Goal: Task Accomplishment & Management: Manage account settings

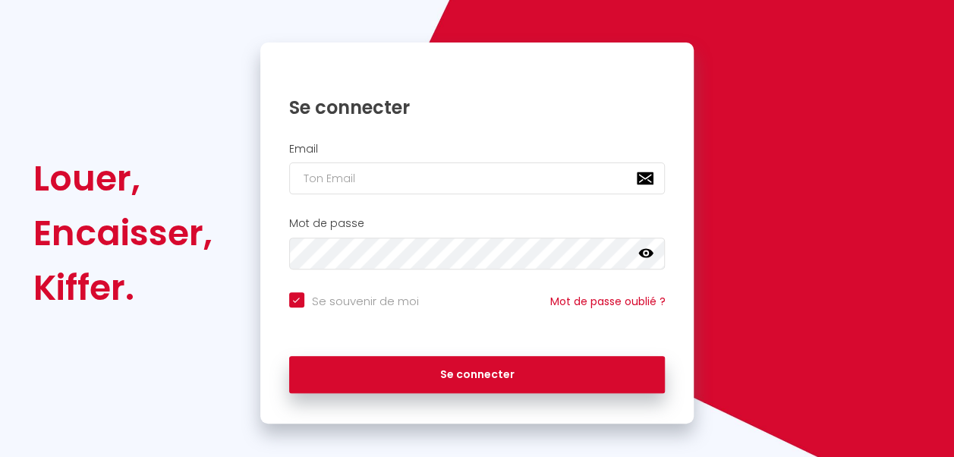
scroll to position [131, 0]
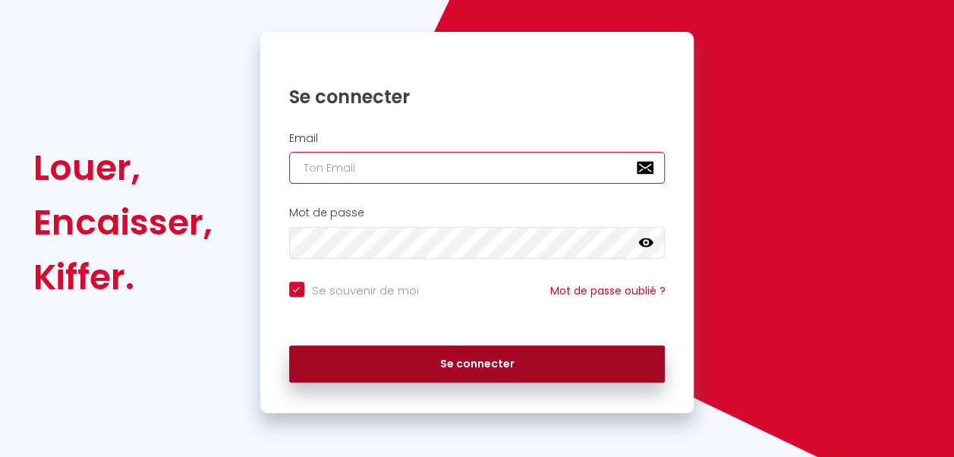
type input "[EMAIL_ADDRESS][DOMAIN_NAME]"
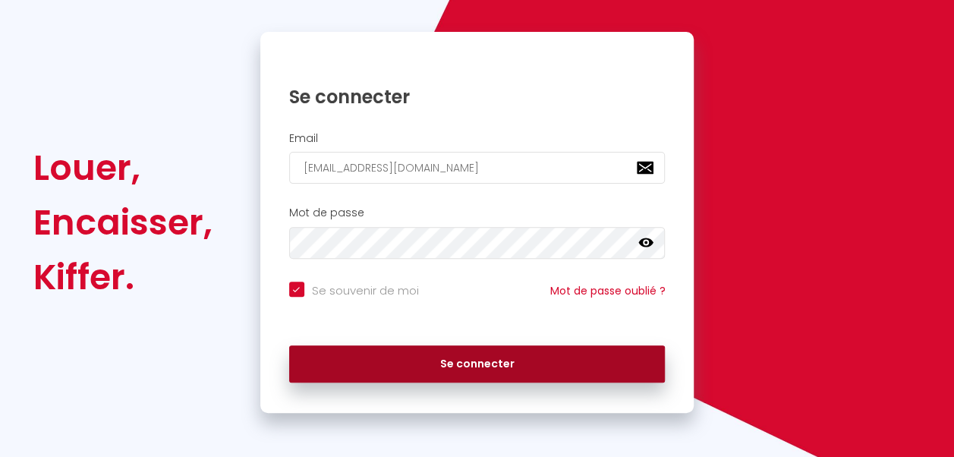
click at [541, 358] on button "Se connecter" at bounding box center [477, 364] width 377 height 38
checkbox input "true"
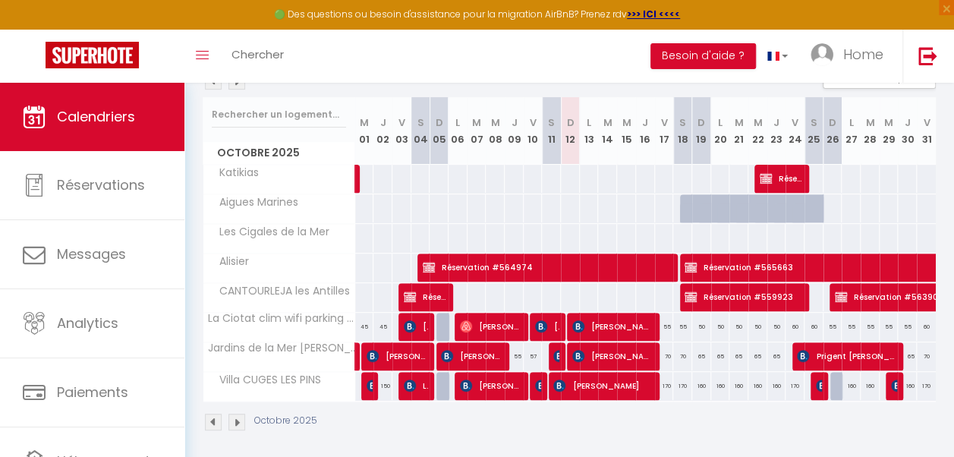
scroll to position [197, 0]
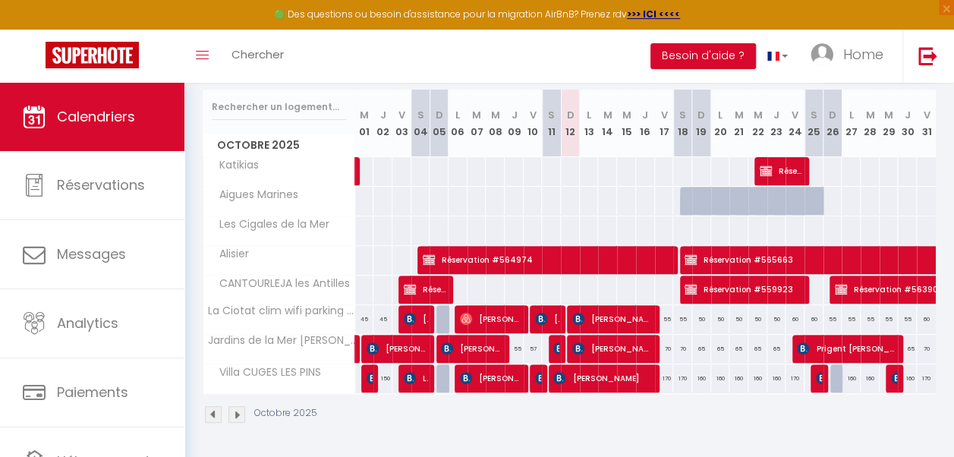
click at [237, 406] on img at bounding box center [237, 414] width 17 height 17
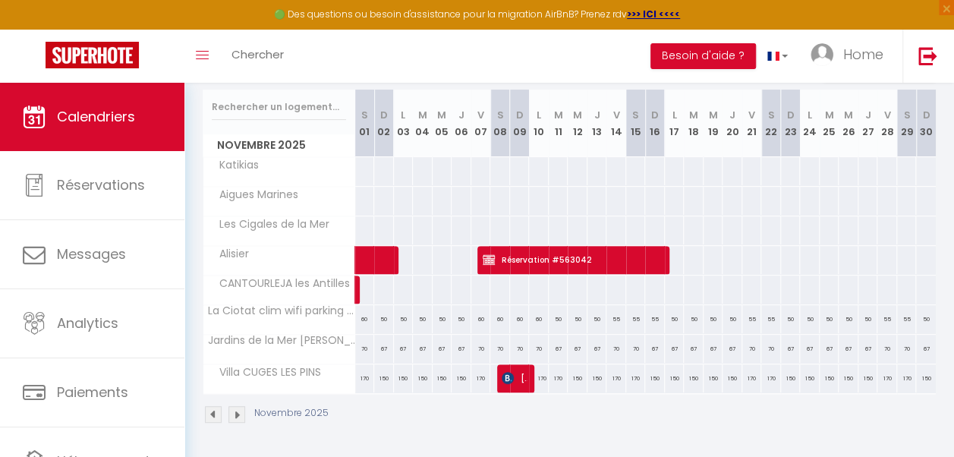
click at [237, 406] on img at bounding box center [237, 414] width 17 height 17
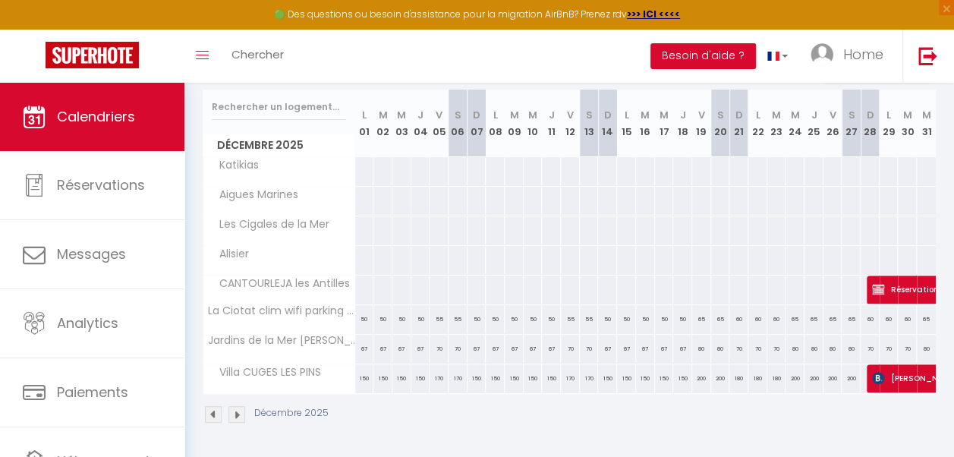
click at [237, 406] on img at bounding box center [237, 414] width 17 height 17
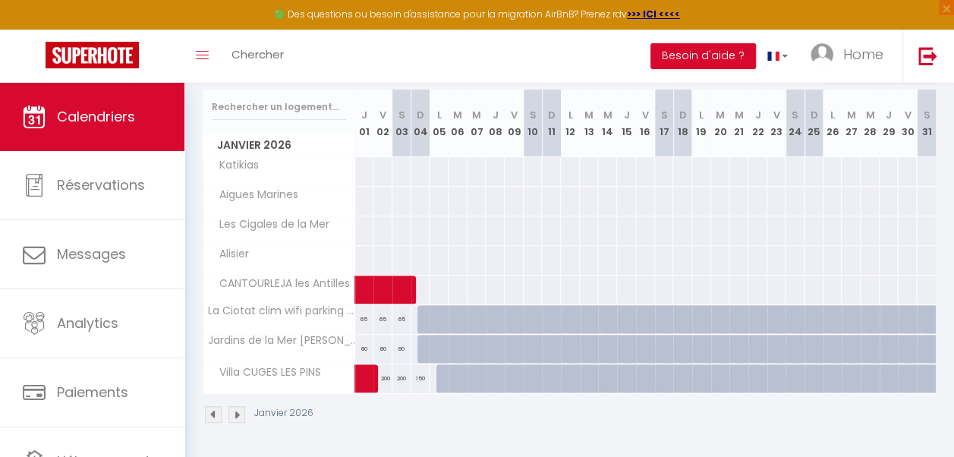
click at [413, 316] on div "65" at bounding box center [421, 319] width 20 height 28
type input "65"
type input "Dim 04 Janvier 2026"
type input "Lun 05 Janvier 2026"
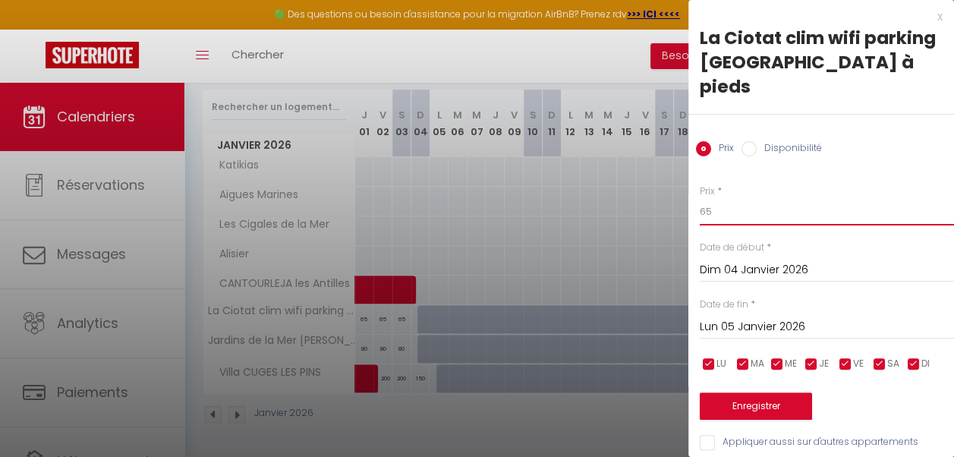
click at [705, 198] on input "65" at bounding box center [827, 211] width 254 height 27
type input "5"
type input "50"
click at [777, 317] on input "Lun 05 Janvier 2026" at bounding box center [827, 327] width 254 height 20
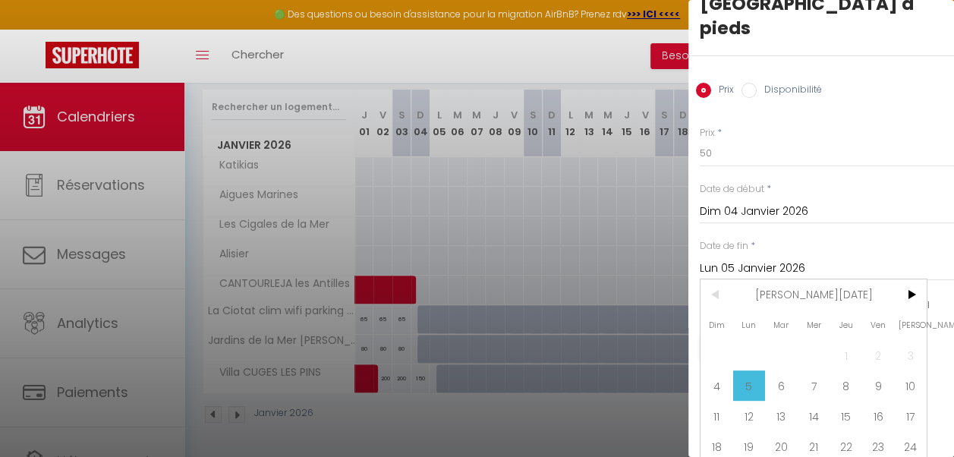
scroll to position [105, 0]
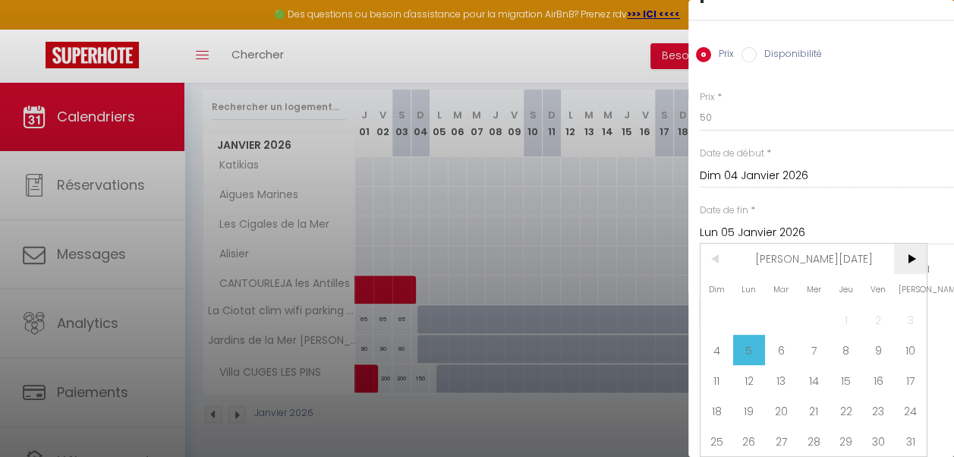
click at [911, 248] on span ">" at bounding box center [910, 259] width 33 height 30
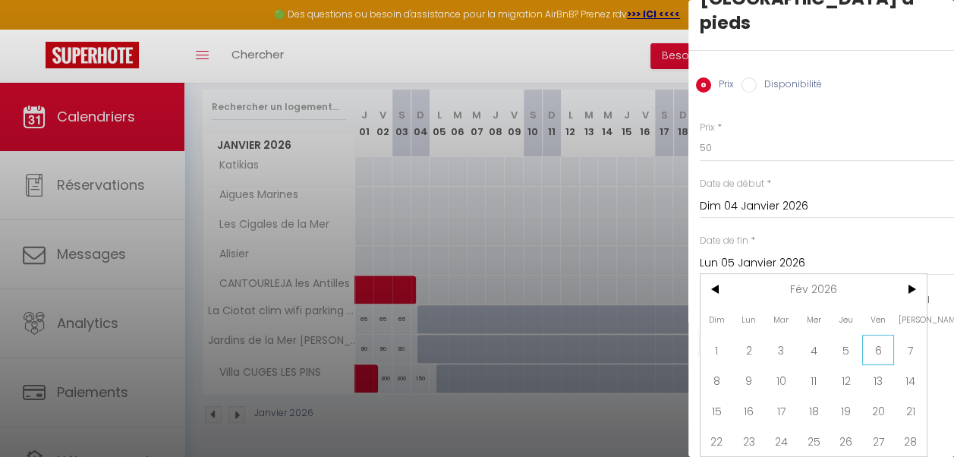
click at [879, 341] on span "6" at bounding box center [879, 350] width 33 height 30
type input "Ven 06 Février 2026"
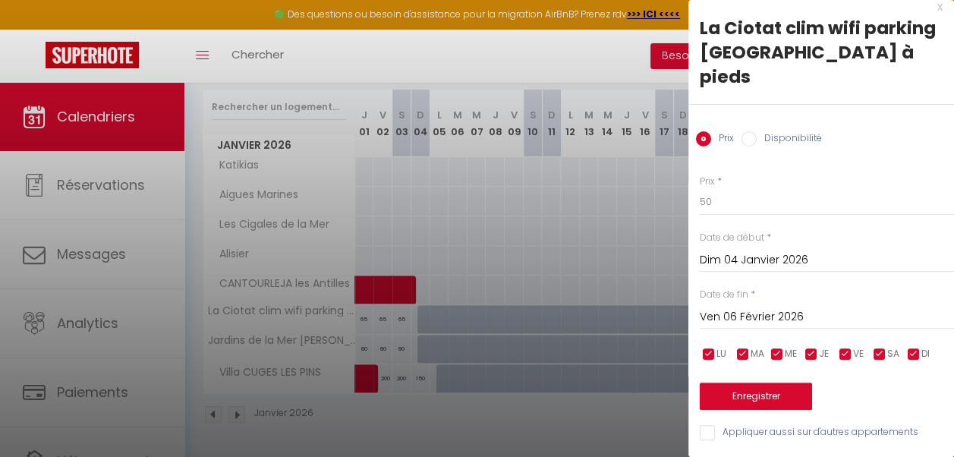
scroll to position [21, 0]
click at [847, 347] on input "checkbox" at bounding box center [845, 354] width 15 height 15
checkbox input "false"
click at [878, 347] on input "checkbox" at bounding box center [879, 354] width 15 height 15
checkbox input "false"
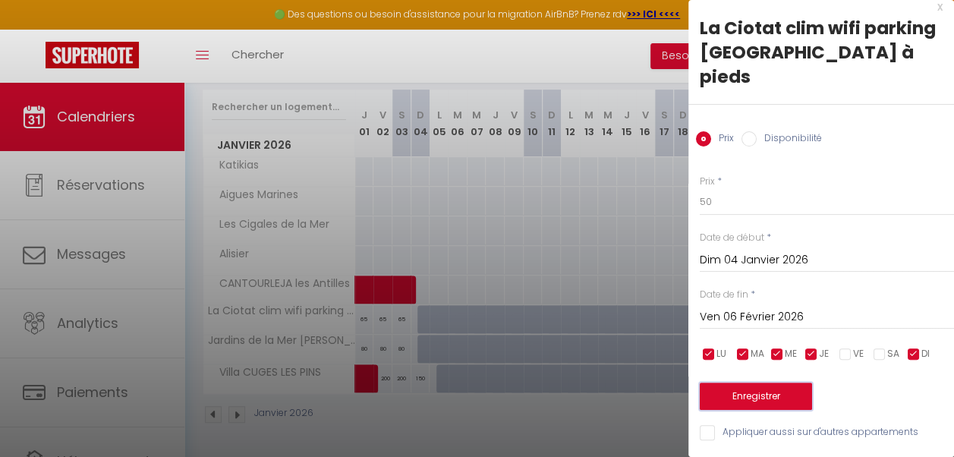
click at [785, 383] on button "Enregistrer" at bounding box center [756, 396] width 112 height 27
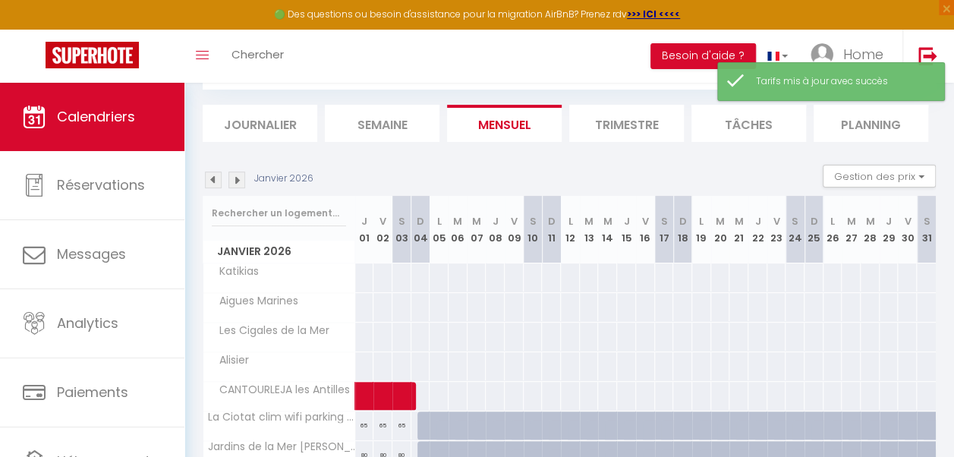
scroll to position [197, 0]
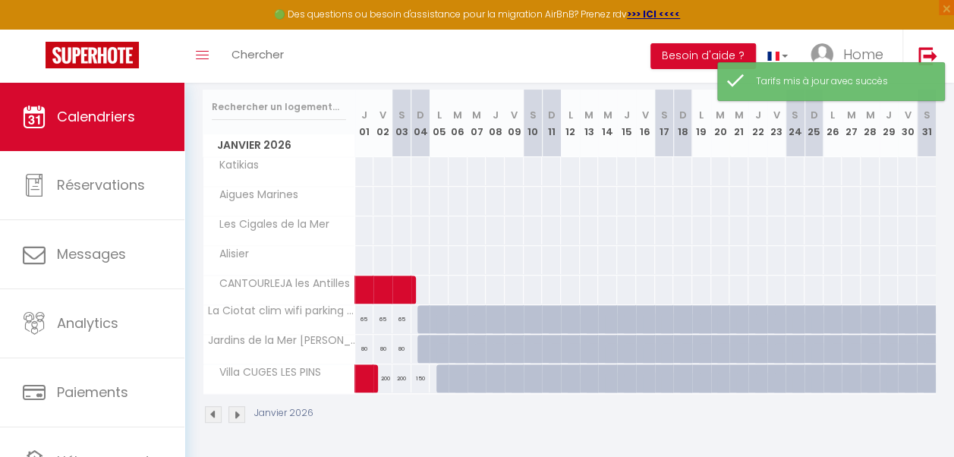
click at [415, 310] on div "50" at bounding box center [421, 319] width 20 height 28
type input "50"
type input "Dim 04 Janvier 2026"
type input "Lun 05 Janvier 2026"
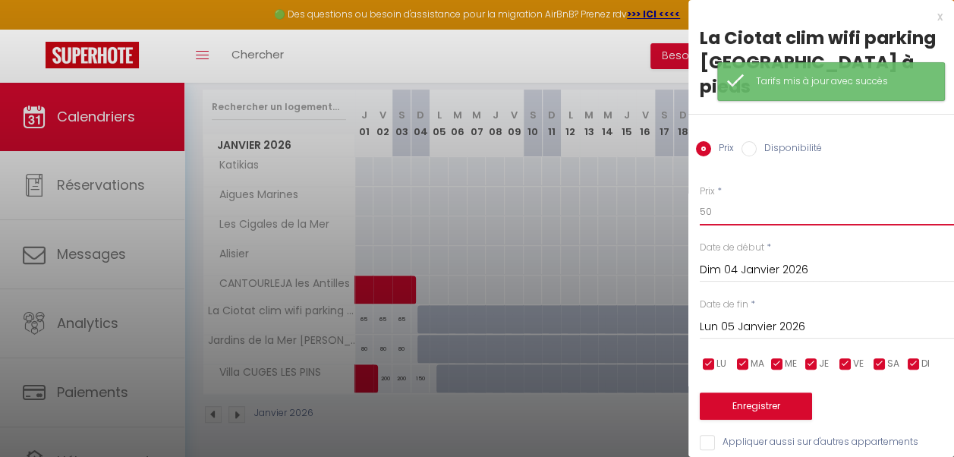
click at [716, 198] on input "50" at bounding box center [827, 211] width 254 height 27
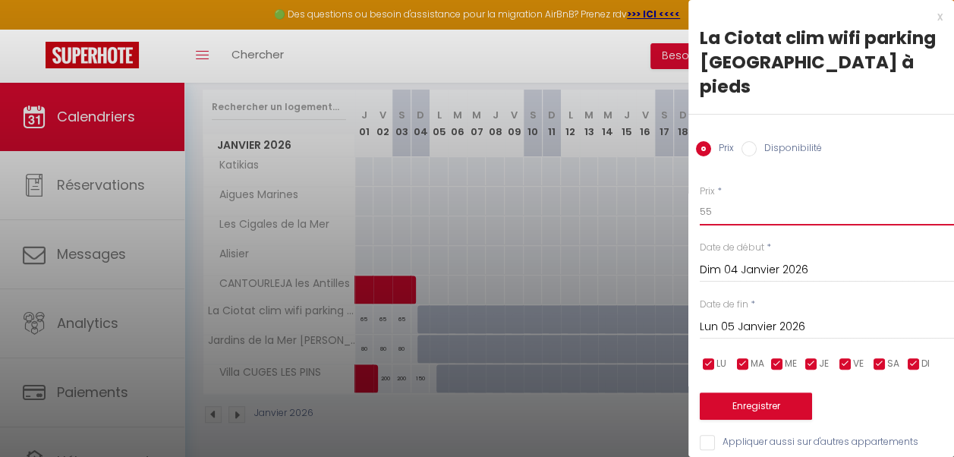
type input "55"
click at [801, 317] on input "Lun 05 Janvier 2026" at bounding box center [827, 327] width 254 height 20
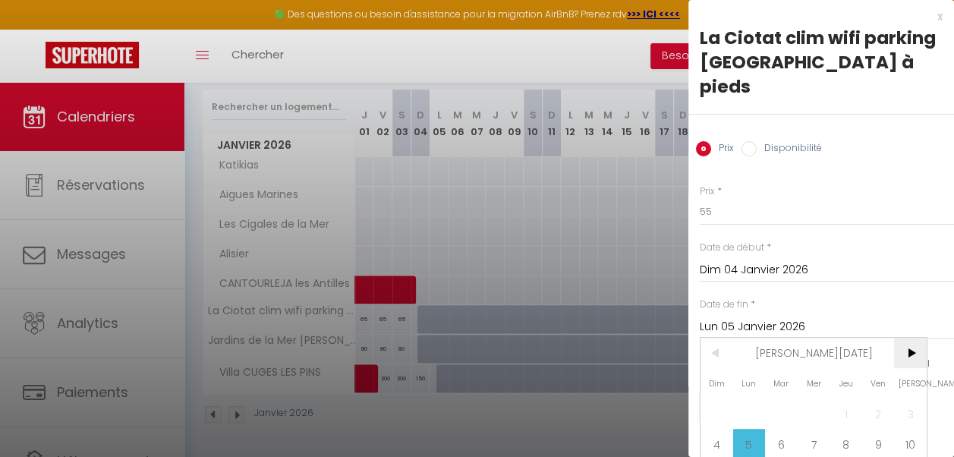
click at [915, 352] on span ">" at bounding box center [910, 353] width 33 height 30
click at [881, 416] on span "6" at bounding box center [879, 414] width 33 height 30
type input "Ven 06 Février 2026"
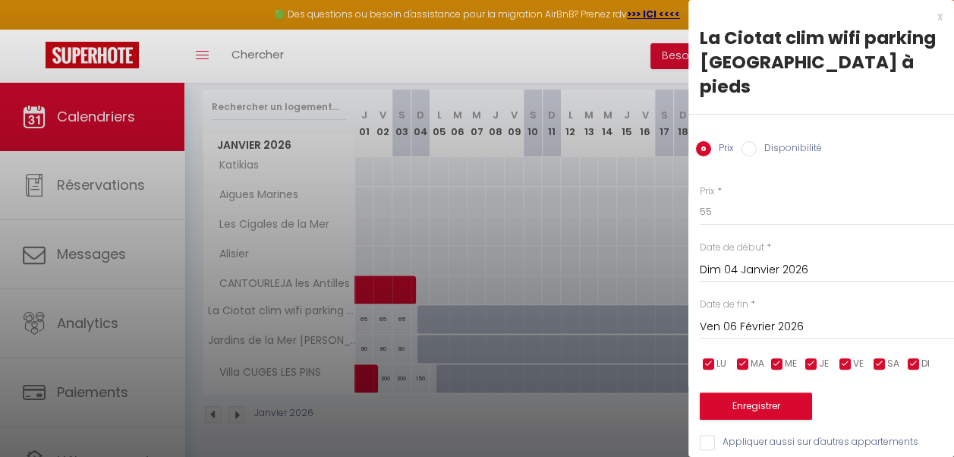
click at [813, 358] on input "checkbox" at bounding box center [811, 364] width 15 height 15
checkbox input "false"
click at [775, 361] on input "checkbox" at bounding box center [777, 364] width 15 height 15
checkbox input "false"
click at [745, 362] on input "checkbox" at bounding box center [743, 364] width 15 height 15
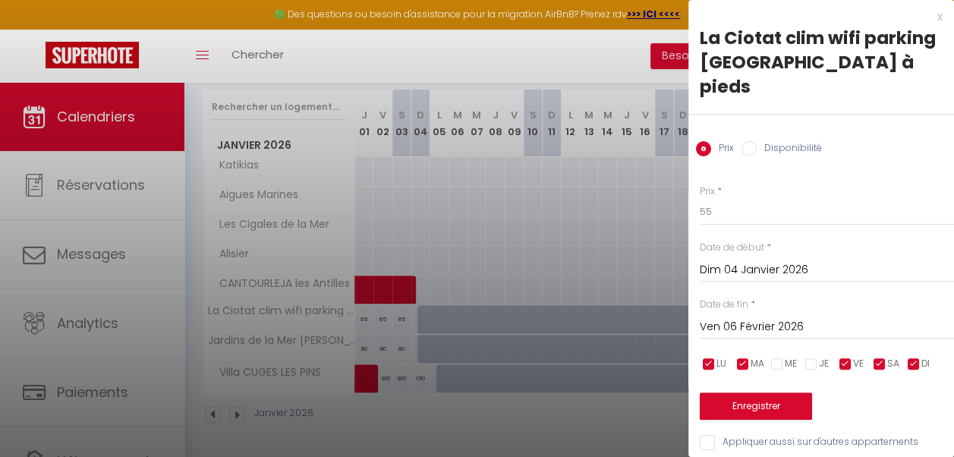
checkbox input "false"
click at [710, 364] on input "checkbox" at bounding box center [709, 364] width 15 height 15
checkbox input "false"
click at [919, 364] on input "checkbox" at bounding box center [914, 364] width 15 height 15
checkbox input "false"
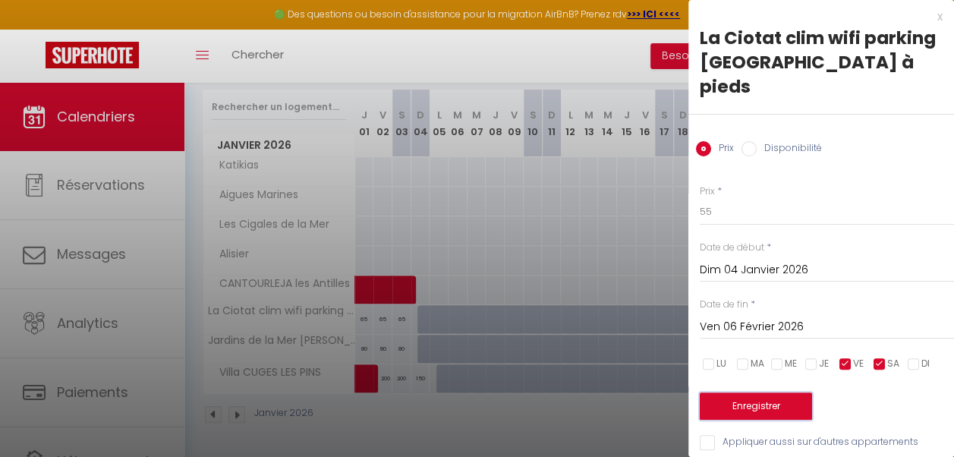
click at [790, 402] on button "Enregistrer" at bounding box center [756, 406] width 112 height 27
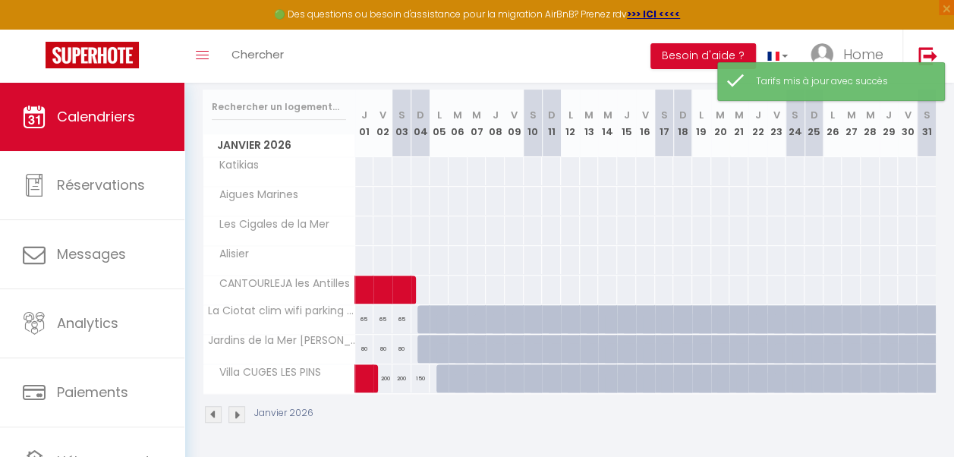
click at [415, 307] on div "50" at bounding box center [421, 319] width 20 height 28
type input "50"
type input "Dim 04 Janvier 2026"
type input "Lun 05 Janvier 2026"
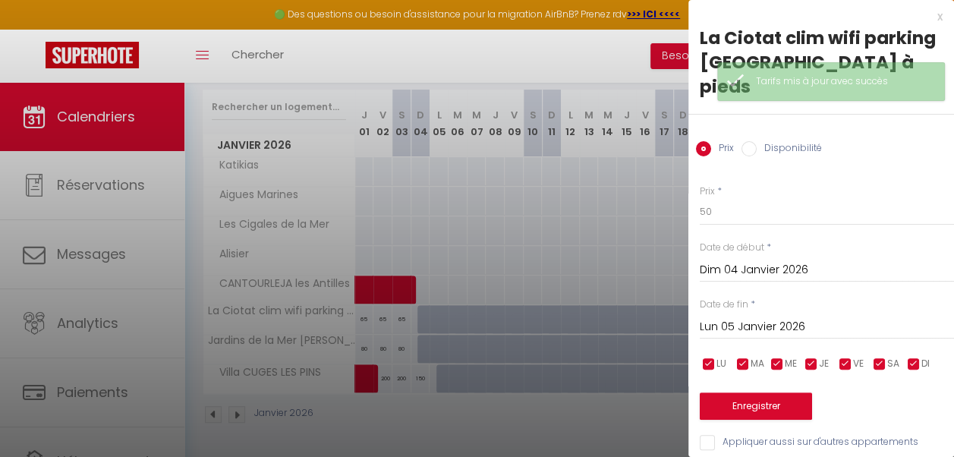
click at [753, 141] on input "Disponibilité" at bounding box center [749, 148] width 15 height 15
radio input "true"
radio input "false"
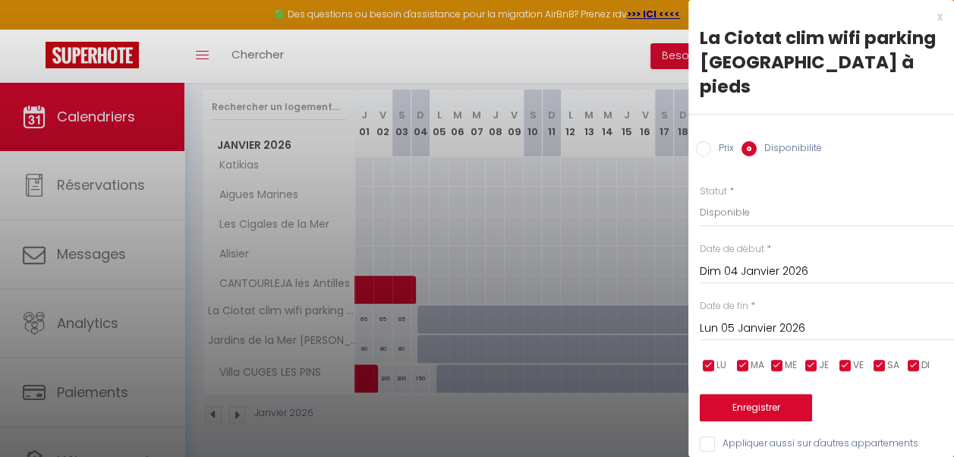
click at [808, 319] on input "Lun 05 Janvier 2026" at bounding box center [827, 329] width 254 height 20
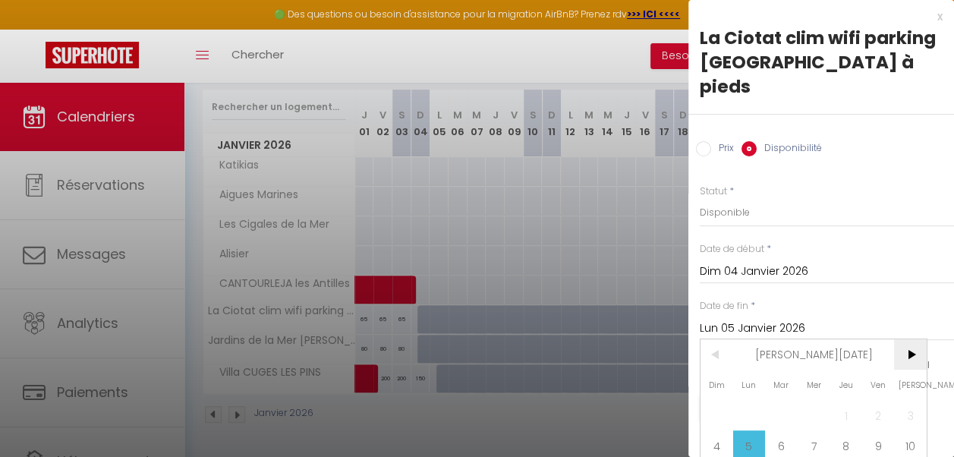
click at [917, 354] on span ">" at bounding box center [910, 354] width 33 height 30
click at [875, 408] on span "6" at bounding box center [879, 415] width 33 height 30
type input "Ven 06 Février 2026"
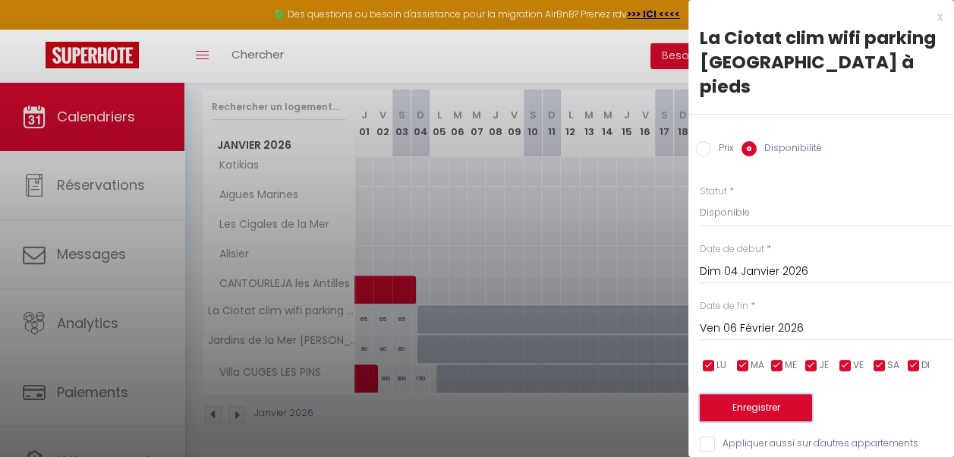
click at [773, 402] on button "Enregistrer" at bounding box center [756, 407] width 112 height 27
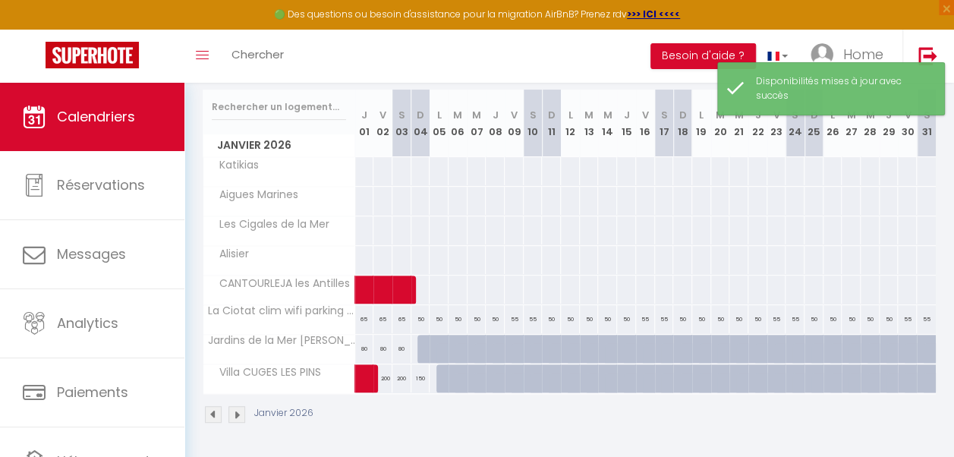
click at [235, 406] on img at bounding box center [237, 414] width 17 height 17
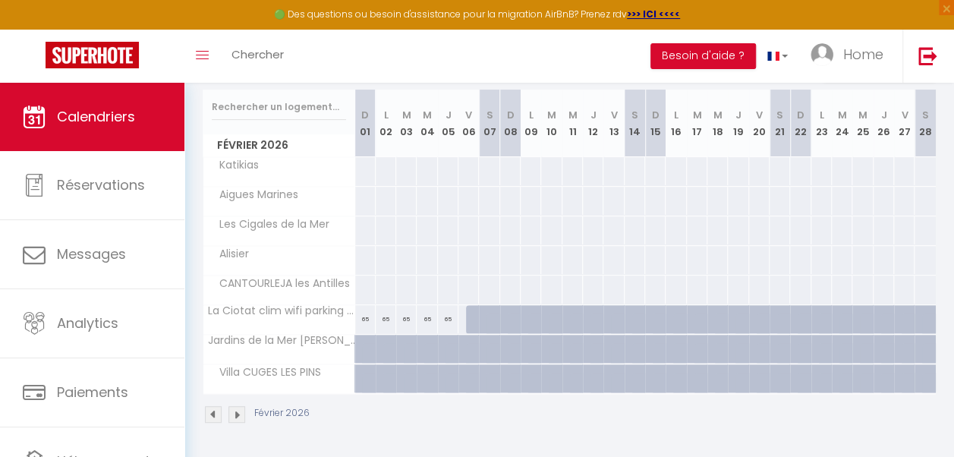
click at [363, 320] on div "65" at bounding box center [365, 319] width 21 height 28
type input "65"
select select "1"
type input "Dim 01 Février 2026"
type input "Lun 02 Février 2026"
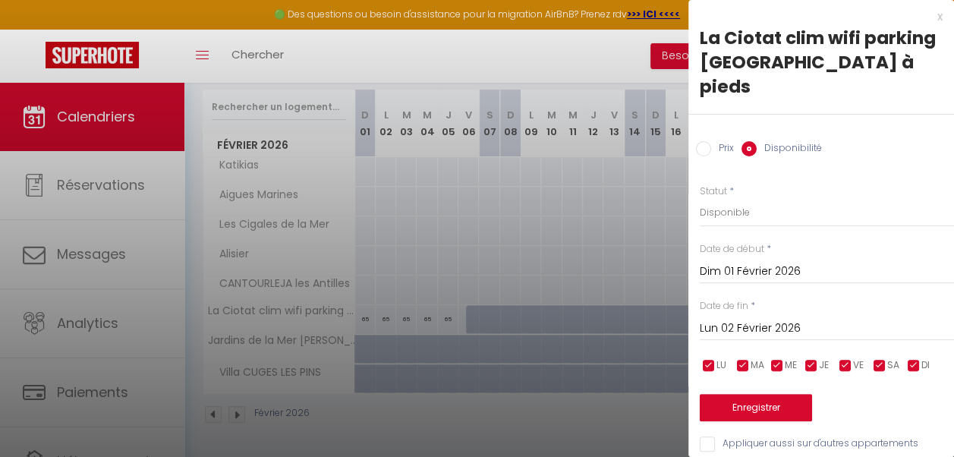
click at [704, 141] on input "Prix" at bounding box center [703, 148] width 15 height 15
radio input "true"
radio input "false"
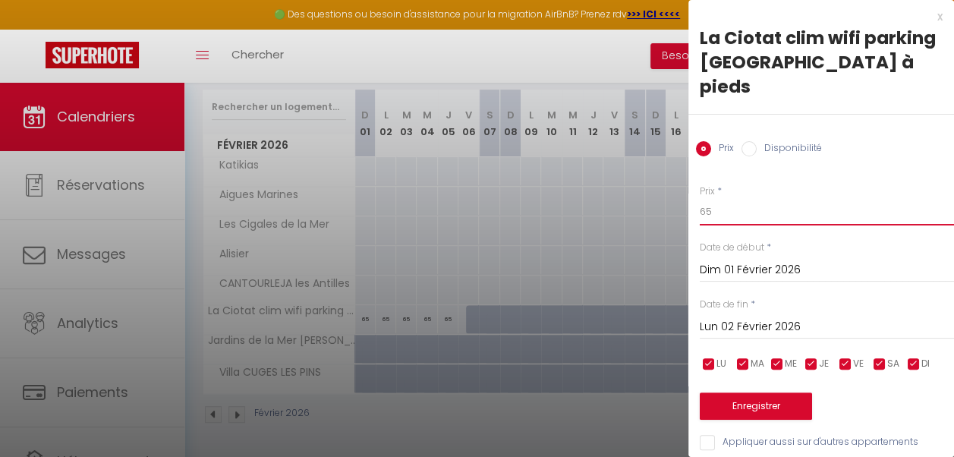
click at [721, 198] on input "65" at bounding box center [827, 211] width 254 height 27
type input "6"
type input "50"
click at [755, 317] on input "Lun 02 Février 2026" at bounding box center [827, 327] width 254 height 20
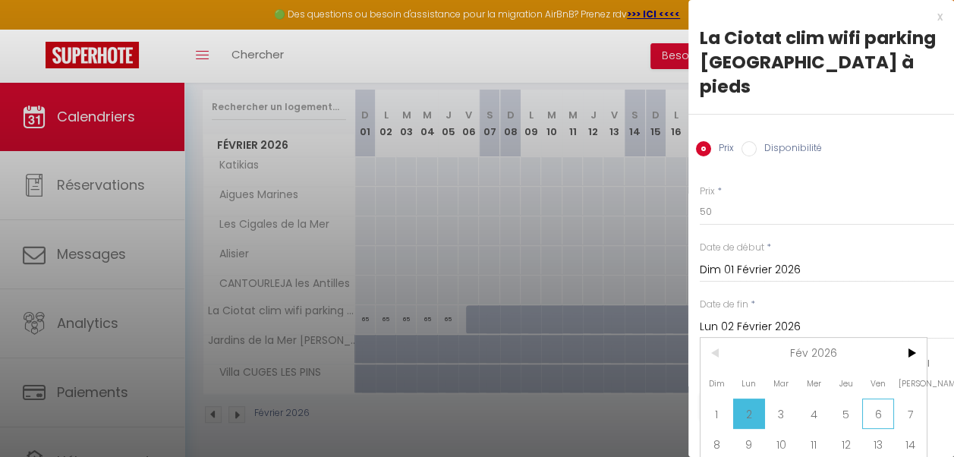
click at [876, 405] on span "6" at bounding box center [879, 414] width 33 height 30
type input "Ven 06 Février 2026"
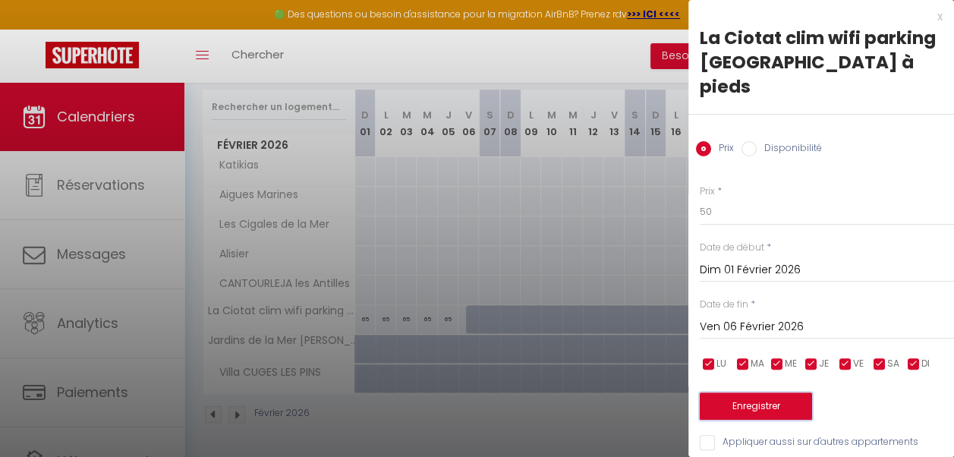
click at [774, 394] on button "Enregistrer" at bounding box center [756, 406] width 112 height 27
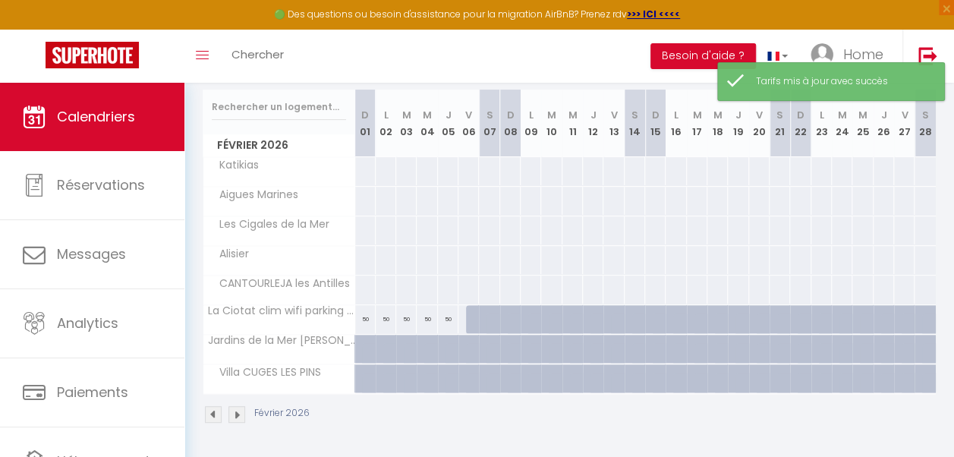
click at [214, 406] on img at bounding box center [213, 414] width 17 height 17
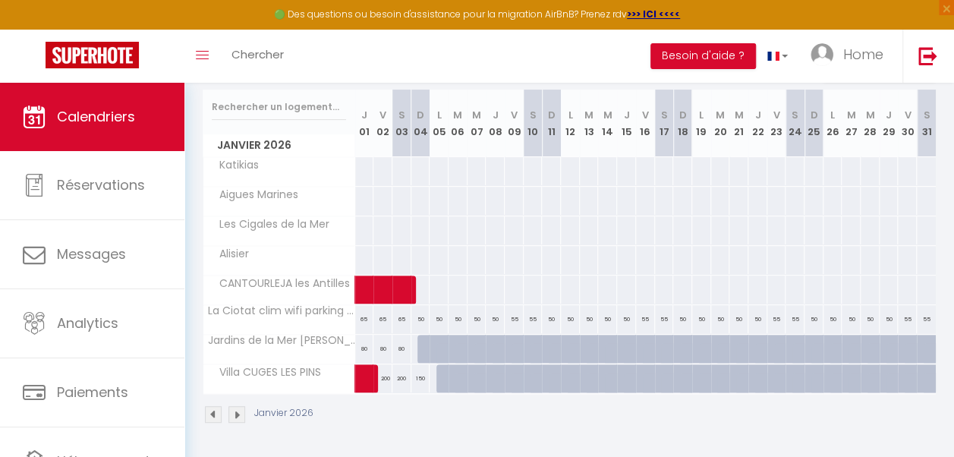
click at [418, 346] on div at bounding box center [427, 349] width 19 height 29
type input "80"
type input "Dim 04 Janvier 2026"
type input "Lun 05 Janvier 2026"
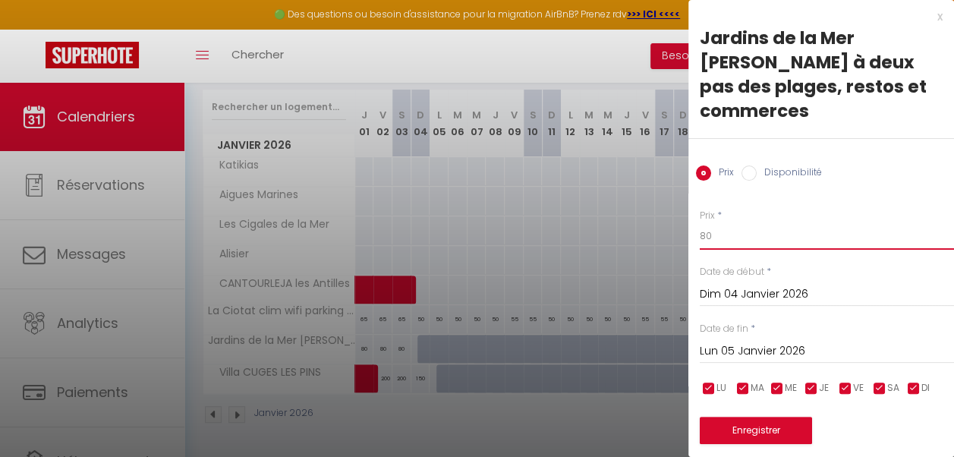
click at [717, 241] on input "80" at bounding box center [827, 235] width 254 height 27
type input "8"
type input "65"
click at [799, 349] on input "Lun 05 Janvier 2026" at bounding box center [827, 352] width 254 height 20
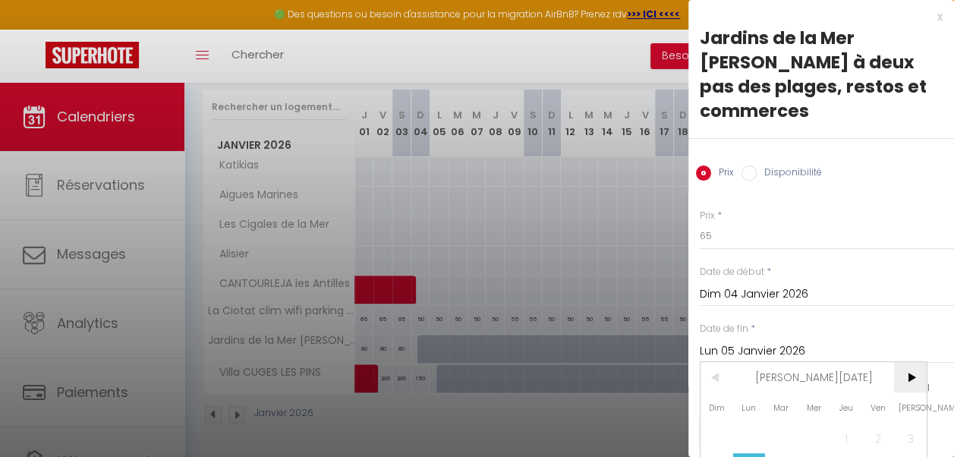
click at [908, 378] on span ">" at bounding box center [910, 377] width 33 height 30
click at [879, 436] on span "6" at bounding box center [879, 438] width 33 height 30
type input "Ven 06 Février 2026"
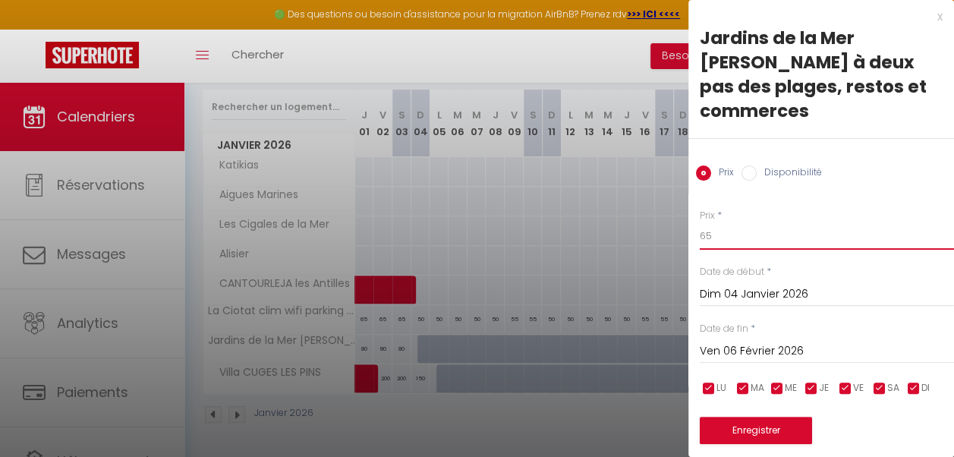
click at [714, 231] on input "65" at bounding box center [827, 235] width 254 height 27
type input "6"
type input "70"
click at [743, 434] on button "Enregistrer" at bounding box center [756, 430] width 112 height 27
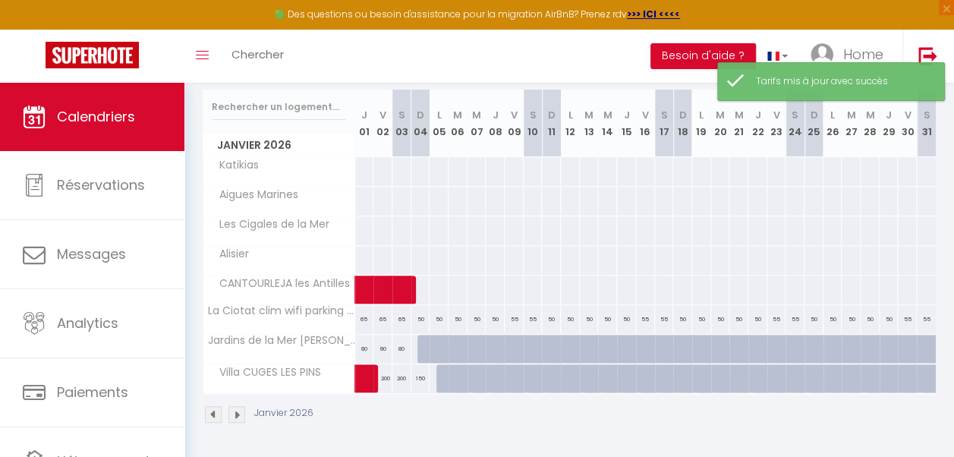
click at [419, 336] on div at bounding box center [427, 349] width 19 height 29
type input "70"
type input "Dim 04 Janvier 2026"
type input "Lun 05 Janvier 2026"
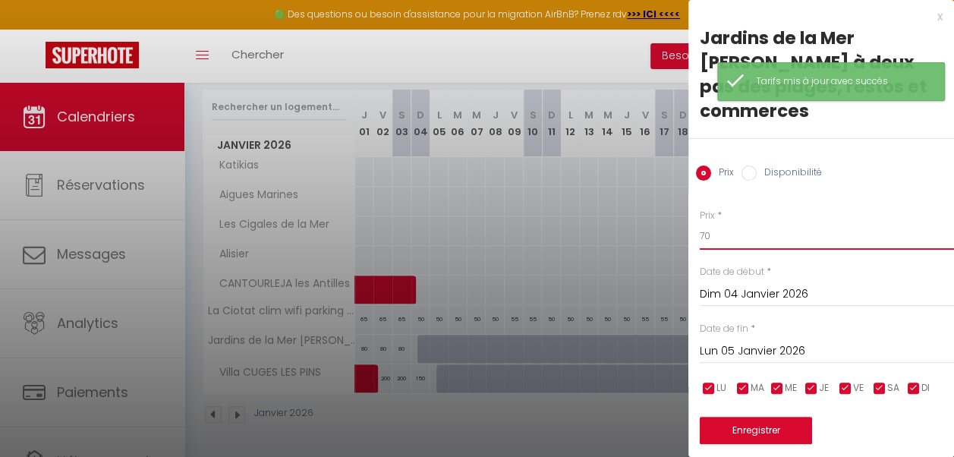
click at [714, 238] on input "70" at bounding box center [827, 235] width 254 height 27
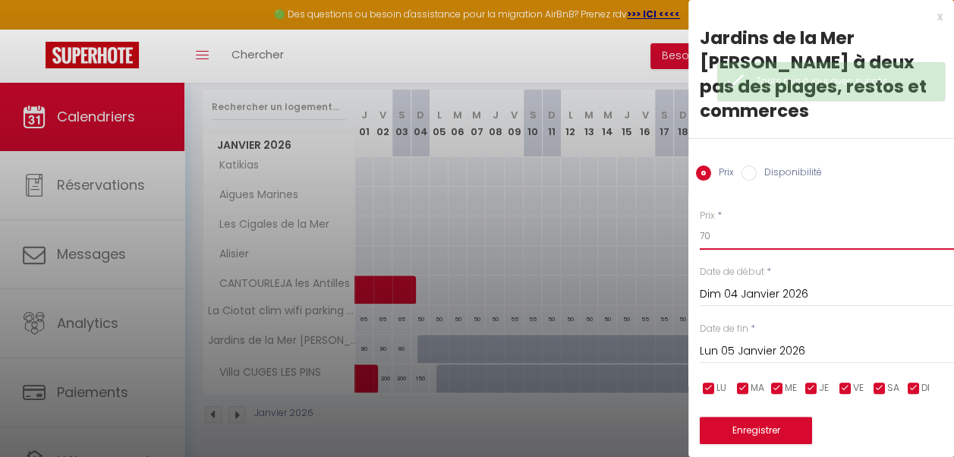
type input "7"
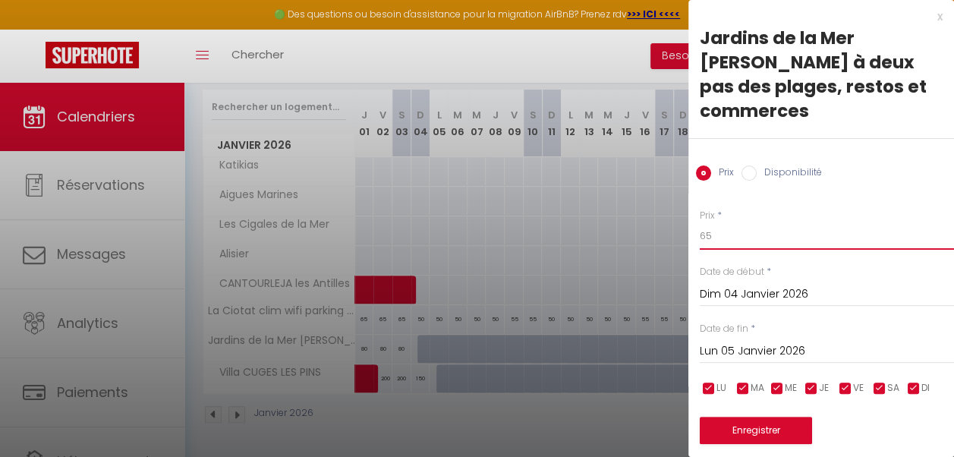
type input "65"
click at [845, 387] on input "checkbox" at bounding box center [845, 388] width 15 height 15
checkbox input "false"
click at [882, 388] on input "checkbox" at bounding box center [879, 388] width 15 height 15
checkbox input "false"
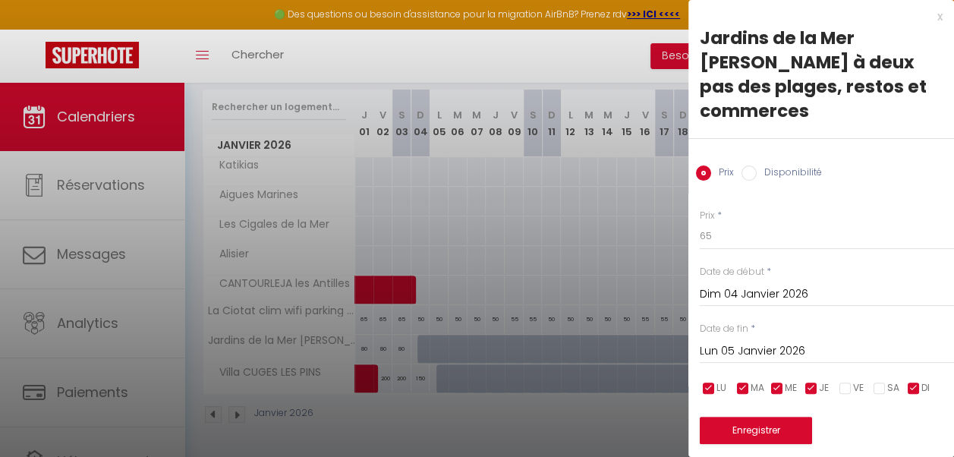
click at [803, 350] on input "Lun 05 Janvier 2026" at bounding box center [827, 352] width 254 height 20
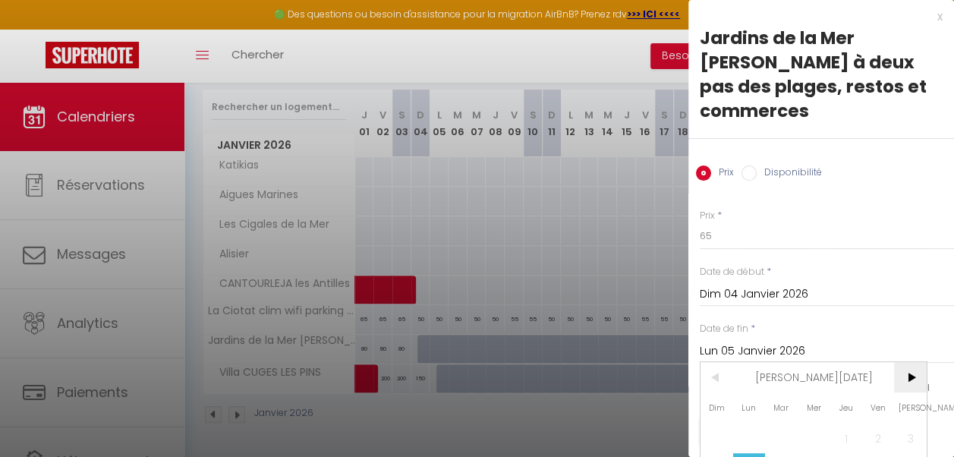
click at [917, 375] on span ">" at bounding box center [910, 377] width 33 height 30
click at [883, 433] on span "6" at bounding box center [879, 438] width 33 height 30
type input "Ven 06 Février 2026"
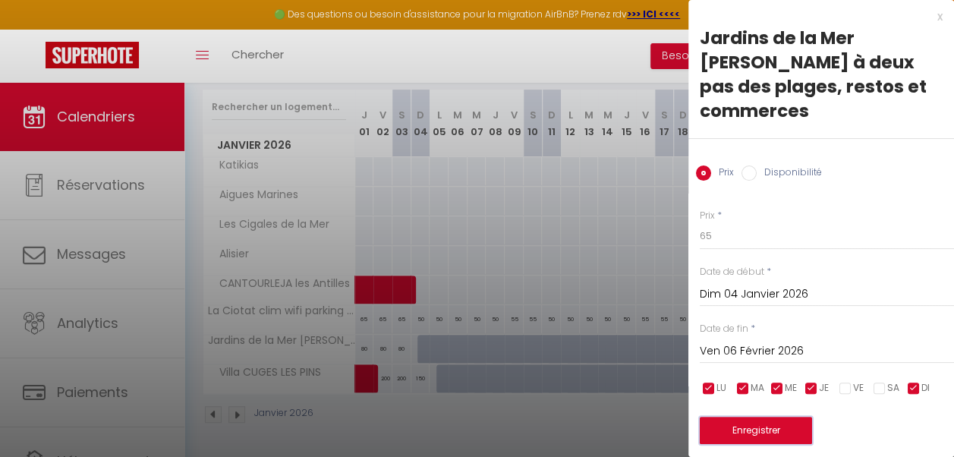
click at [790, 425] on button "Enregistrer" at bounding box center [756, 430] width 112 height 27
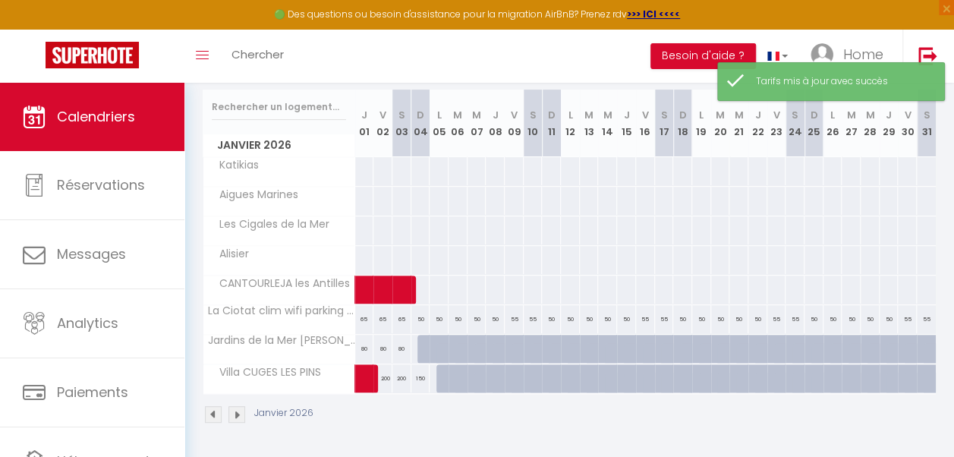
click at [423, 343] on div at bounding box center [427, 349] width 19 height 29
type input "65"
type input "Dim 04 Janvier 2026"
type input "Lun 05 Janvier 2026"
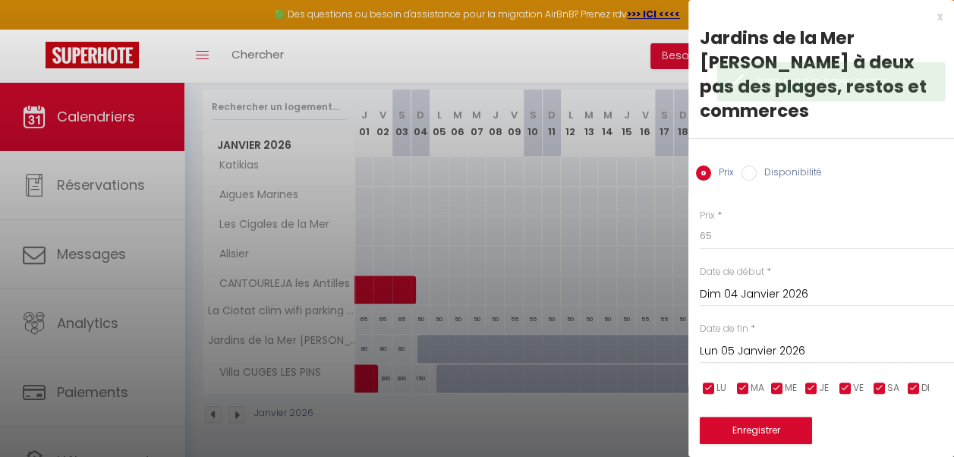
click at [755, 176] on input "Disponibilité" at bounding box center [749, 173] width 15 height 15
radio input "true"
radio input "false"
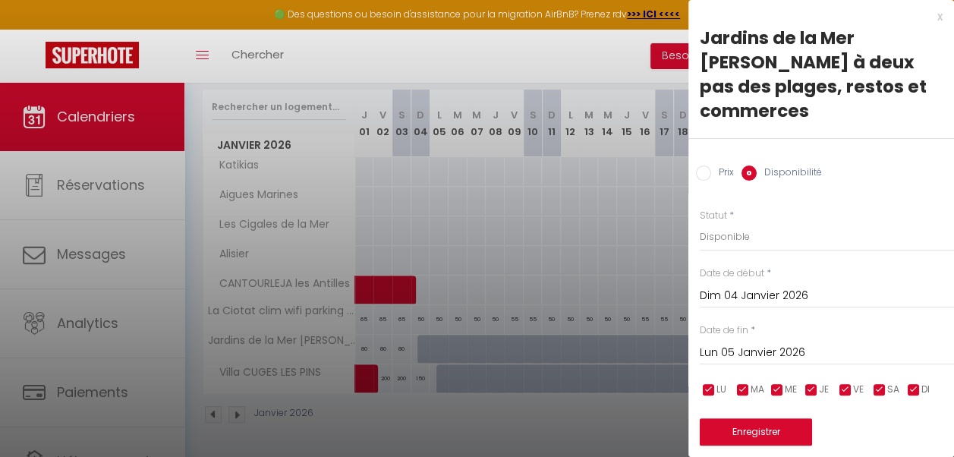
click at [799, 358] on input "Lun 05 Janvier 2026" at bounding box center [827, 353] width 254 height 20
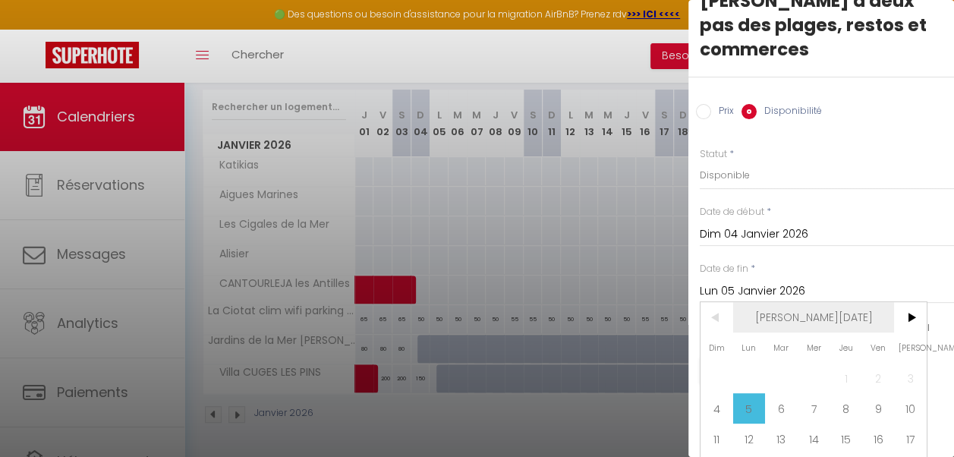
scroll to position [64, 0]
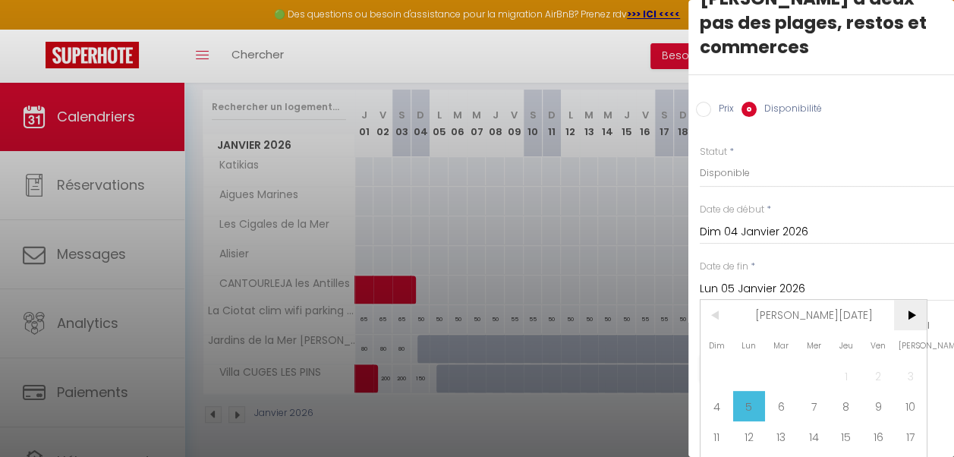
click at [907, 327] on span ">" at bounding box center [910, 315] width 33 height 30
click at [879, 383] on span "6" at bounding box center [879, 376] width 33 height 30
type input "Ven 06 Février 2026"
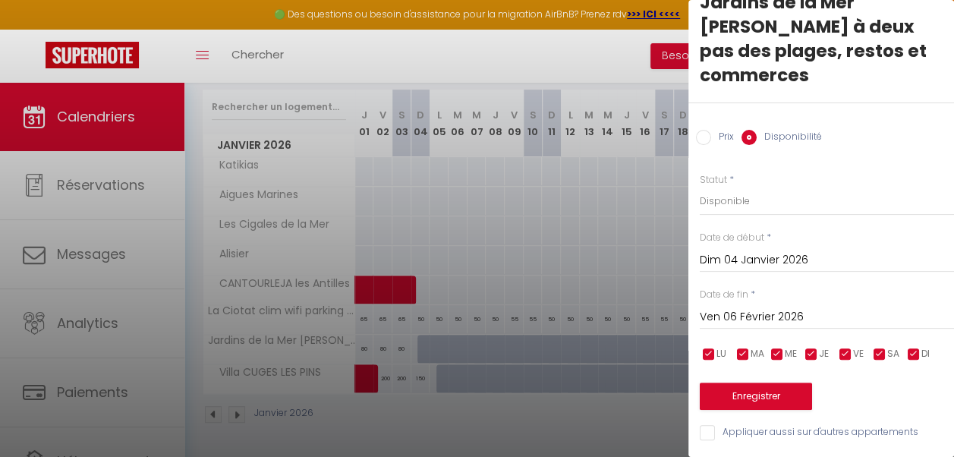
scroll to position [46, 0]
click at [764, 383] on button "Enregistrer" at bounding box center [756, 396] width 112 height 27
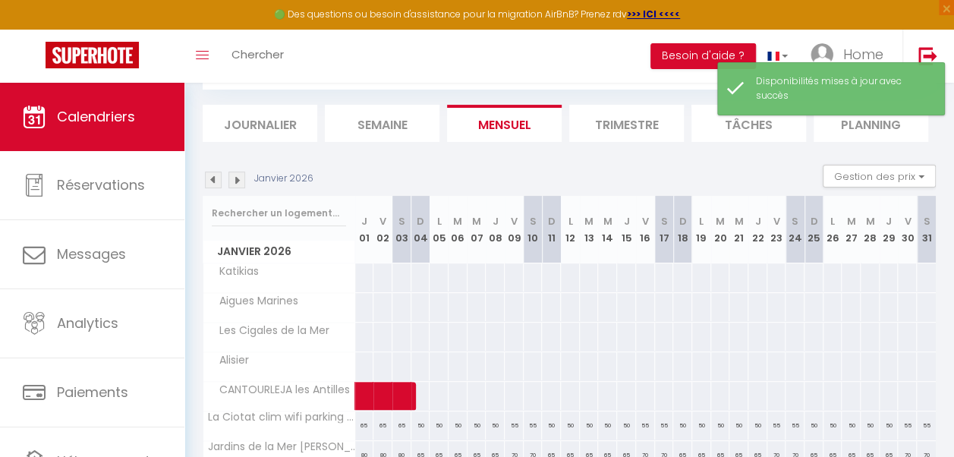
scroll to position [197, 0]
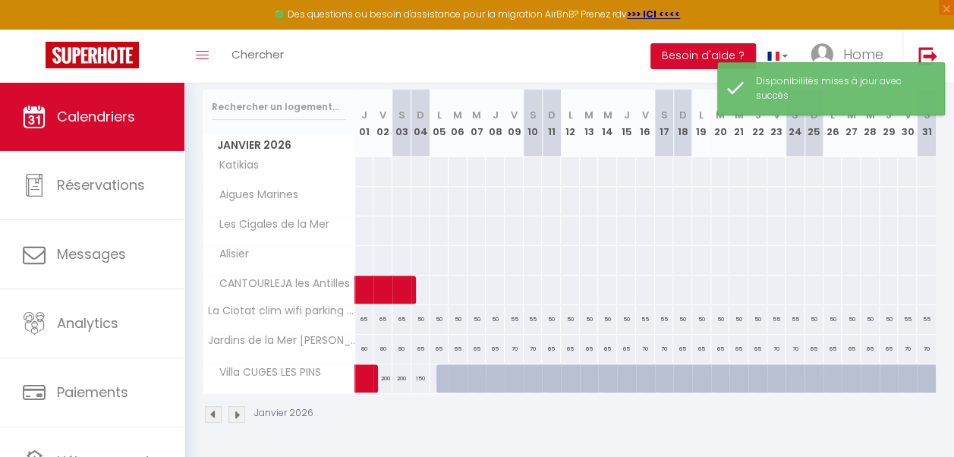
click at [234, 406] on img at bounding box center [237, 414] width 17 height 17
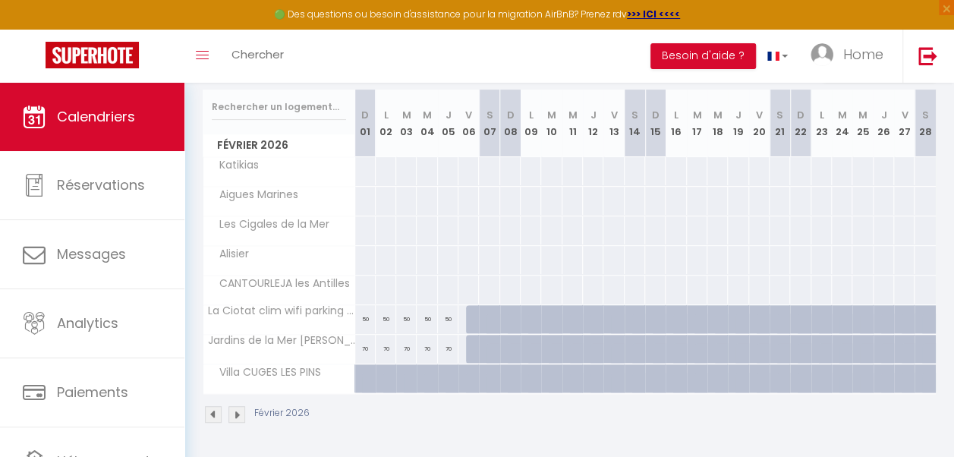
click at [362, 345] on div "70" at bounding box center [365, 349] width 21 height 28
select select "1"
type input "Dim 01 Février 2026"
type input "Lun 02 Février 2026"
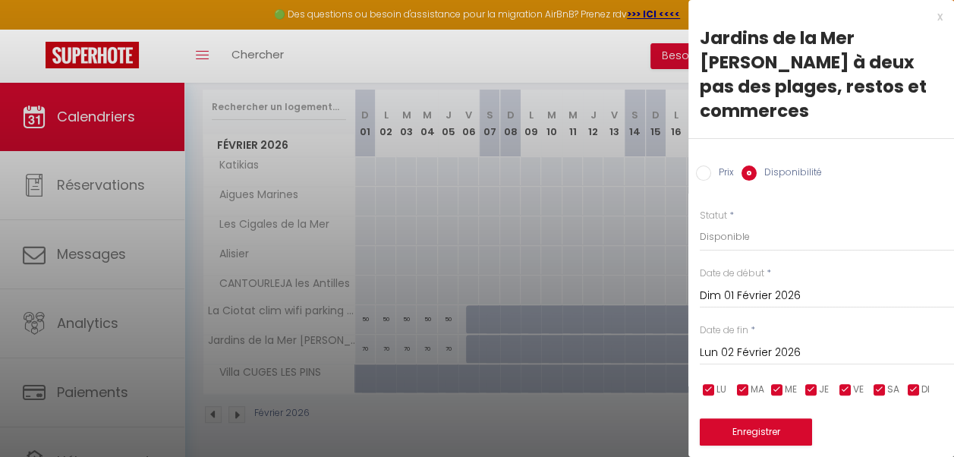
click at [708, 170] on input "Prix" at bounding box center [703, 173] width 15 height 15
radio input "true"
radio input "false"
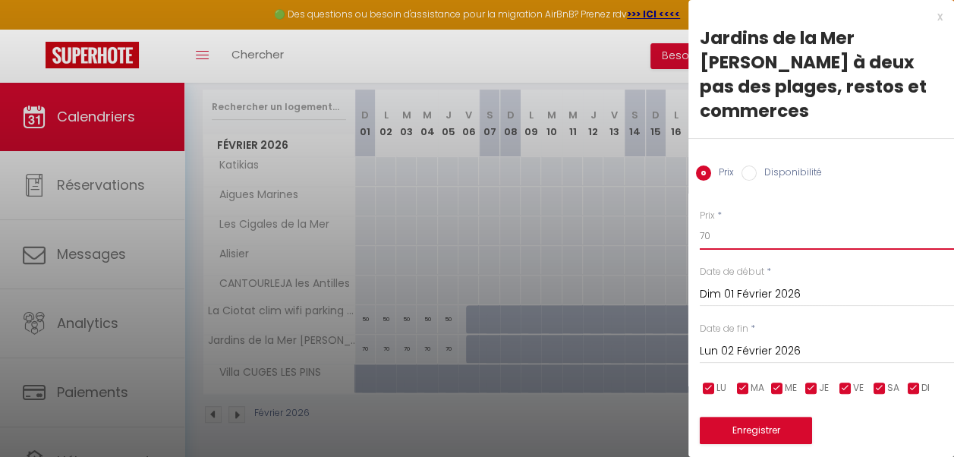
click at [726, 238] on input "70" at bounding box center [827, 235] width 254 height 27
type input "7"
type input "65"
click at [806, 355] on input "Lun 02 Février 2026" at bounding box center [827, 352] width 254 height 20
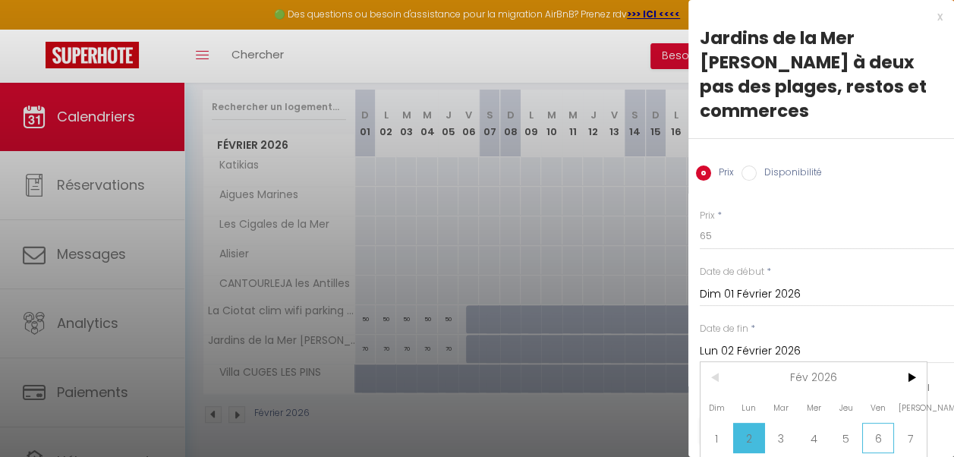
click at [874, 434] on span "6" at bounding box center [879, 438] width 33 height 30
type input "Ven 06 Février 2026"
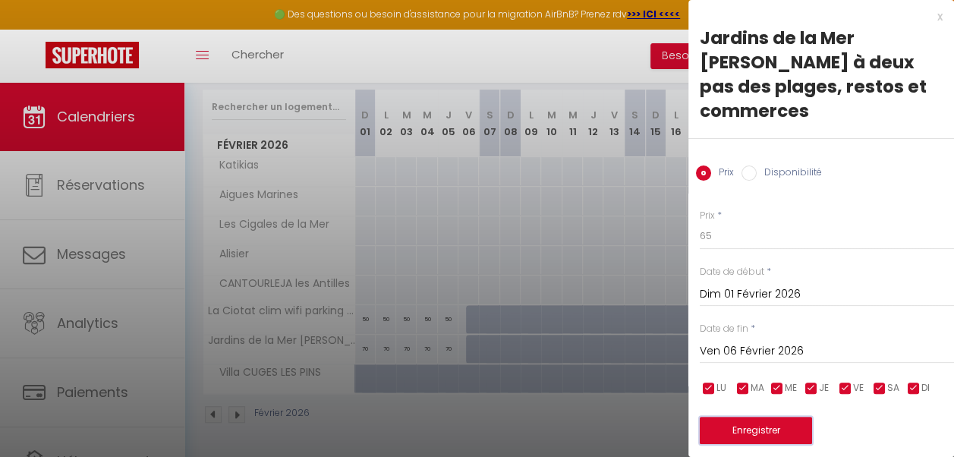
click at [757, 425] on button "Enregistrer" at bounding box center [756, 430] width 112 height 27
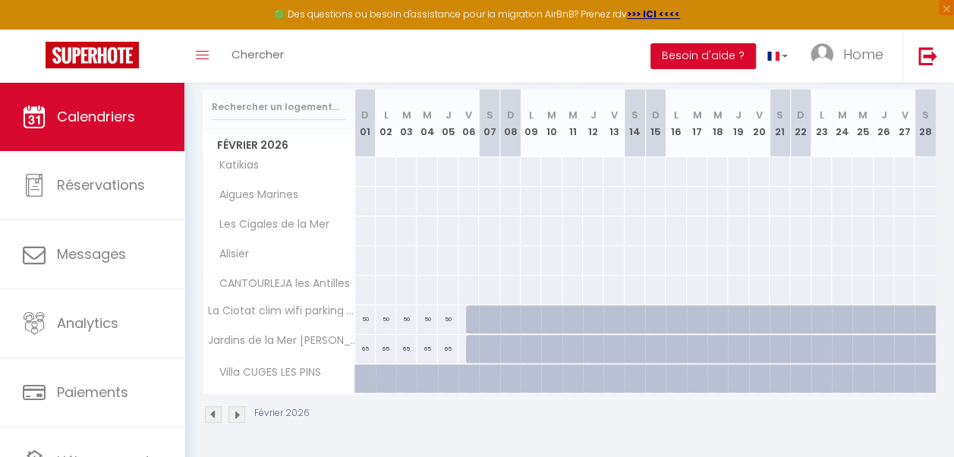
click at [213, 406] on img at bounding box center [213, 414] width 17 height 17
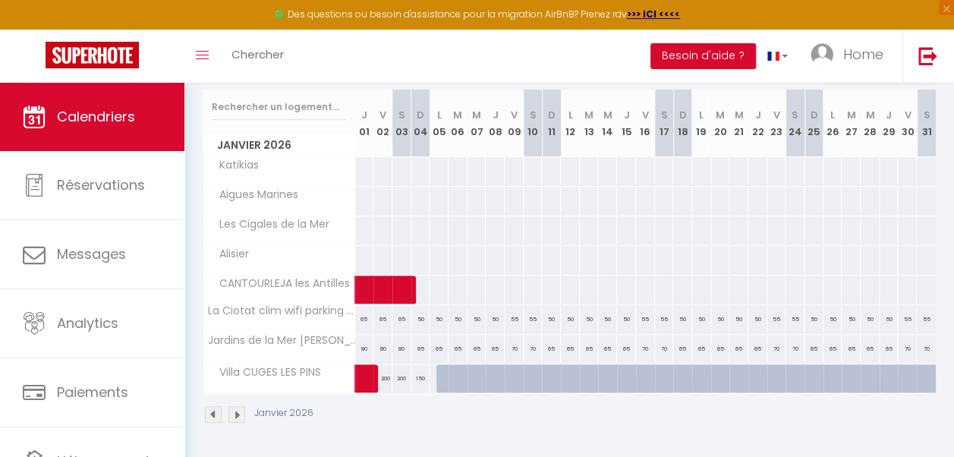
click at [439, 375] on div at bounding box center [446, 378] width 19 height 29
type input "Lun 05 Janvier 2026"
type input "[DATE]"
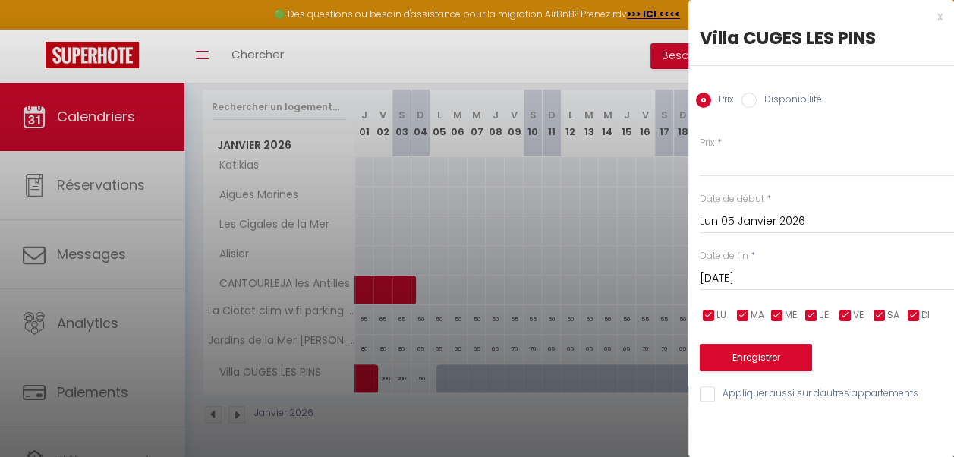
click at [432, 379] on div at bounding box center [477, 228] width 954 height 457
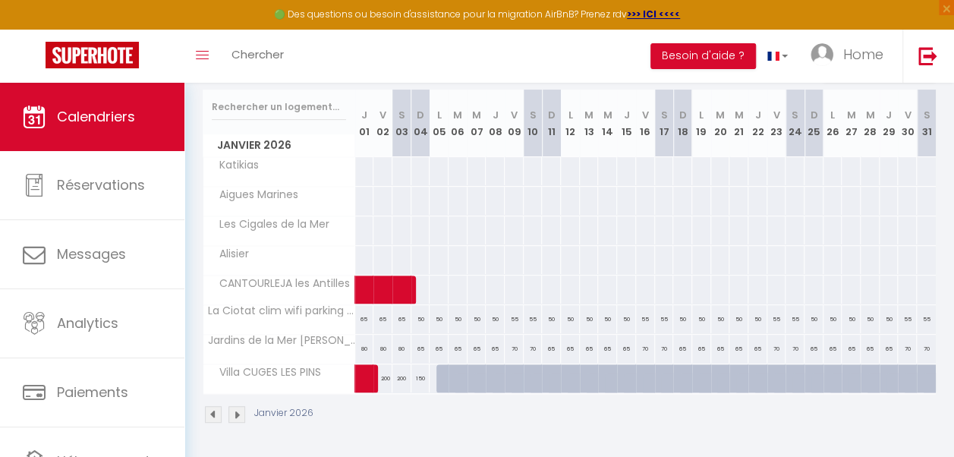
click at [432, 379] on div at bounding box center [439, 378] width 20 height 28
type input "Lun 05 Janvier 2026"
type input "[DATE]"
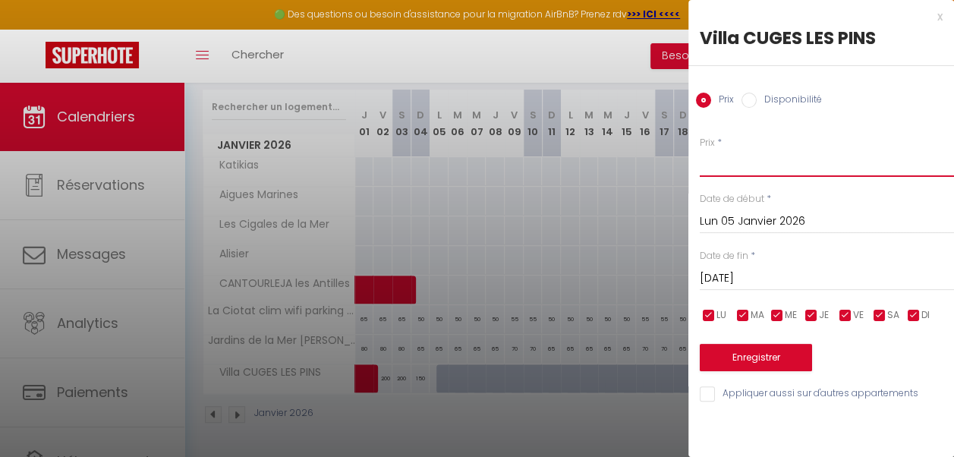
click at [724, 169] on input "Prix" at bounding box center [827, 163] width 254 height 27
type input "160"
click at [812, 226] on input "Lun 05 Janvier 2026" at bounding box center [827, 222] width 254 height 20
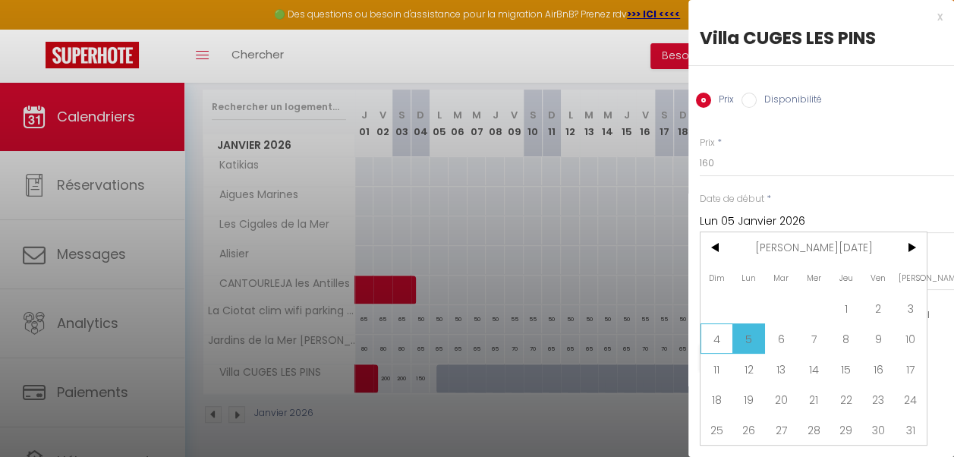
click at [723, 340] on span "4" at bounding box center [717, 338] width 33 height 30
type input "Dim 04 Janvier 2026"
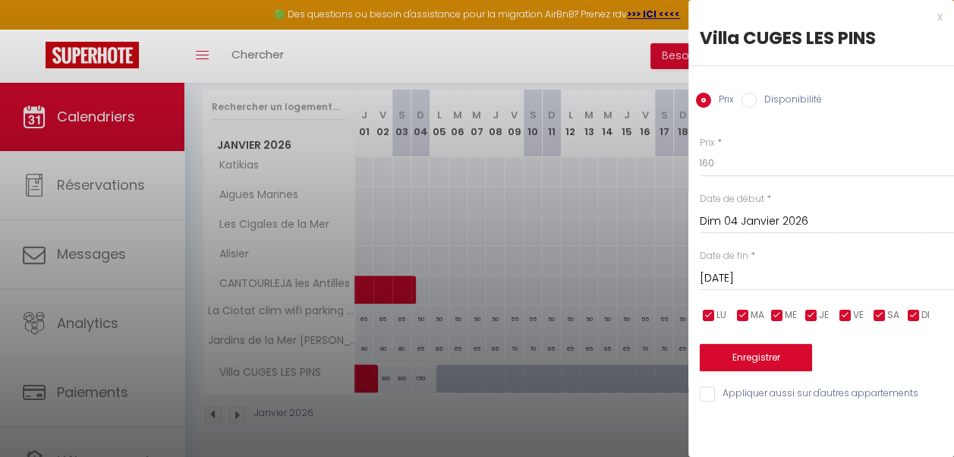
click at [805, 282] on input "[DATE]" at bounding box center [827, 279] width 254 height 20
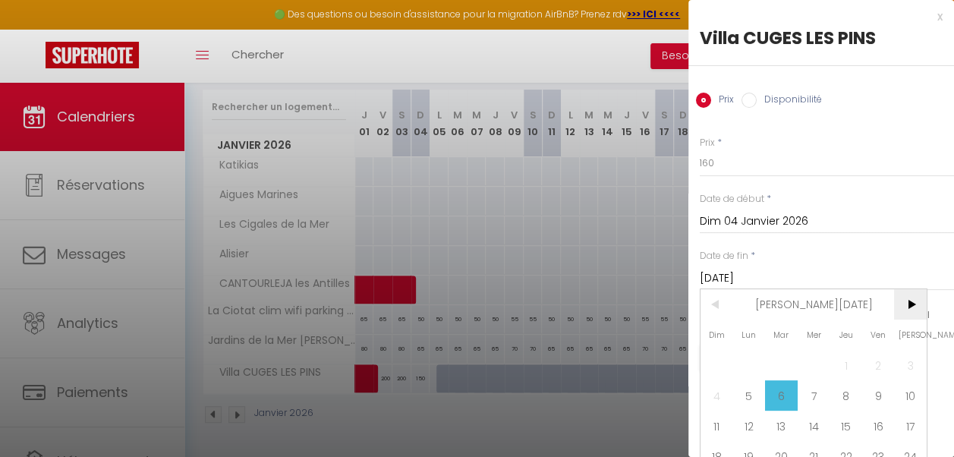
click at [911, 310] on span ">" at bounding box center [910, 304] width 33 height 30
click at [884, 364] on span "6" at bounding box center [879, 365] width 33 height 30
type input "Ven 06 Février 2026"
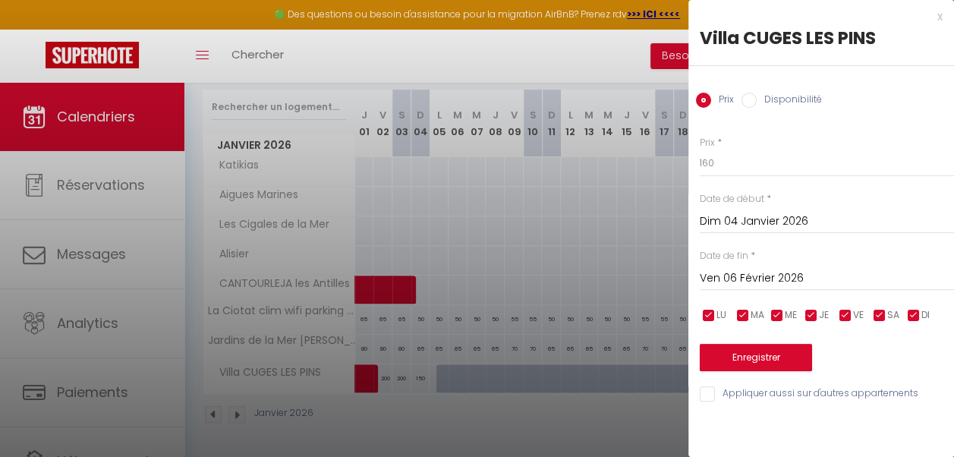
click at [846, 316] on input "checkbox" at bounding box center [845, 315] width 15 height 15
click at [845, 313] on input "checkbox" at bounding box center [845, 315] width 15 height 15
checkbox input "true"
click at [711, 161] on input "160" at bounding box center [827, 163] width 254 height 27
type input "180"
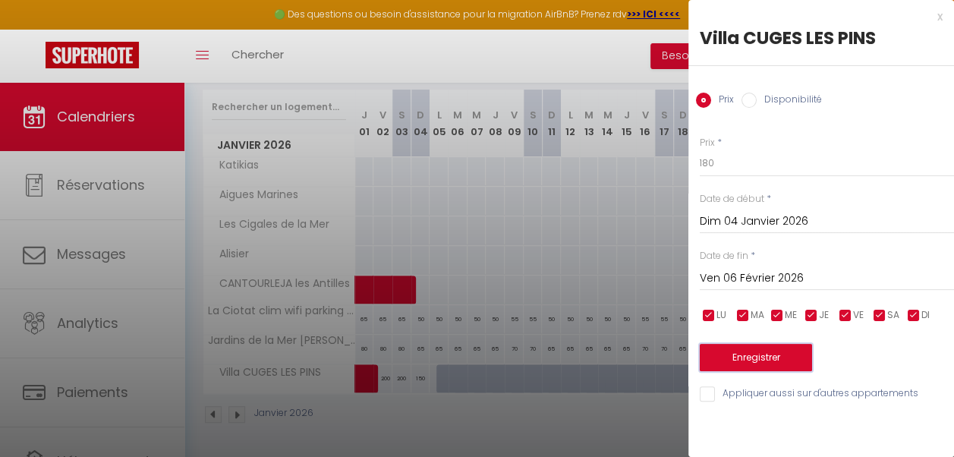
click at [740, 356] on button "Enregistrer" at bounding box center [756, 357] width 112 height 27
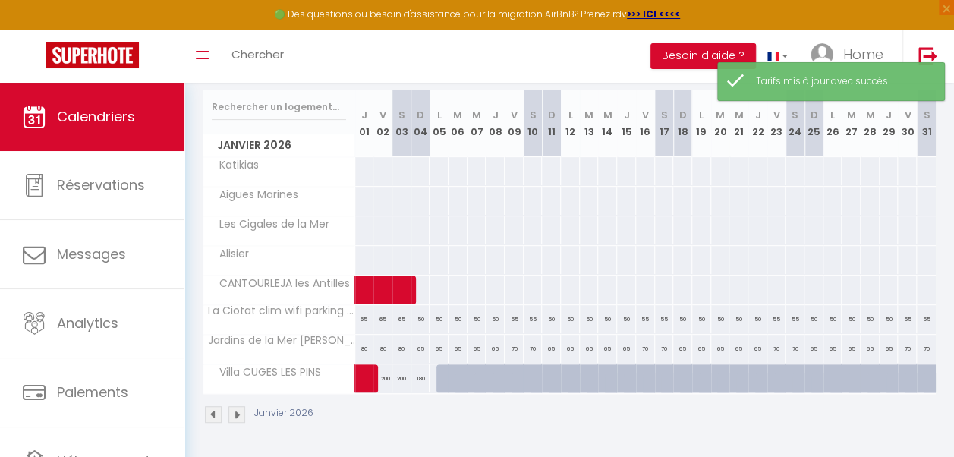
click at [416, 372] on div "180" at bounding box center [421, 378] width 19 height 28
type input "180"
type input "Dim 04 Janvier 2026"
type input "Lun 05 Janvier 2026"
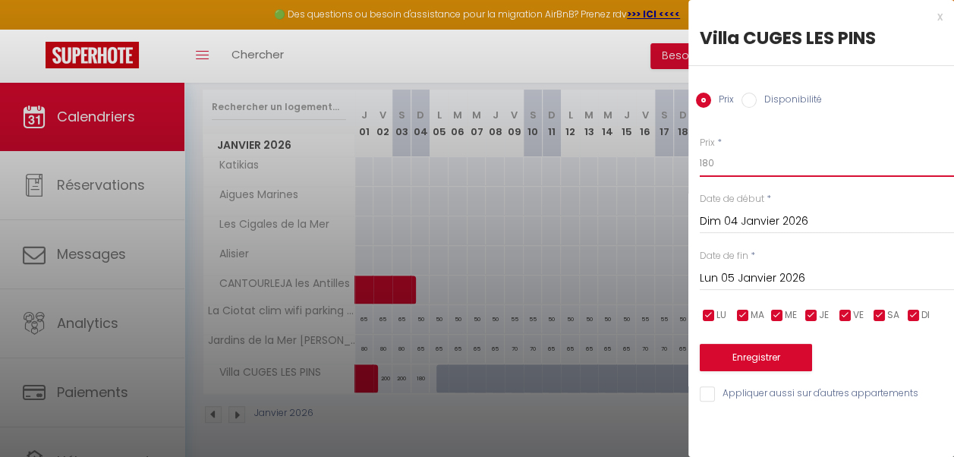
click at [706, 162] on input "180" at bounding box center [827, 163] width 254 height 27
type input "160"
click at [774, 276] on input "Lun 05 Janvier 2026" at bounding box center [827, 279] width 254 height 20
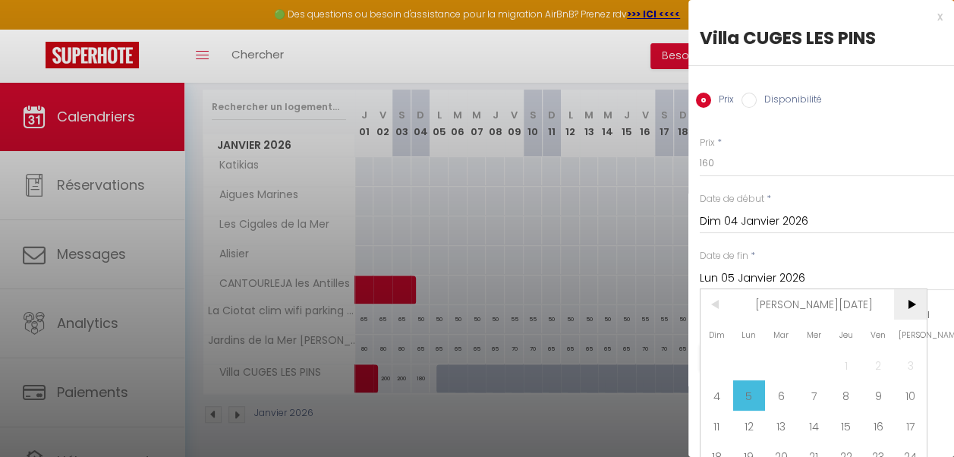
click at [919, 307] on span ">" at bounding box center [910, 304] width 33 height 30
click at [883, 364] on span "6" at bounding box center [879, 365] width 33 height 30
type input "Ven 06 Février 2026"
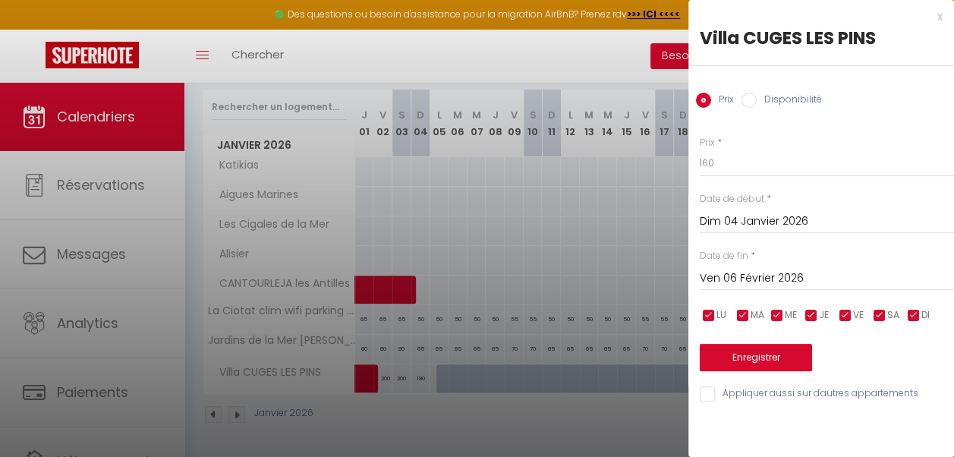
click at [846, 319] on input "checkbox" at bounding box center [845, 315] width 15 height 15
checkbox input "false"
click at [875, 316] on input "checkbox" at bounding box center [879, 315] width 15 height 15
checkbox input "false"
click at [786, 360] on button "Enregistrer" at bounding box center [756, 357] width 112 height 27
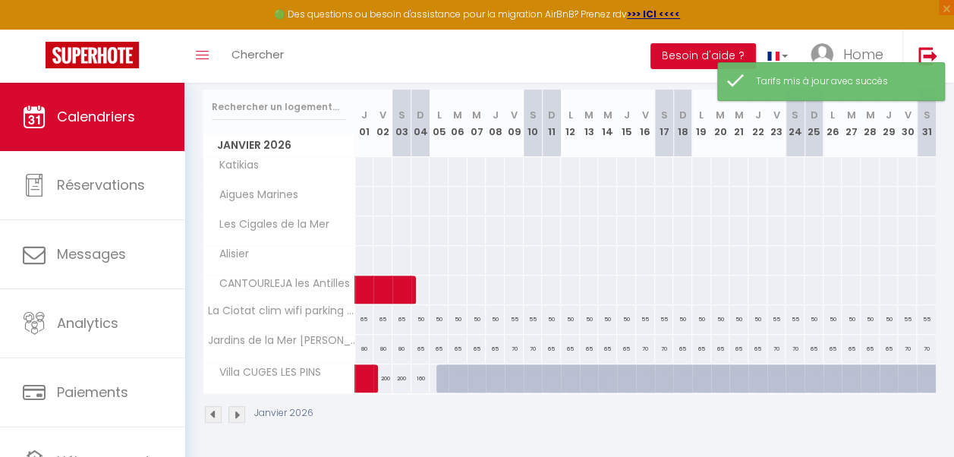
click at [437, 369] on div at bounding box center [446, 378] width 19 height 29
type input "160"
type input "Lun 05 Janvier 2026"
type input "[DATE]"
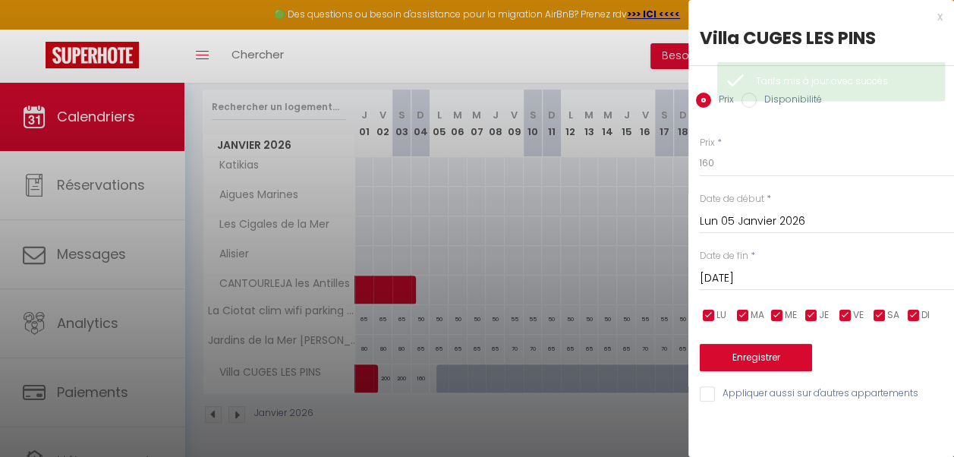
click at [750, 100] on input "Disponibilité" at bounding box center [749, 100] width 15 height 15
radio input "true"
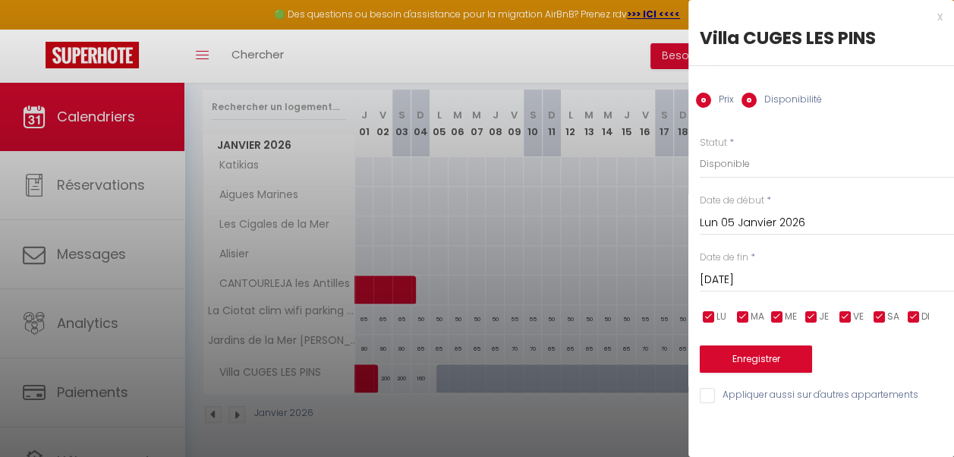
radio input "false"
click at [735, 162] on select "Disponible Indisponible" at bounding box center [827, 164] width 254 height 29
click at [784, 273] on input "[DATE]" at bounding box center [827, 280] width 254 height 20
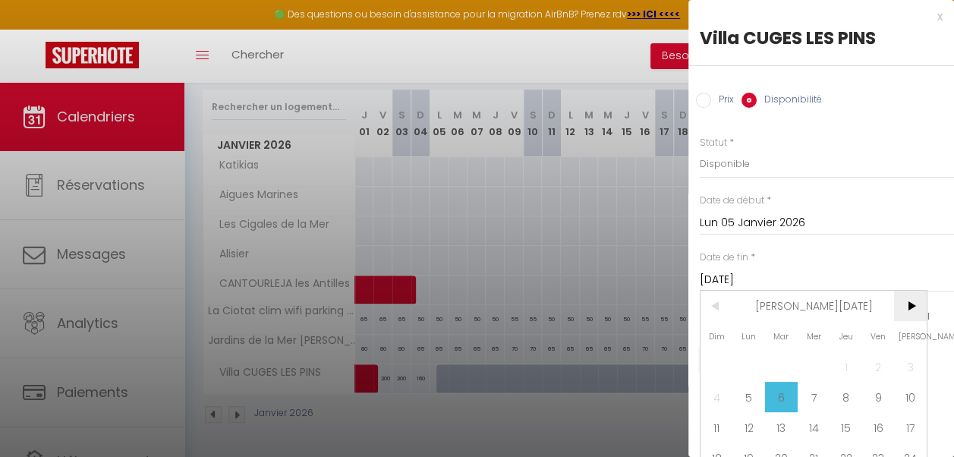
click at [911, 309] on span ">" at bounding box center [910, 306] width 33 height 30
click at [883, 373] on span "6" at bounding box center [879, 367] width 33 height 30
type input "Ven 06 Février 2026"
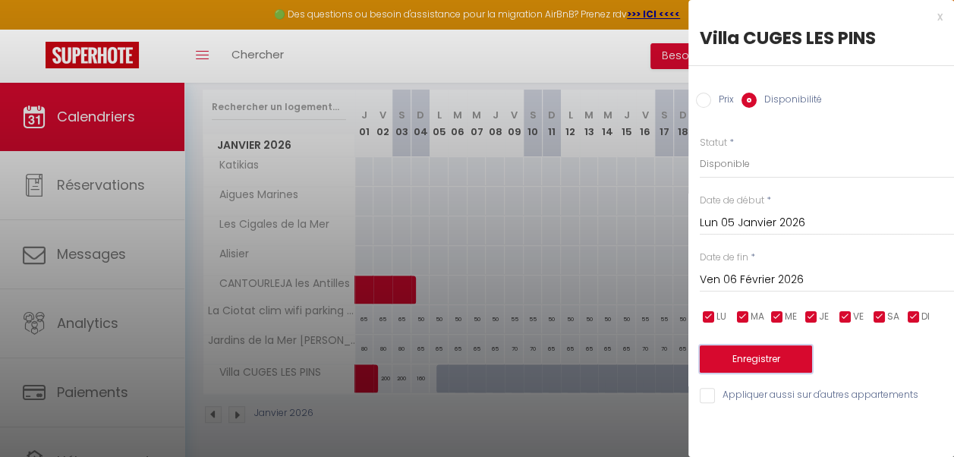
click at [760, 360] on button "Enregistrer" at bounding box center [756, 358] width 112 height 27
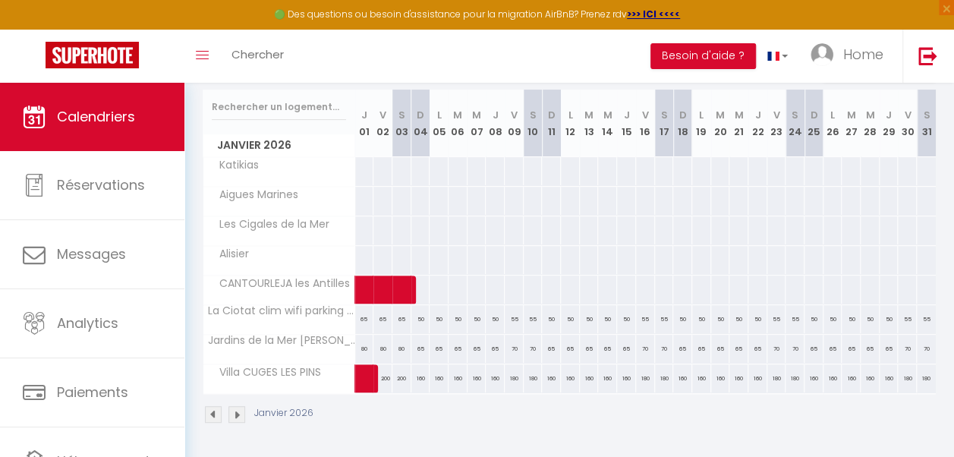
click at [237, 407] on img at bounding box center [237, 414] width 17 height 17
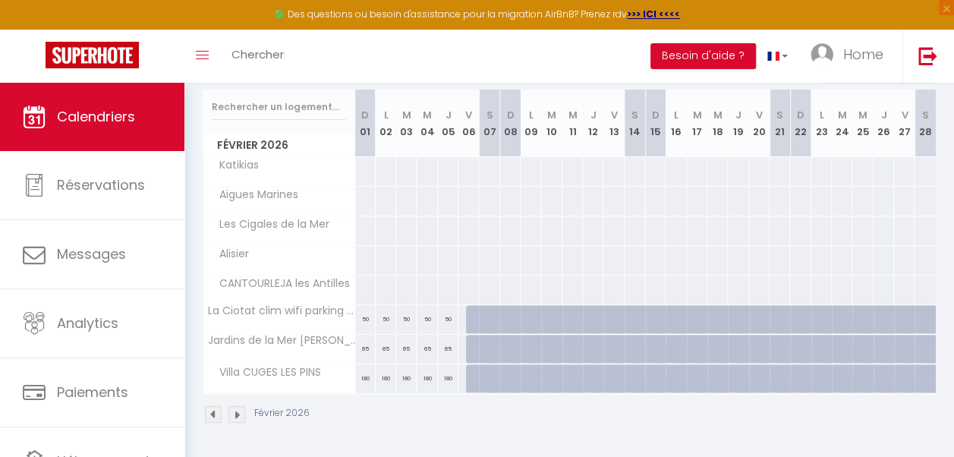
click at [367, 377] on div "180" at bounding box center [365, 378] width 21 height 28
type input "180"
select select "1"
type input "Dim 01 Février 2026"
type input "Lun 02 Février 2026"
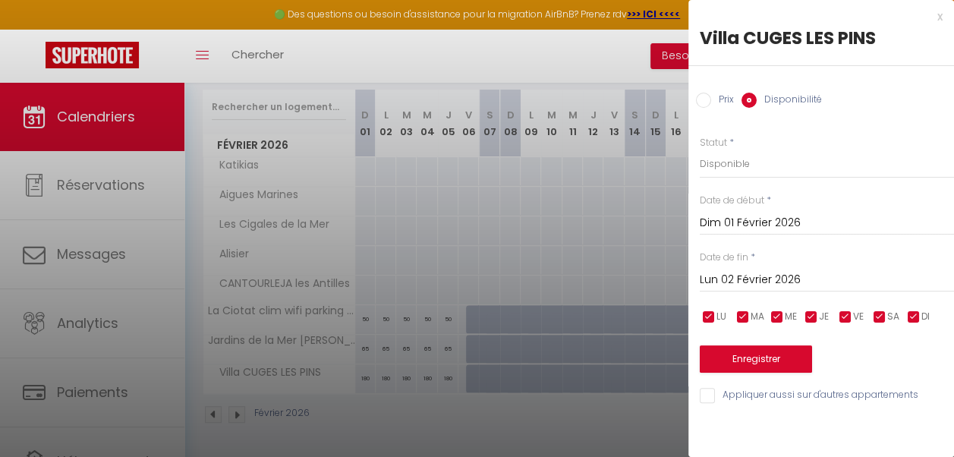
click at [705, 99] on input "Prix" at bounding box center [703, 100] width 15 height 15
radio input "true"
radio input "false"
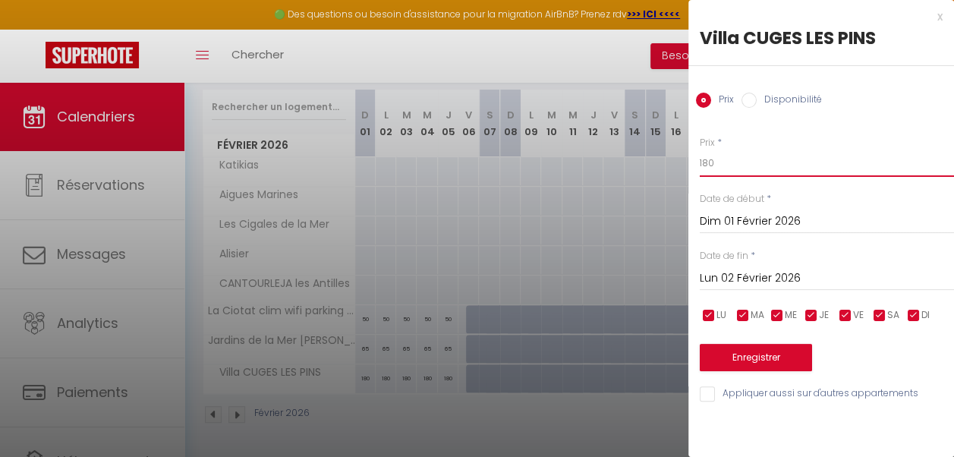
click at [709, 160] on input "180" at bounding box center [827, 163] width 254 height 27
type input "160"
click at [808, 275] on input "Lun 02 Février 2026" at bounding box center [827, 279] width 254 height 20
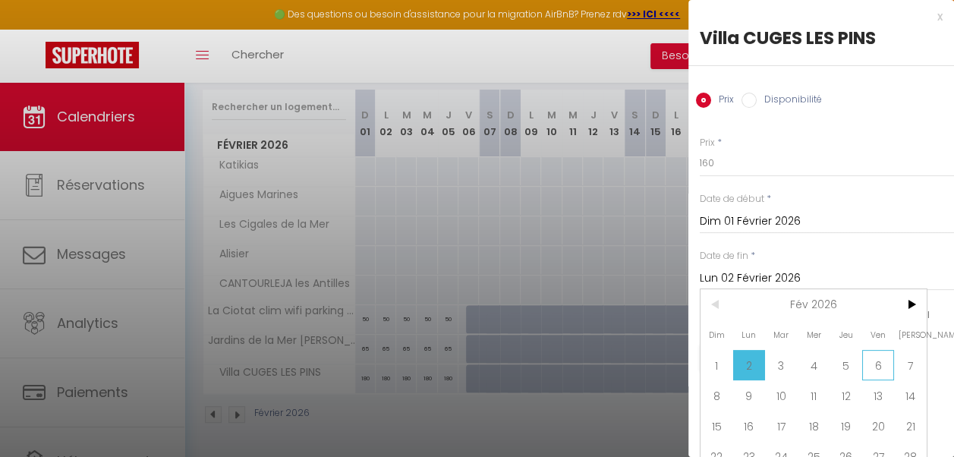
click at [883, 368] on span "6" at bounding box center [879, 365] width 33 height 30
type input "Ven 06 Février 2026"
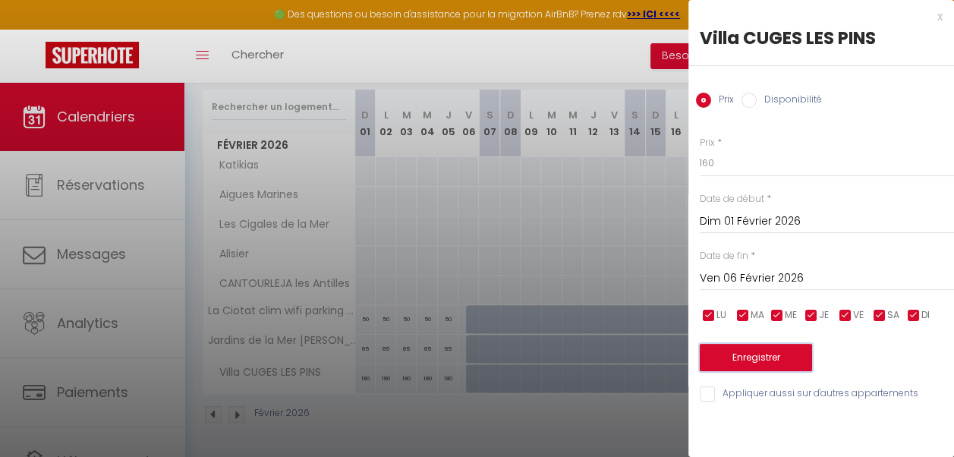
click at [763, 346] on button "Enregistrer" at bounding box center [756, 357] width 112 height 27
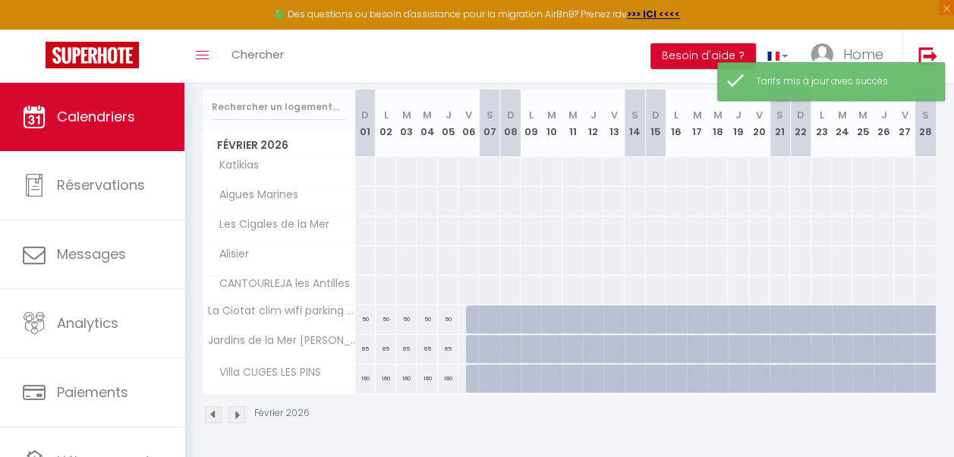
click at [211, 406] on img at bounding box center [213, 414] width 17 height 17
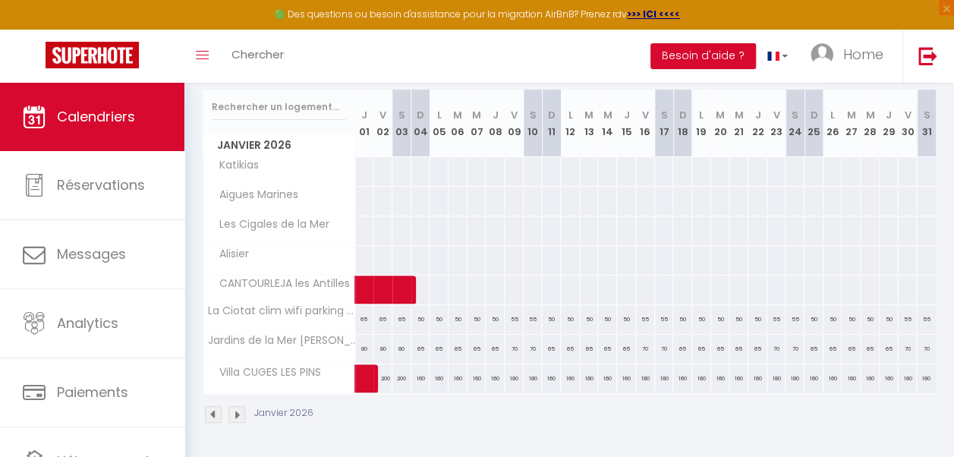
click at [239, 406] on img at bounding box center [237, 414] width 17 height 17
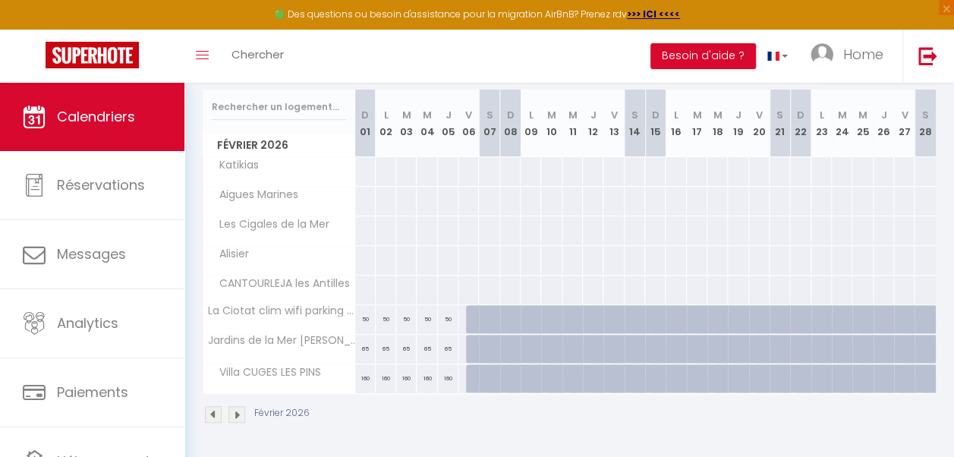
click at [466, 314] on div at bounding box center [476, 319] width 21 height 29
type input "70"
type input "Ven 06 Février 2026"
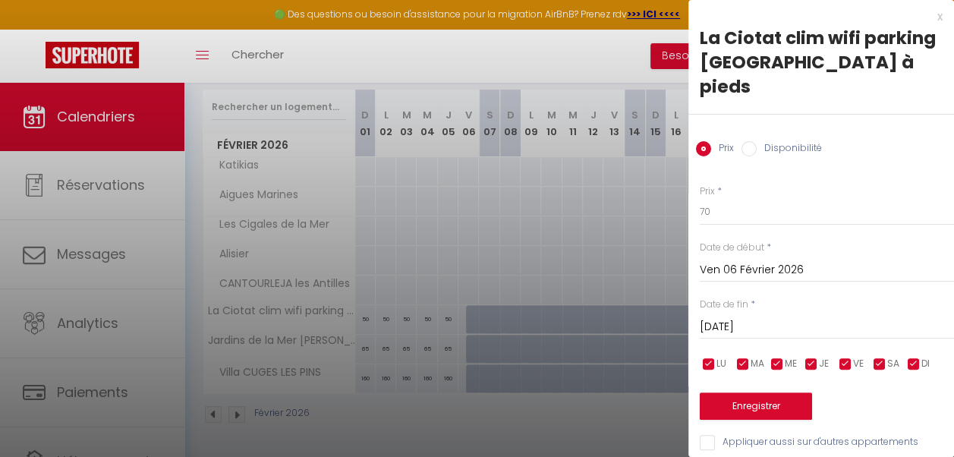
click at [777, 317] on input "[DATE]" at bounding box center [827, 327] width 254 height 20
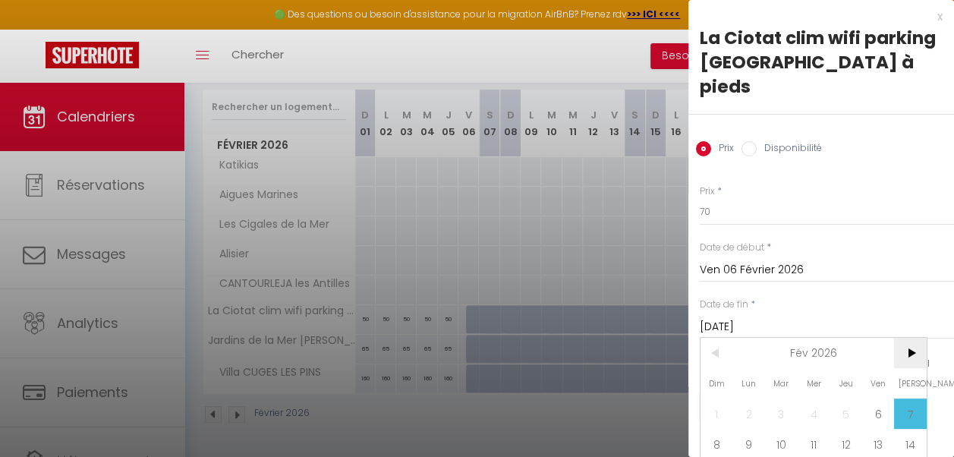
click at [914, 351] on span ">" at bounding box center [910, 353] width 33 height 30
click at [749, 437] on span "9" at bounding box center [749, 444] width 33 height 30
type input "Lun 09 Mars 2026"
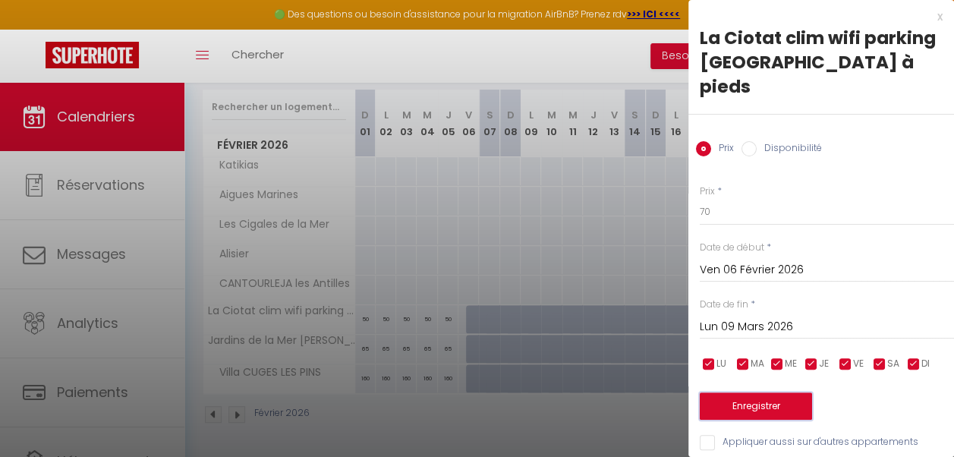
click at [759, 404] on button "Enregistrer" at bounding box center [756, 406] width 112 height 27
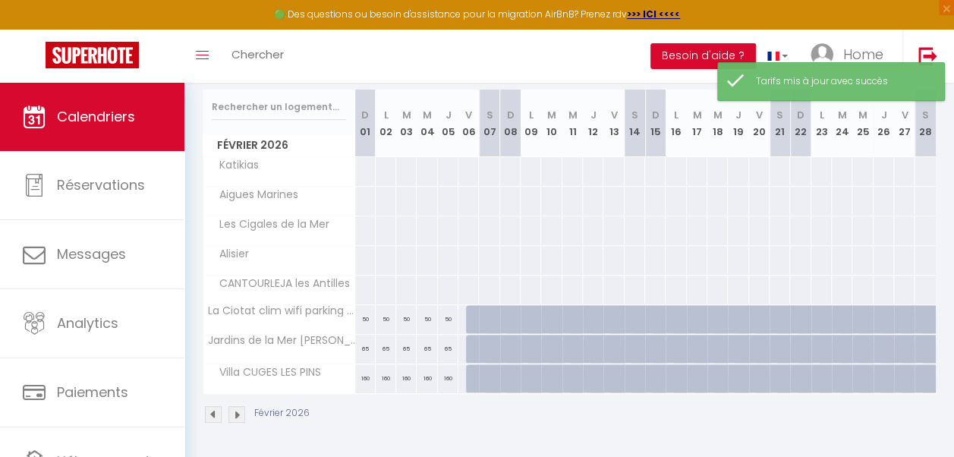
click at [466, 311] on div at bounding box center [476, 319] width 21 height 29
type input "70"
type input "Ven 06 Février 2026"
type input "[DATE]"
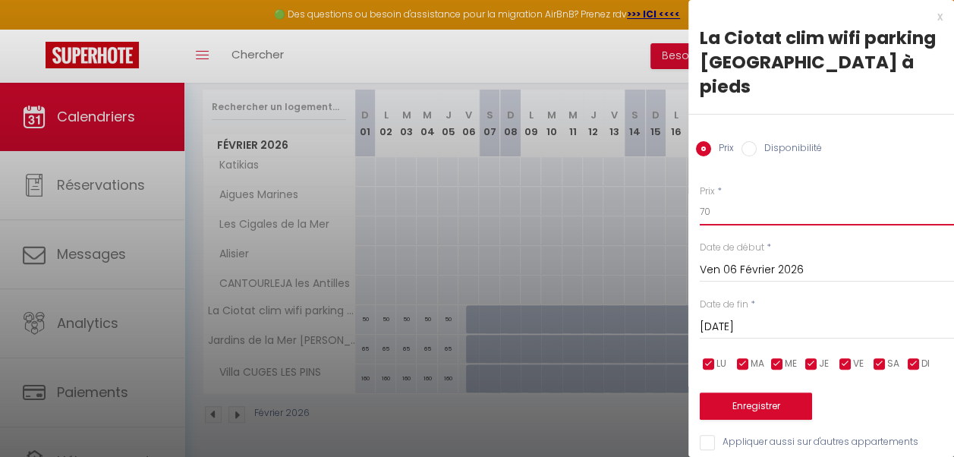
click at [705, 198] on input "70" at bounding box center [827, 211] width 254 height 27
type input "60"
click at [799, 317] on input "[DATE]" at bounding box center [827, 327] width 254 height 20
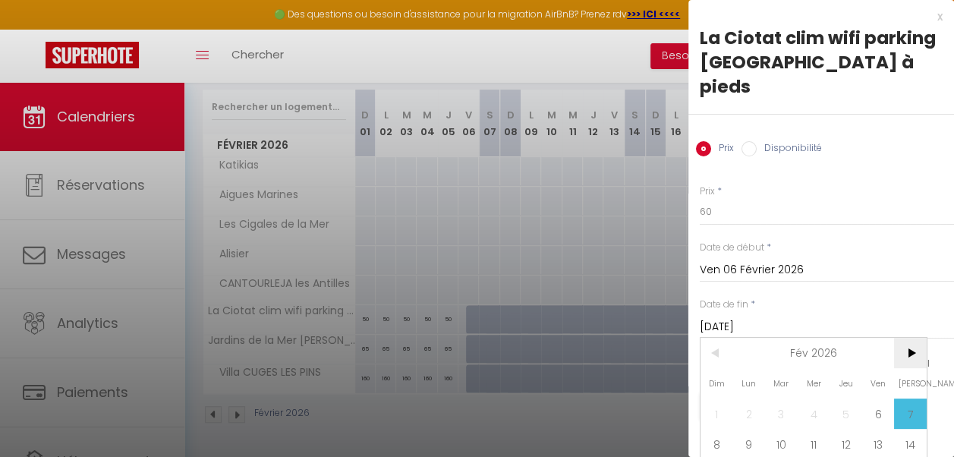
click at [913, 357] on span ">" at bounding box center [910, 353] width 33 height 30
click at [746, 439] on span "9" at bounding box center [749, 444] width 33 height 30
type input "Lun 09 Mars 2026"
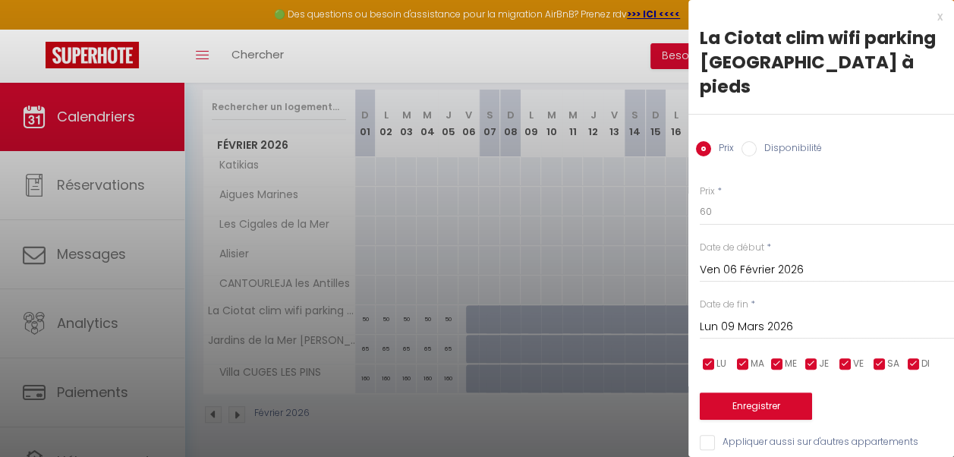
click at [844, 366] on input "checkbox" at bounding box center [845, 364] width 15 height 15
checkbox input "false"
click at [880, 363] on input "checkbox" at bounding box center [879, 364] width 15 height 15
checkbox input "false"
click at [714, 210] on input "60" at bounding box center [827, 211] width 254 height 27
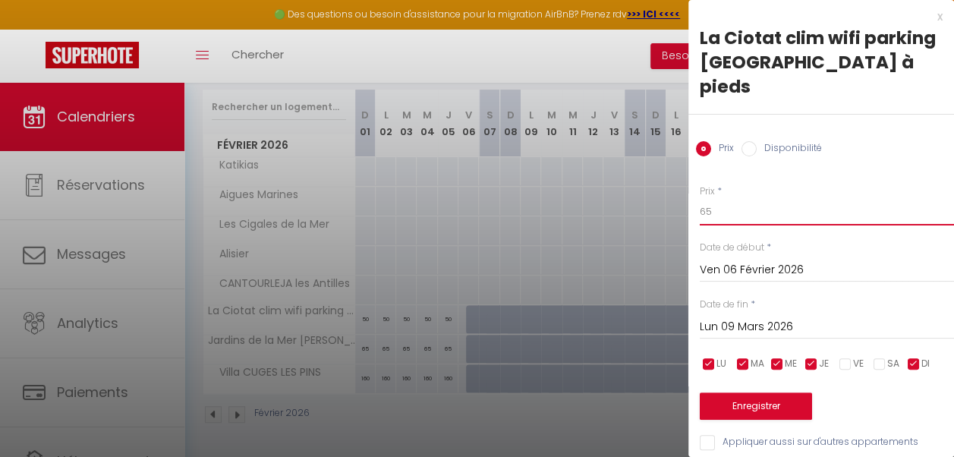
type input "65"
click at [755, 403] on button "Enregistrer" at bounding box center [756, 406] width 112 height 27
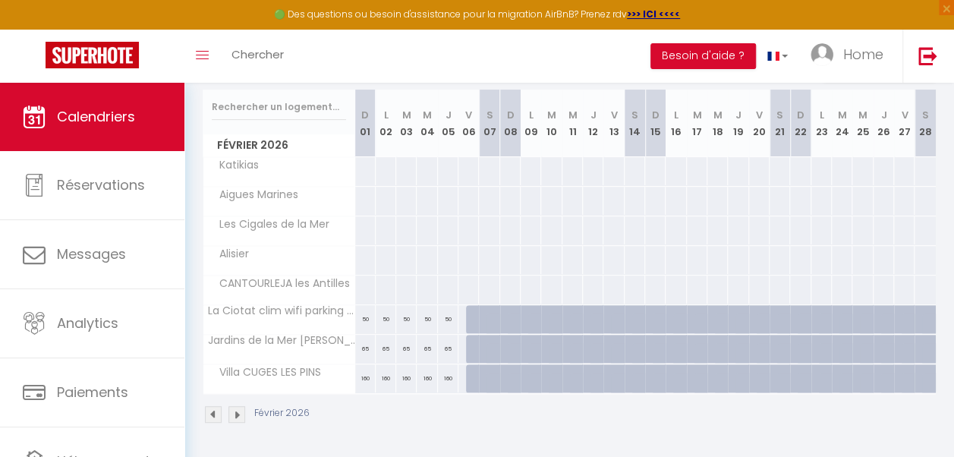
click at [467, 305] on div at bounding box center [476, 319] width 21 height 29
type input "70"
select select "1"
type input "Ven 06 Février 2026"
type input "[DATE]"
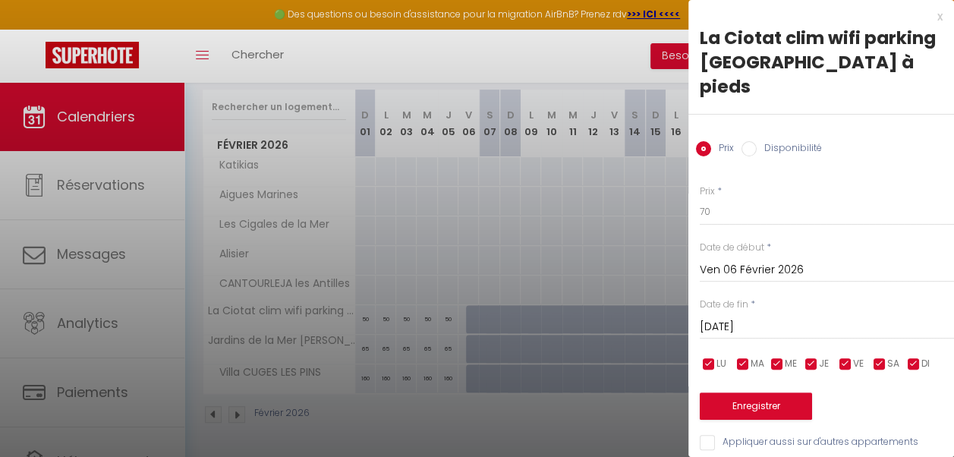
click at [750, 141] on input "Disponibilité" at bounding box center [749, 148] width 15 height 15
radio input "true"
radio input "false"
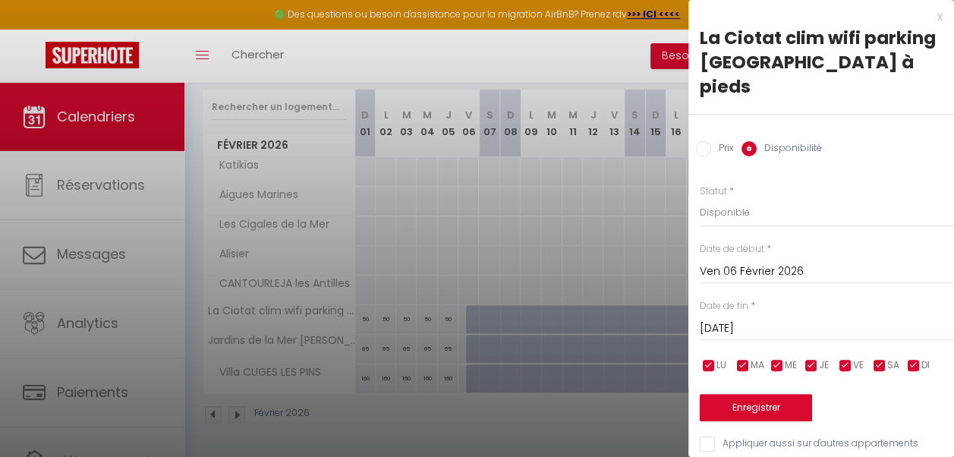
click at [771, 319] on input "[DATE]" at bounding box center [827, 329] width 254 height 20
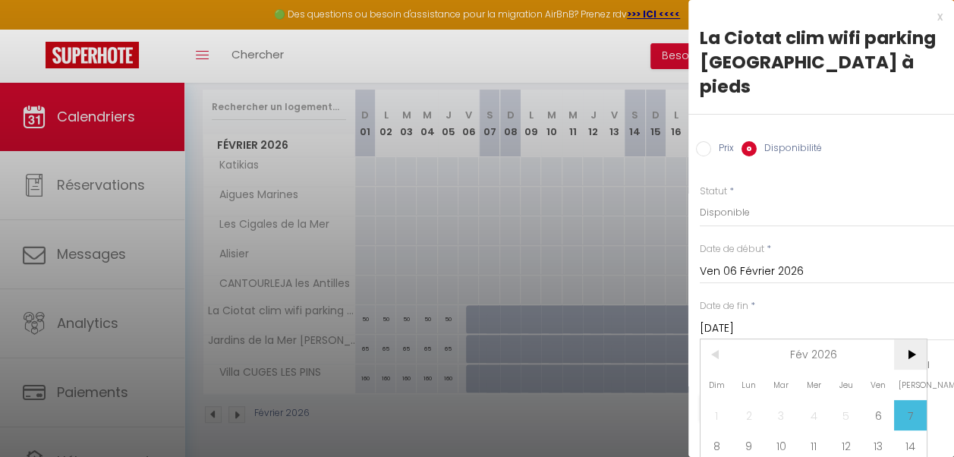
click at [913, 358] on span ">" at bounding box center [910, 354] width 33 height 30
click at [746, 436] on span "9" at bounding box center [749, 446] width 33 height 30
type input "Lun 09 Mars 2026"
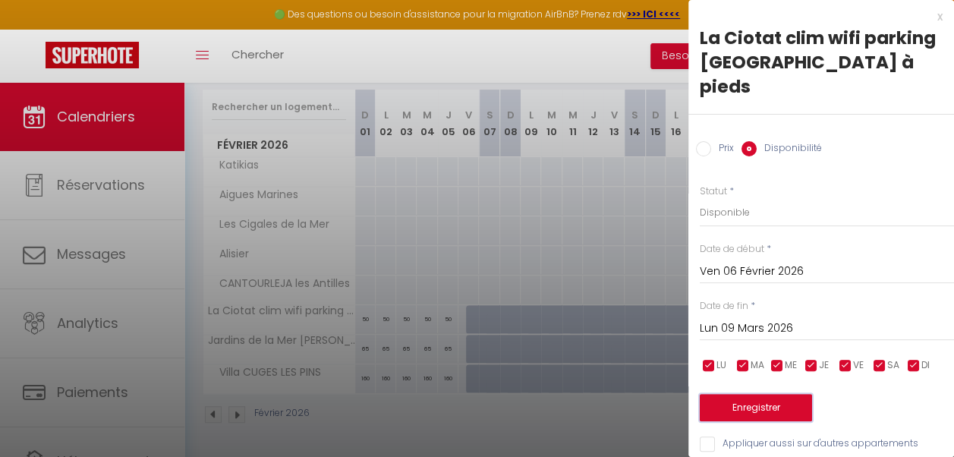
click at [762, 402] on button "Enregistrer" at bounding box center [756, 407] width 112 height 27
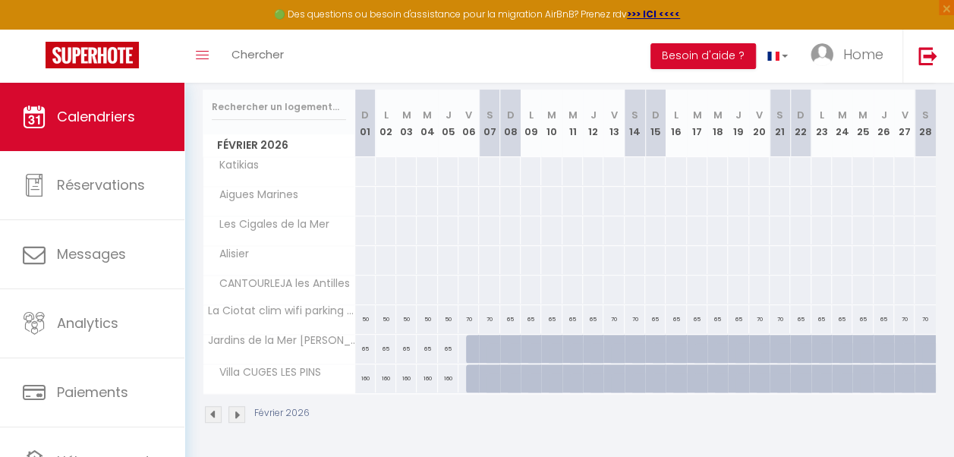
click at [240, 406] on img at bounding box center [237, 414] width 17 height 17
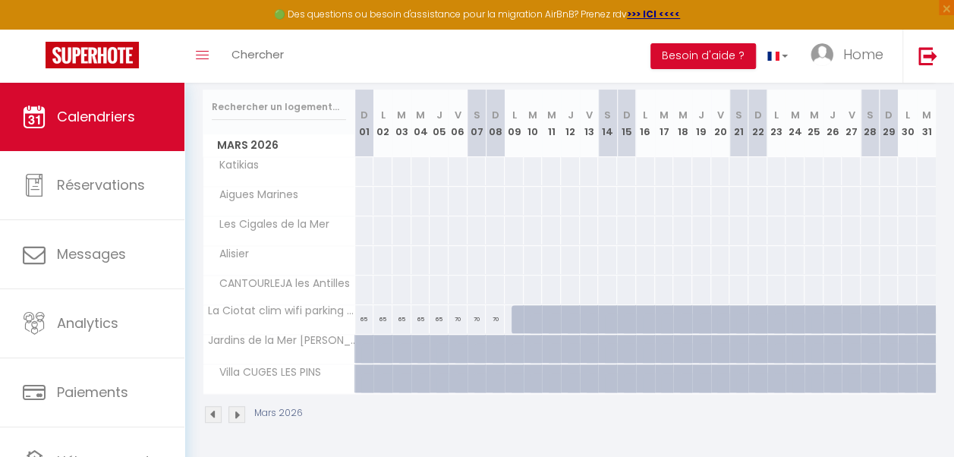
click at [490, 318] on div "70" at bounding box center [495, 319] width 19 height 28
select select "1"
type input "Dim 08 Mars 2026"
type input "Lun 09 Mars 2026"
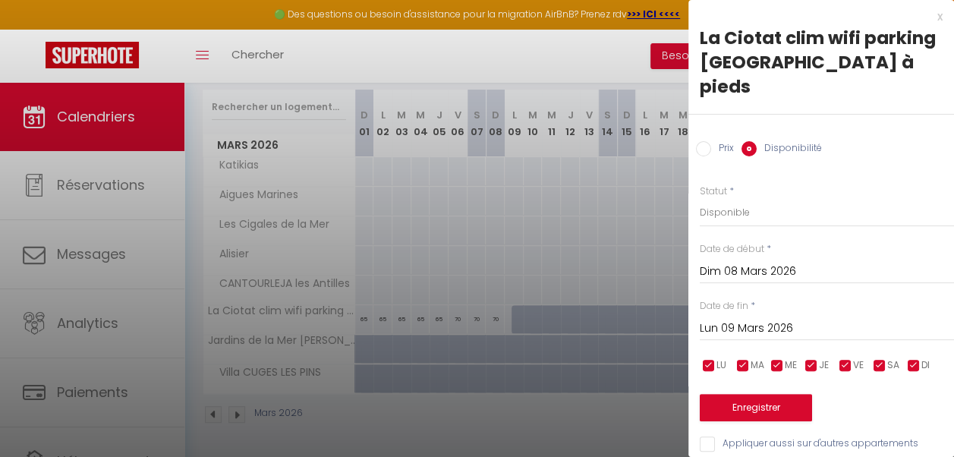
click at [708, 141] on input "Prix" at bounding box center [703, 148] width 15 height 15
radio input "true"
radio input "false"
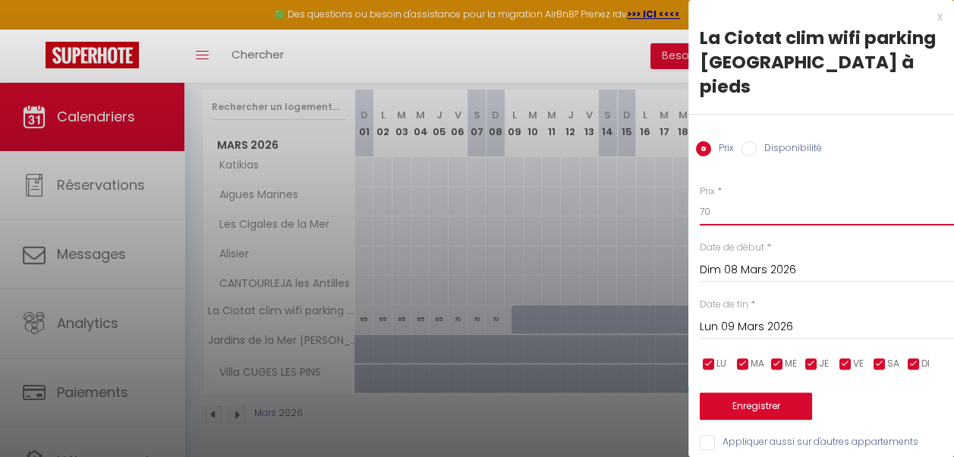
click at [714, 198] on input "70" at bounding box center [827, 211] width 254 height 27
type input "7"
type input "65"
click at [745, 393] on button "Enregistrer" at bounding box center [756, 406] width 112 height 27
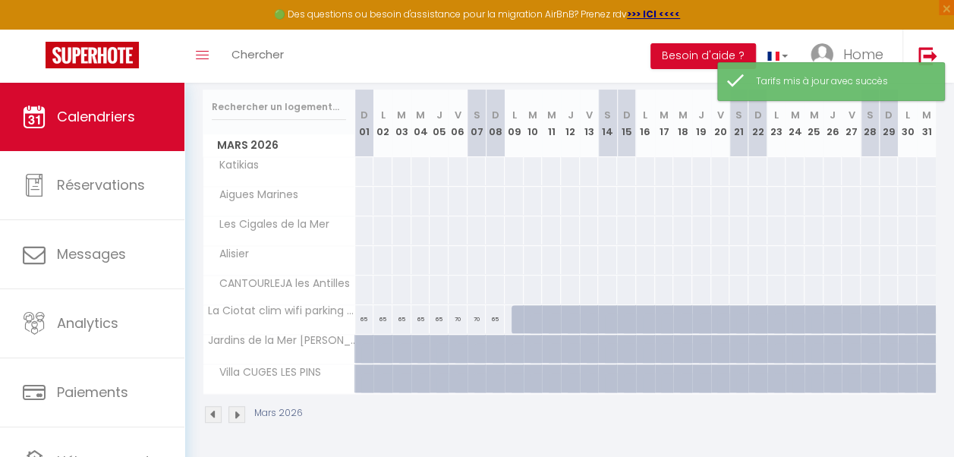
click at [213, 406] on img at bounding box center [213, 414] width 17 height 17
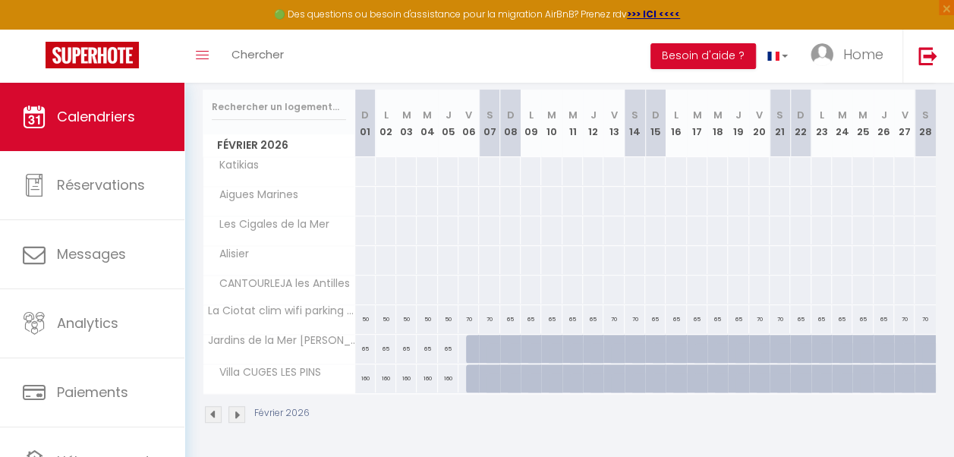
click at [468, 338] on div at bounding box center [476, 349] width 21 height 29
type input "120"
type input "Ven 06 Février 2026"
type input "[DATE]"
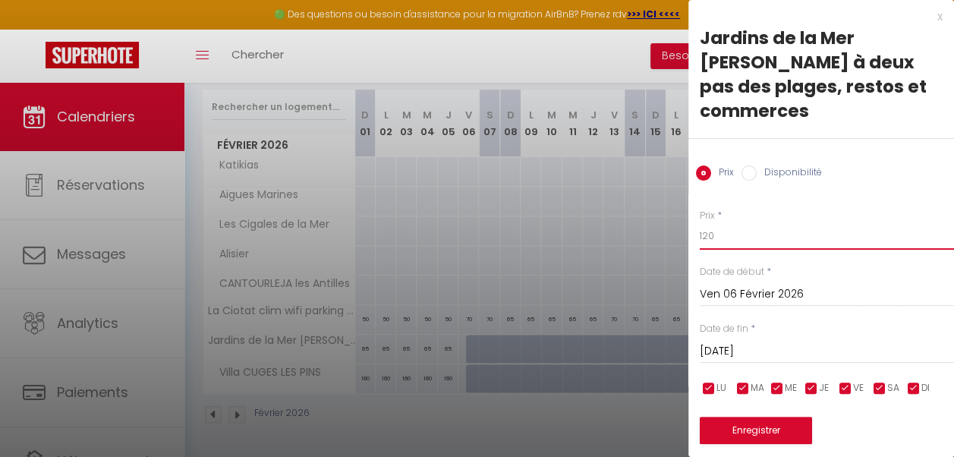
click at [720, 232] on input "120" at bounding box center [827, 235] width 254 height 27
type input "1"
click at [793, 345] on input "[DATE]" at bounding box center [827, 352] width 254 height 20
click at [715, 235] on input "75" at bounding box center [827, 235] width 254 height 27
type input "7"
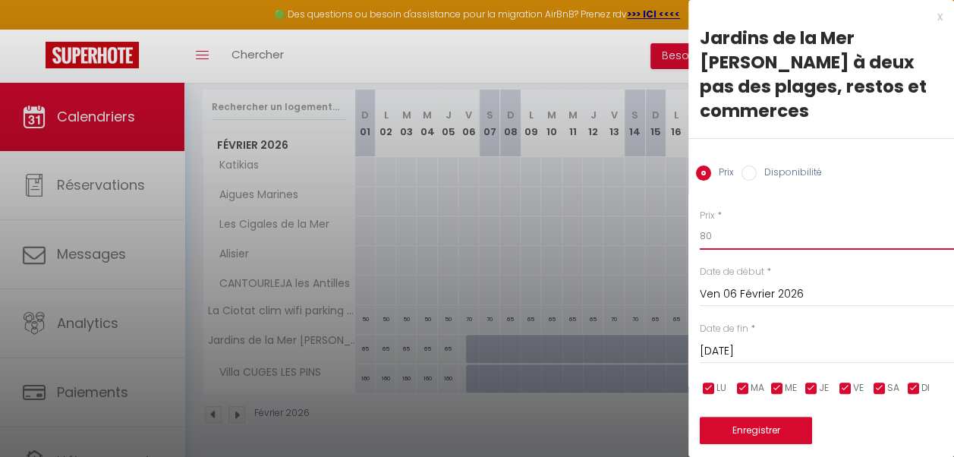
type input "80"
click at [717, 349] on input "[DATE]" at bounding box center [827, 352] width 254 height 20
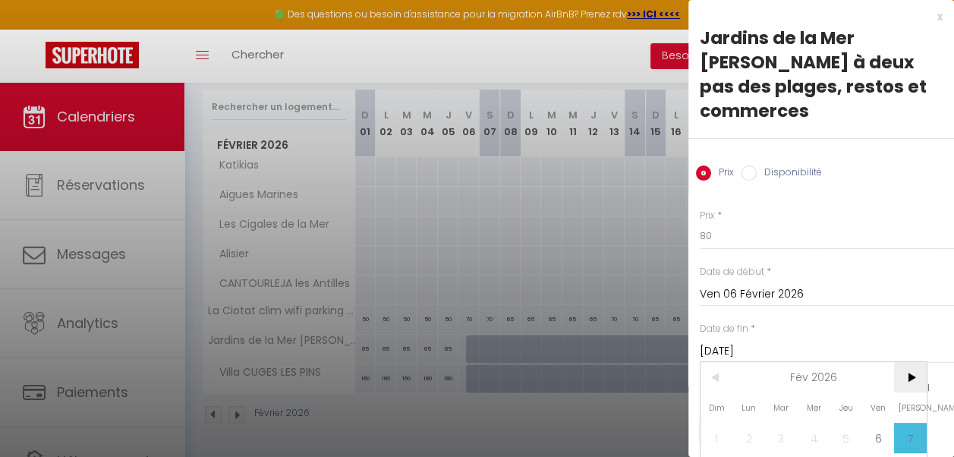
click at [915, 372] on span ">" at bounding box center [910, 377] width 33 height 30
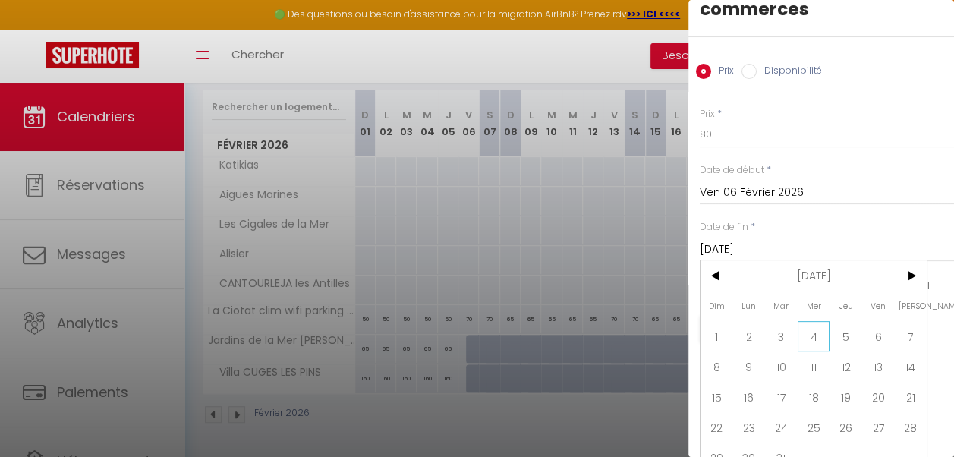
scroll to position [104, 0]
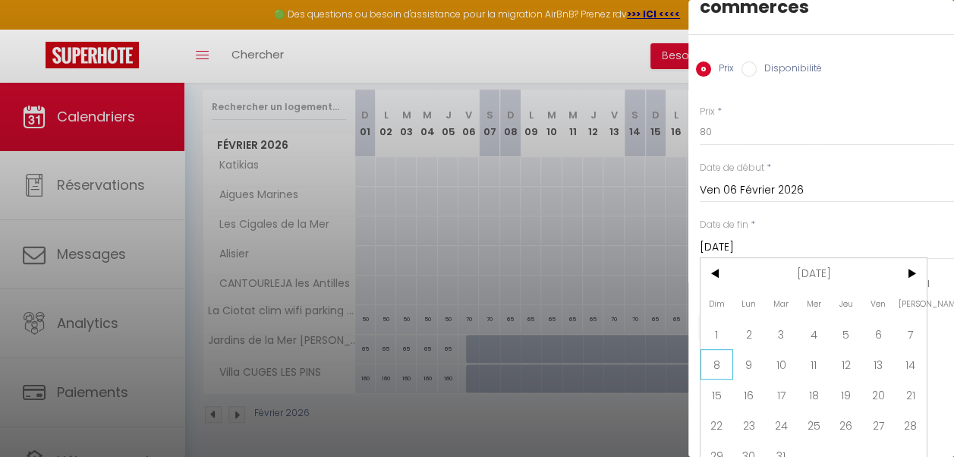
click at [723, 357] on span "8" at bounding box center [717, 364] width 33 height 30
type input "Dim 08 Mars 2026"
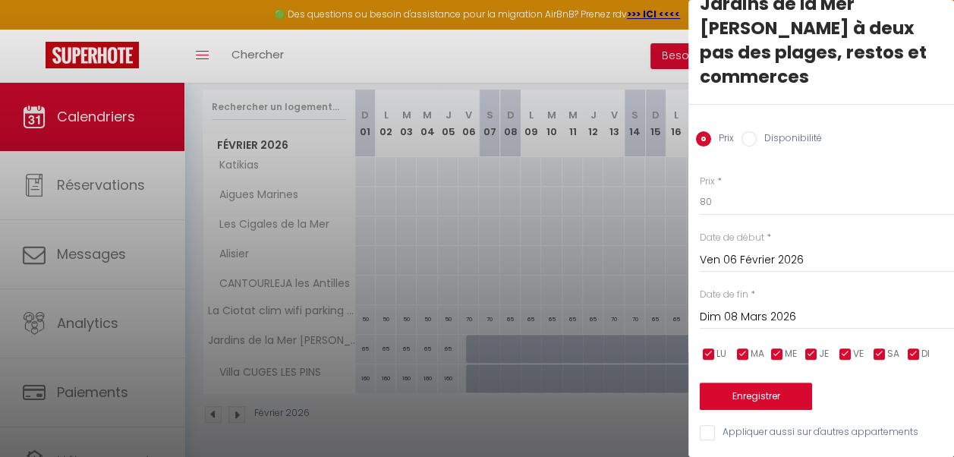
scroll to position [45, 0]
click at [772, 384] on button "Enregistrer" at bounding box center [756, 396] width 112 height 27
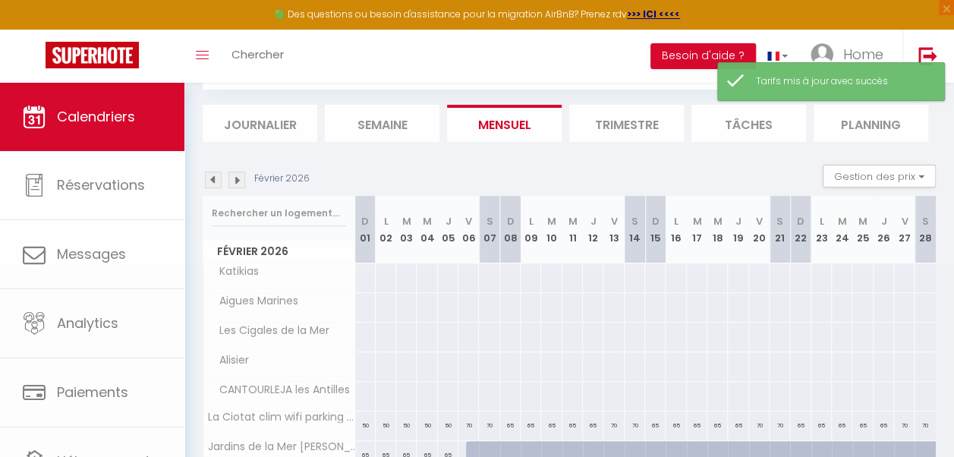
scroll to position [197, 0]
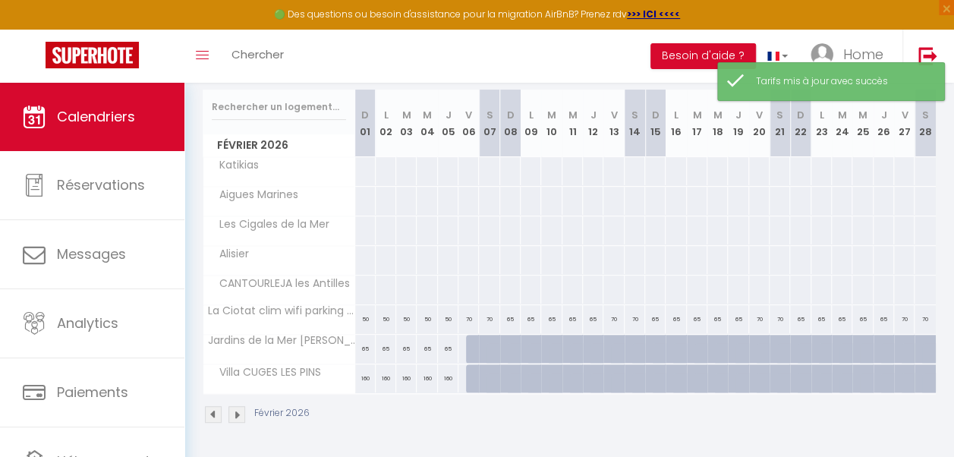
click at [466, 335] on div at bounding box center [476, 349] width 21 height 29
type input "80"
type input "Ven 06 Février 2026"
type input "[DATE]"
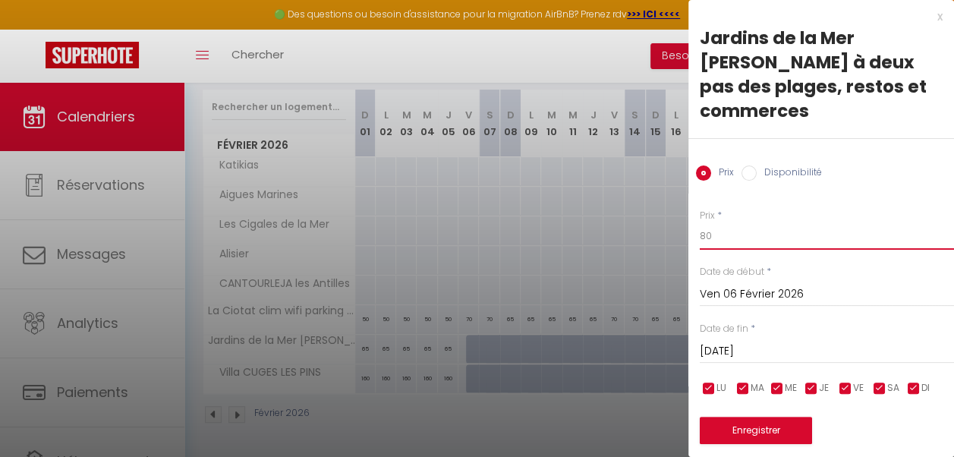
click at [720, 236] on input "80" at bounding box center [827, 235] width 254 height 27
type input "8"
type input "75"
click at [782, 347] on input "[DATE]" at bounding box center [827, 352] width 254 height 20
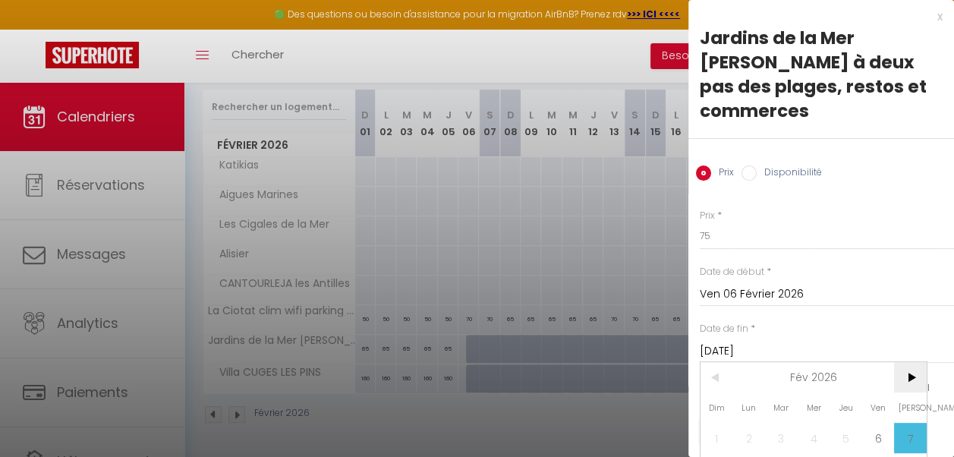
click at [911, 377] on span ">" at bounding box center [910, 377] width 33 height 30
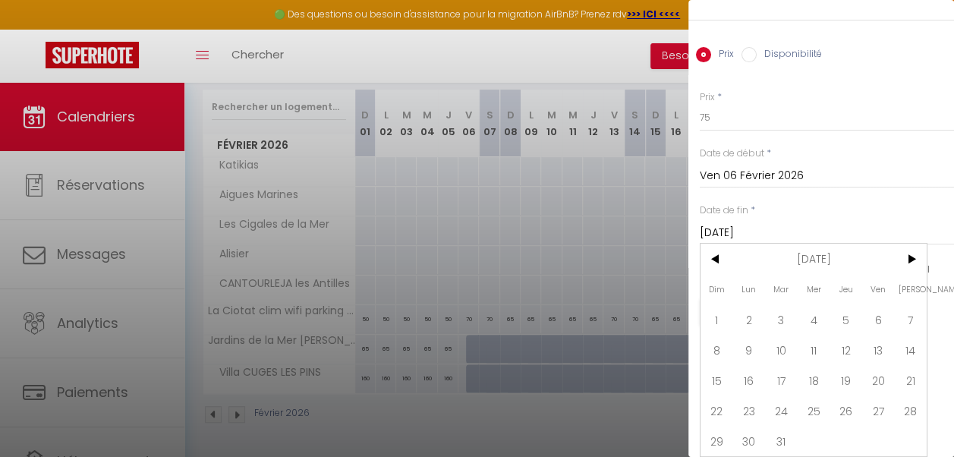
scroll to position [129, 0]
click at [746, 336] on span "9" at bounding box center [749, 350] width 33 height 30
type input "Lun 09 Mars 2026"
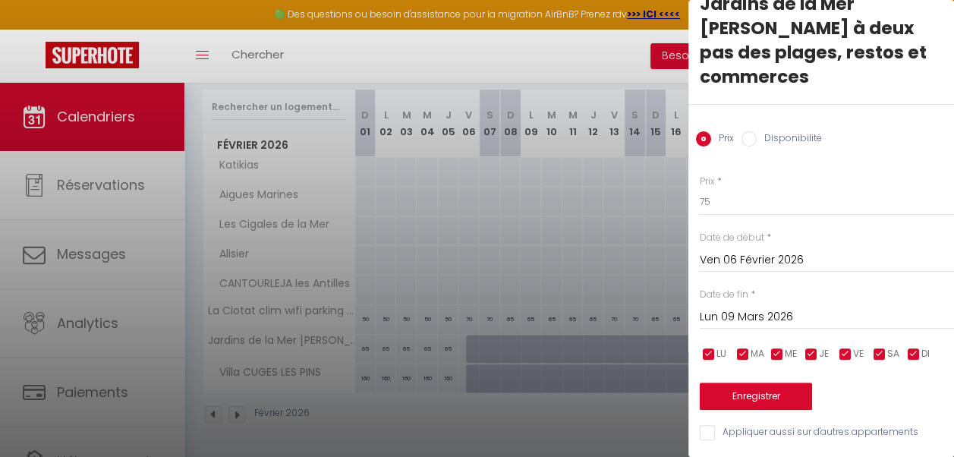
click at [850, 347] on input "checkbox" at bounding box center [845, 354] width 15 height 15
checkbox input "false"
click at [878, 347] on input "checkbox" at bounding box center [879, 354] width 15 height 15
checkbox input "false"
click at [777, 383] on button "Enregistrer" at bounding box center [756, 396] width 112 height 27
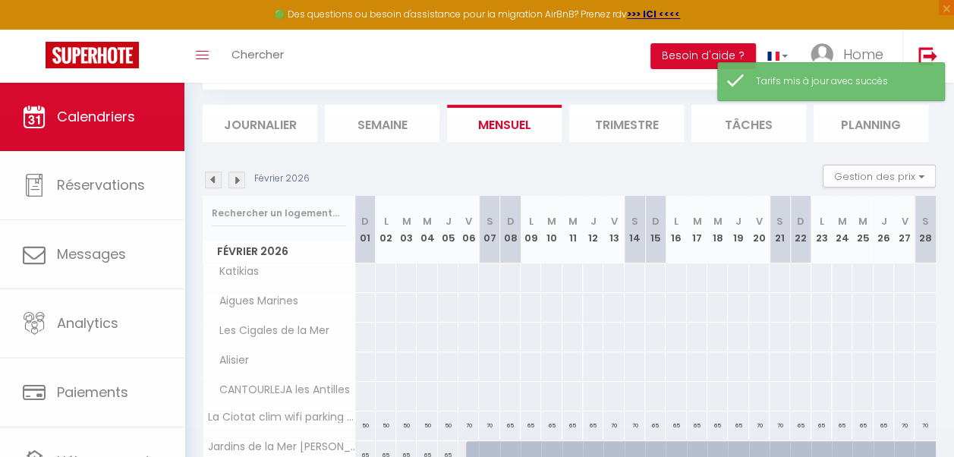
scroll to position [197, 0]
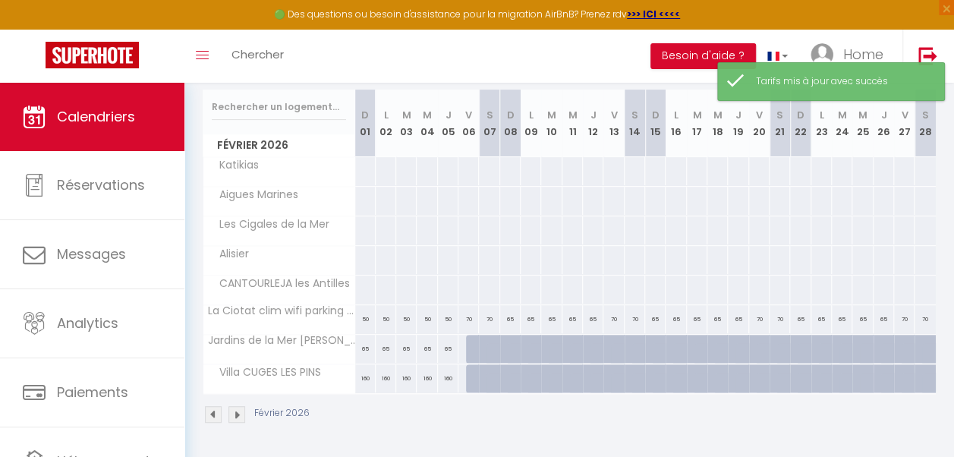
click at [468, 335] on div at bounding box center [476, 349] width 21 height 29
type input "80"
select select "1"
type input "Ven 06 Février 2026"
type input "[DATE]"
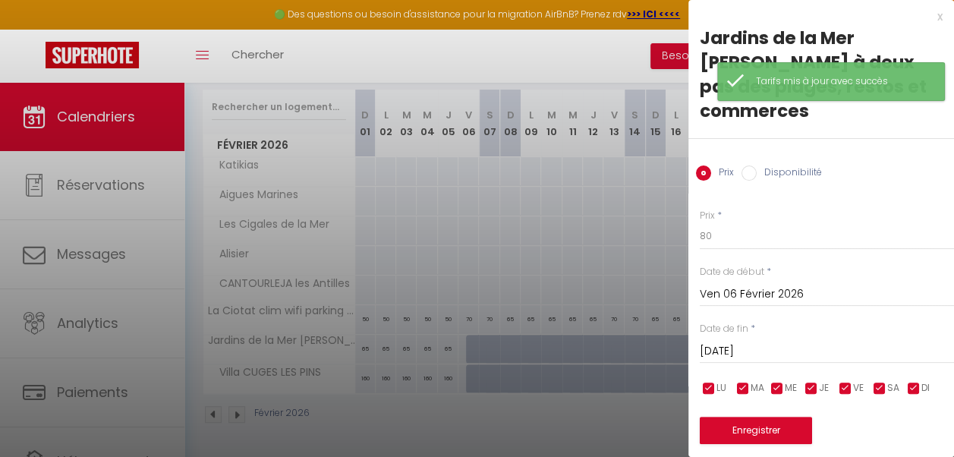
click at [754, 176] on input "Disponibilité" at bounding box center [749, 173] width 15 height 15
radio input "true"
radio input "false"
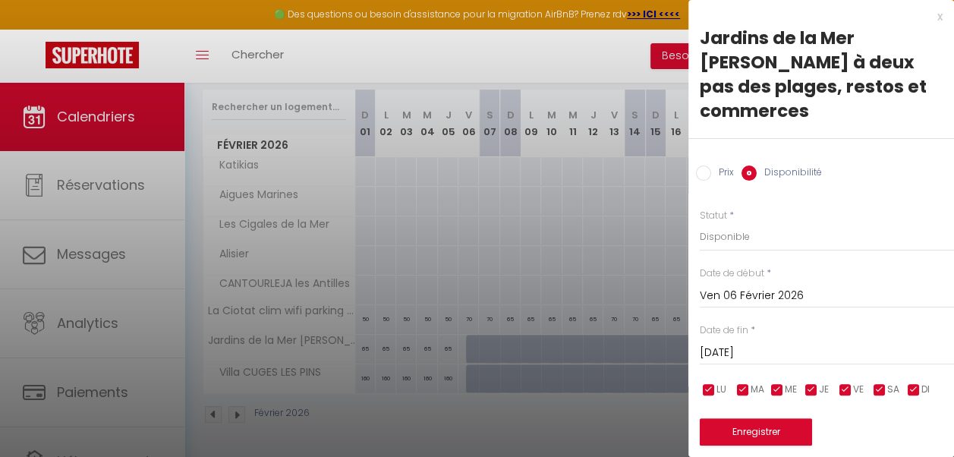
click at [779, 348] on input "[DATE]" at bounding box center [827, 353] width 254 height 20
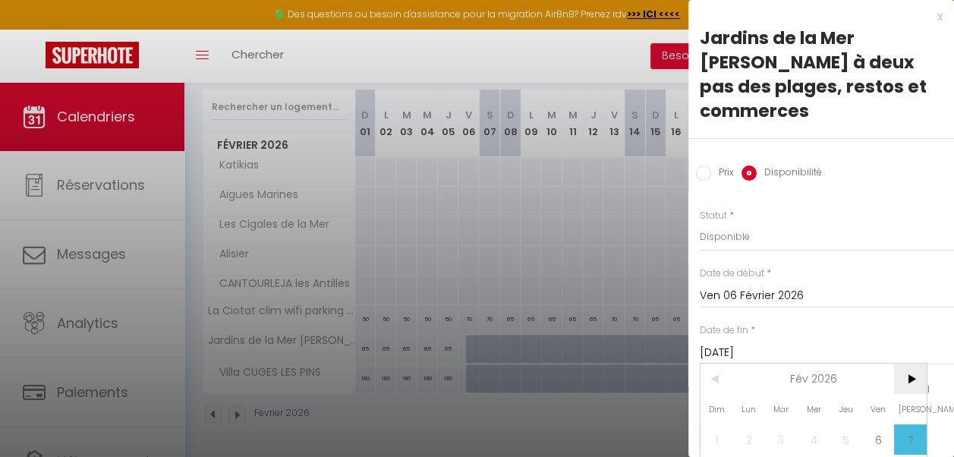
click at [914, 378] on span ">" at bounding box center [910, 379] width 33 height 30
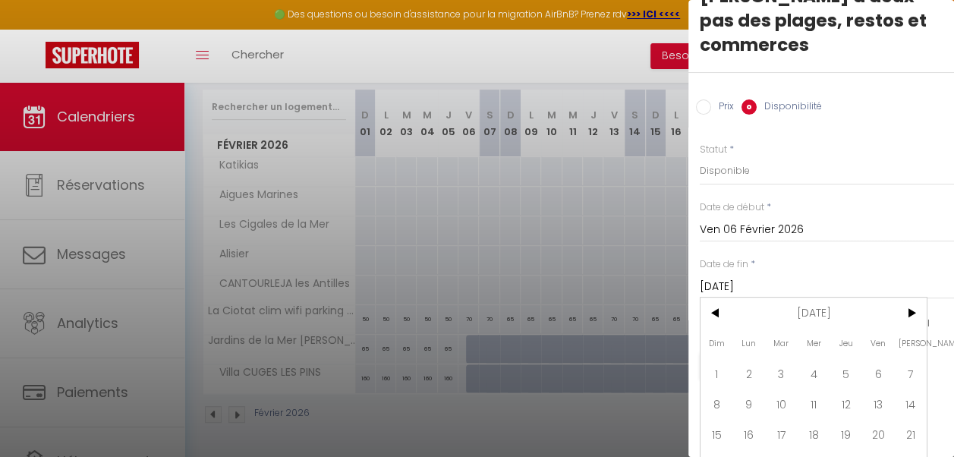
scroll to position [70, 0]
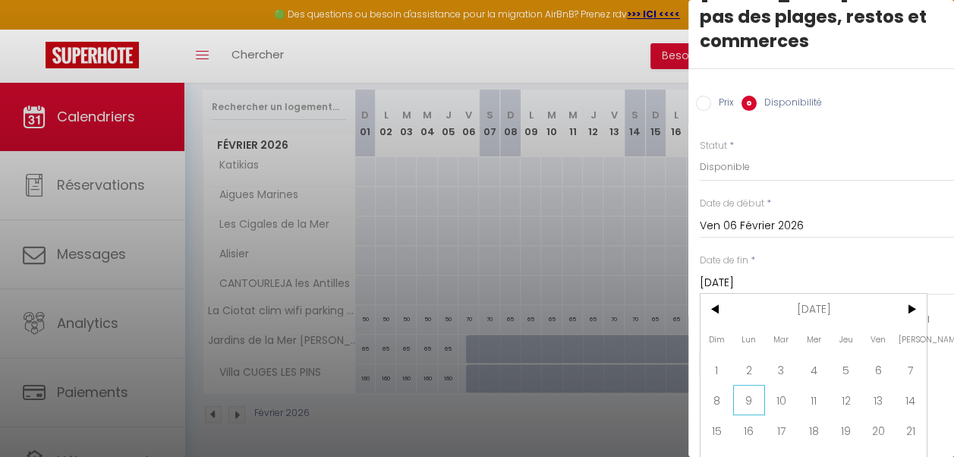
click at [758, 403] on span "9" at bounding box center [749, 400] width 33 height 30
type input "Lun 09 Mars 2026"
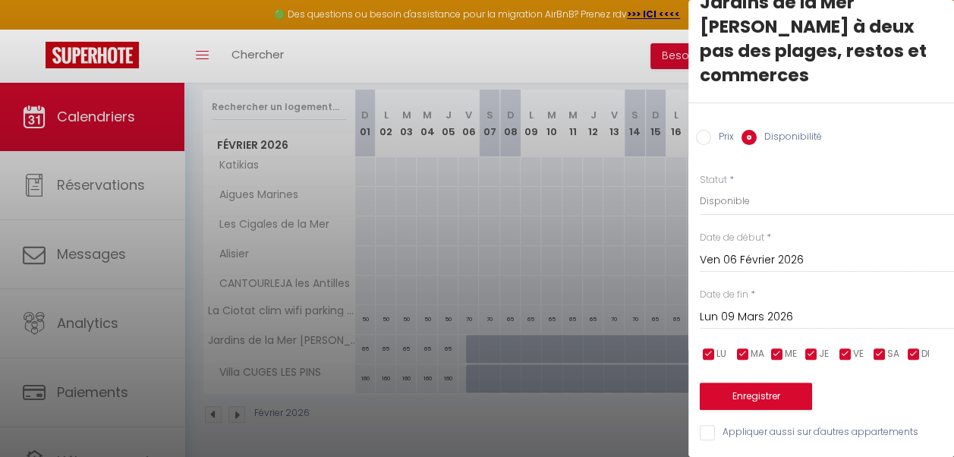
scroll to position [46, 0]
click at [780, 383] on button "Enregistrer" at bounding box center [756, 396] width 112 height 27
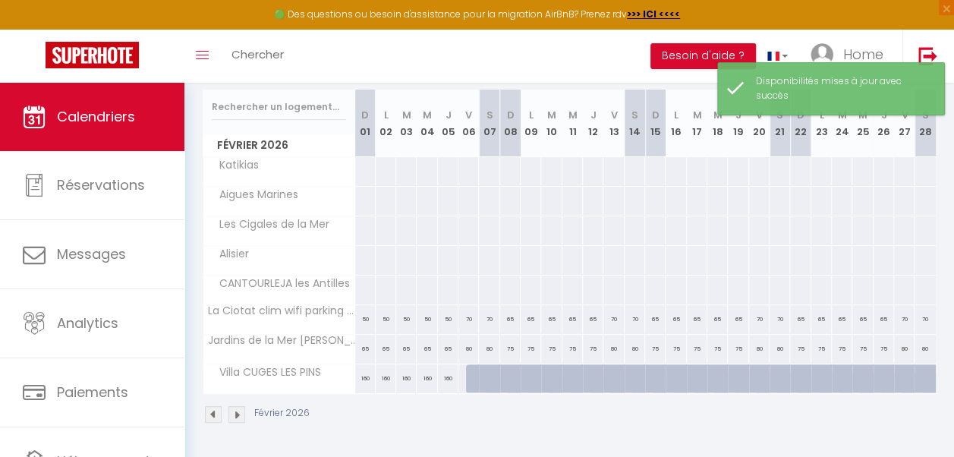
click at [234, 406] on img at bounding box center [237, 414] width 17 height 17
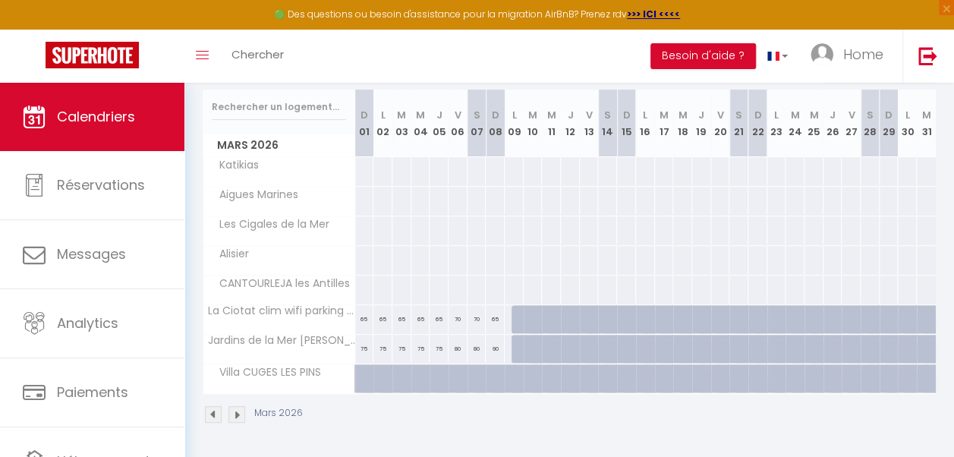
click at [494, 347] on div "90" at bounding box center [495, 349] width 19 height 28
select select "1"
type input "Dim 08 Mars 2026"
type input "Lun 09 Mars 2026"
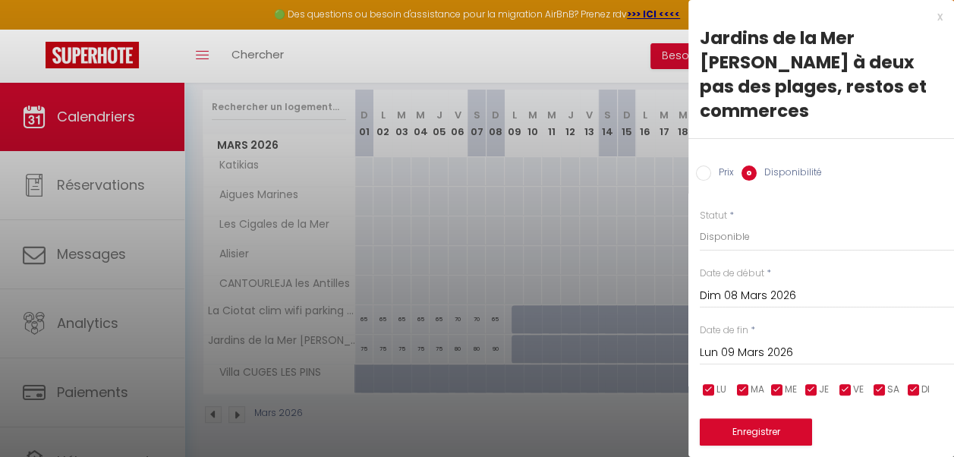
click at [701, 172] on input "Prix" at bounding box center [703, 173] width 15 height 15
radio input "true"
radio input "false"
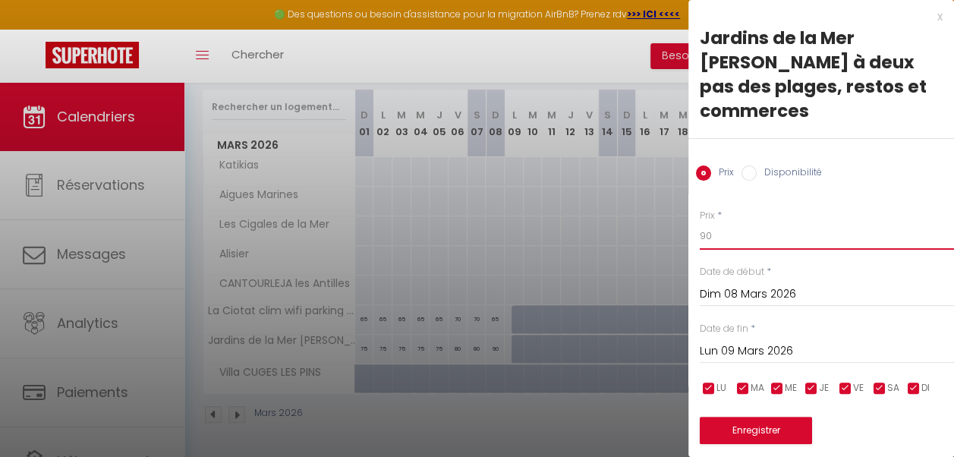
click at [718, 232] on input "90" at bounding box center [827, 235] width 254 height 27
type input "9"
type input "75"
click at [736, 424] on button "Enregistrer" at bounding box center [756, 430] width 112 height 27
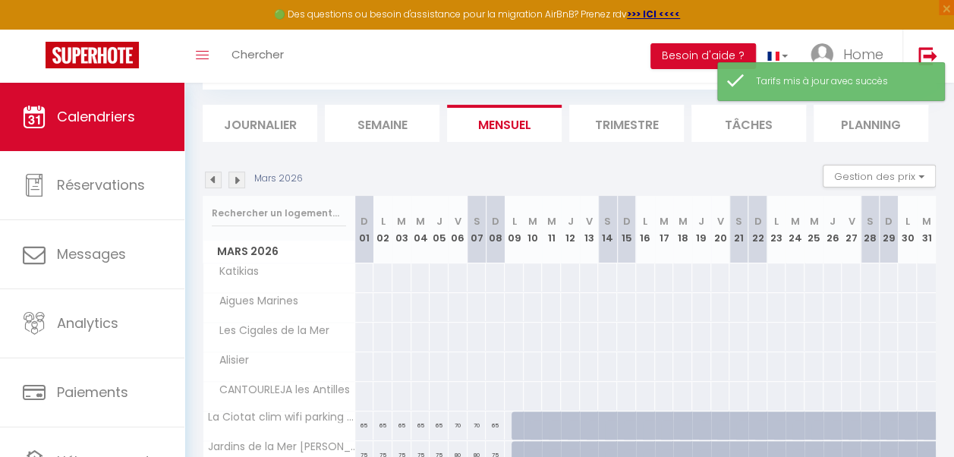
scroll to position [197, 0]
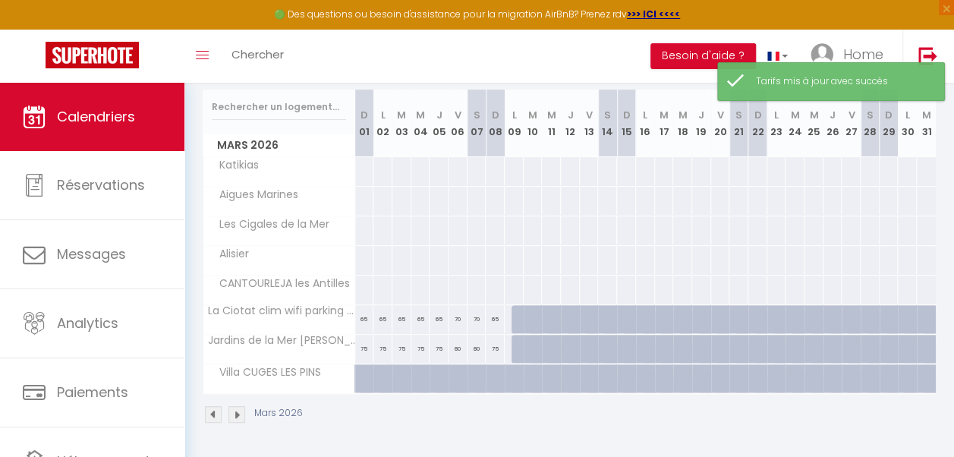
click at [211, 406] on img at bounding box center [213, 414] width 17 height 17
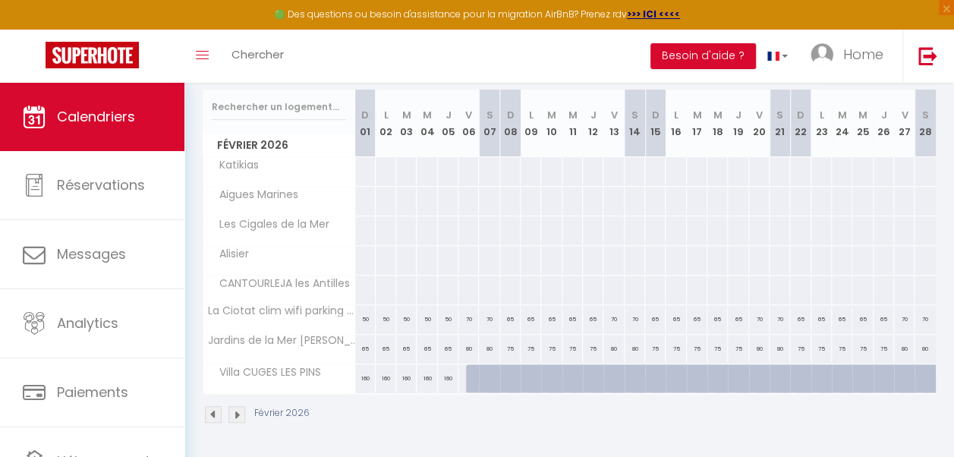
click at [466, 371] on div at bounding box center [476, 378] width 21 height 29
type input "Ven 06 Février 2026"
type input "[DATE]"
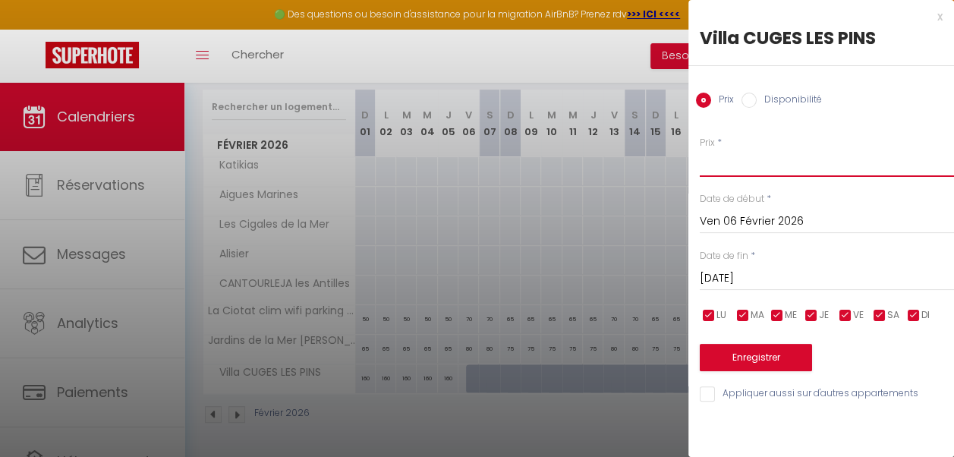
click at [716, 162] on input "Prix" at bounding box center [827, 163] width 254 height 27
type input "190"
click at [790, 281] on input "[DATE]" at bounding box center [827, 279] width 254 height 20
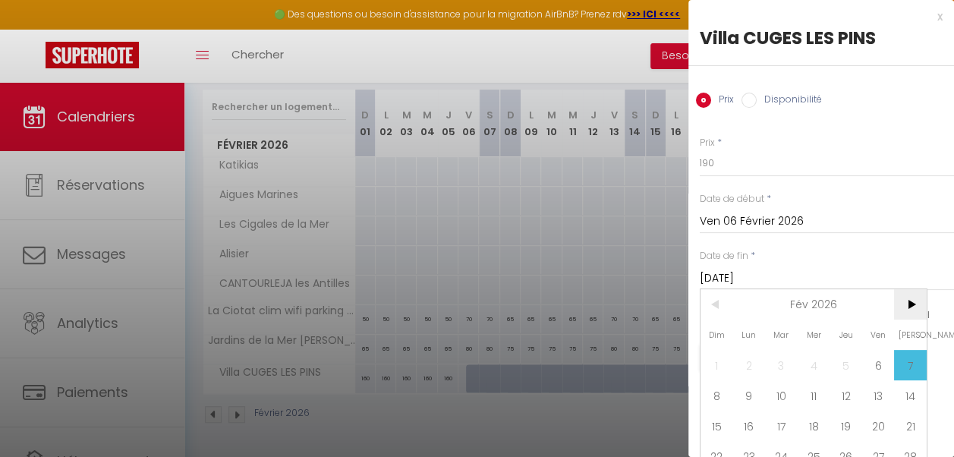
click at [906, 310] on span ">" at bounding box center [910, 304] width 33 height 30
click at [717, 400] on span "8" at bounding box center [717, 395] width 33 height 30
type input "Dim 08 Mars 2026"
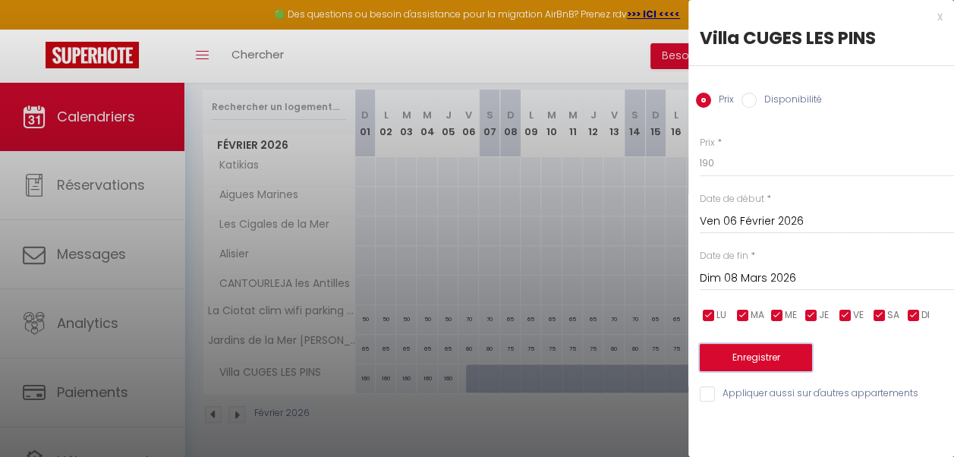
click at [780, 355] on button "Enregistrer" at bounding box center [756, 357] width 112 height 27
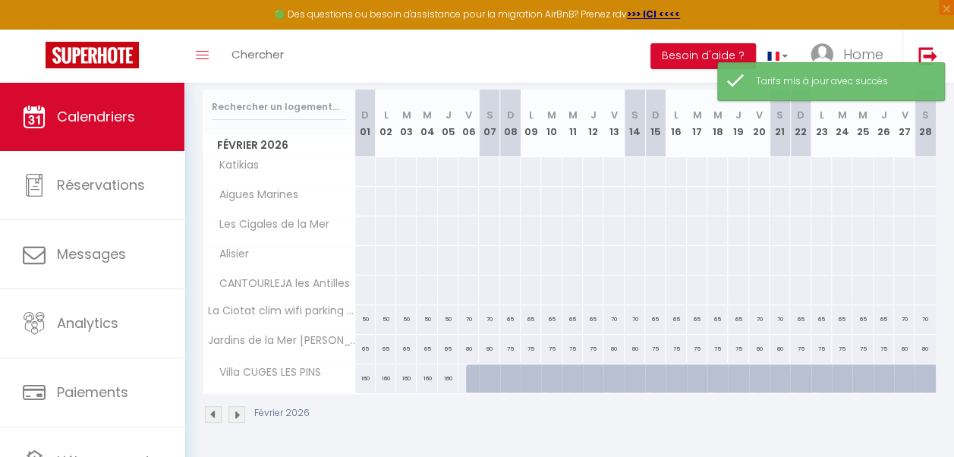
click at [466, 364] on div at bounding box center [476, 378] width 21 height 29
type input "190"
type input "Ven 06 Février 2026"
type input "[DATE]"
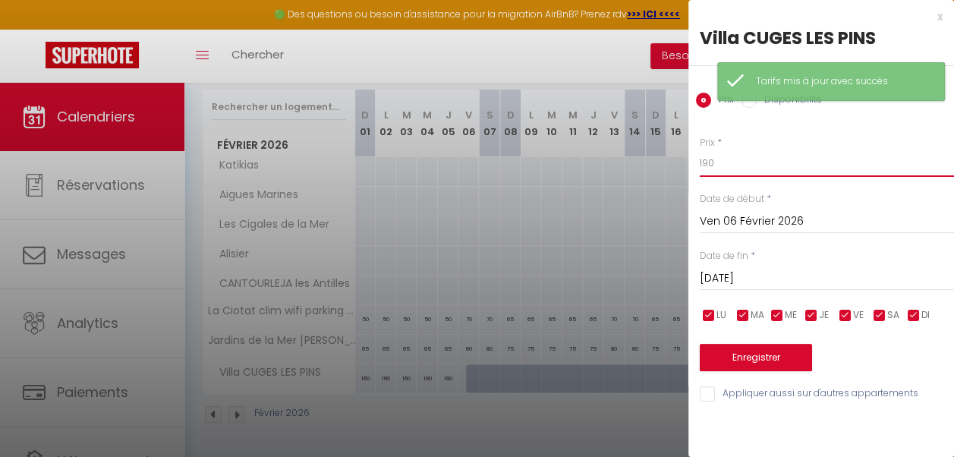
click at [709, 161] on input "190" at bounding box center [827, 163] width 254 height 27
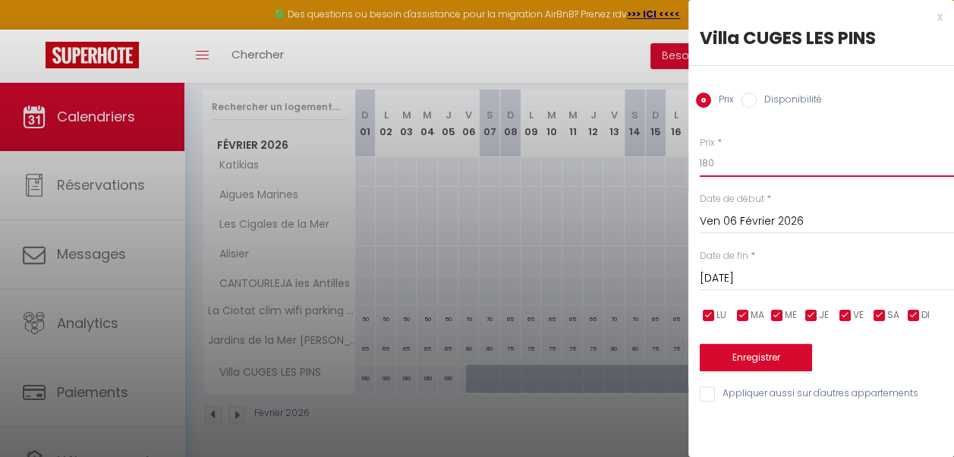
type input "180"
click at [765, 272] on input "[DATE]" at bounding box center [827, 279] width 254 height 20
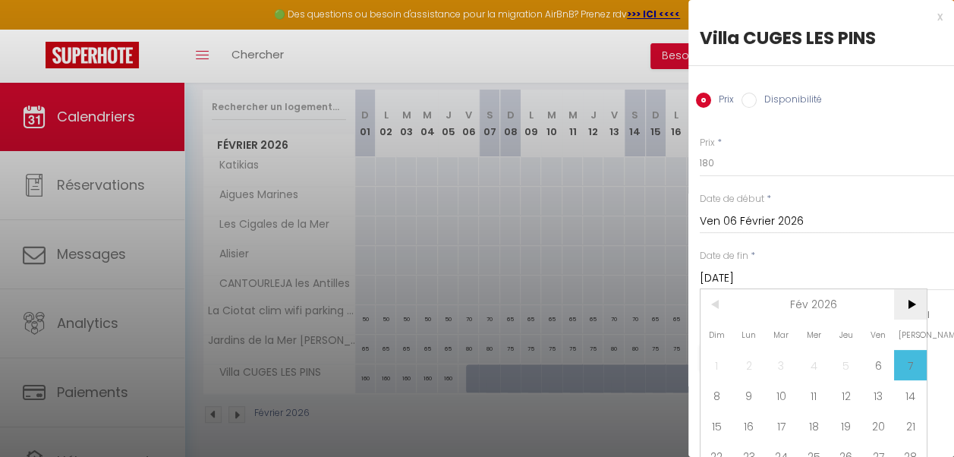
click at [913, 308] on span ">" at bounding box center [910, 304] width 33 height 30
click at [749, 390] on span "9" at bounding box center [749, 395] width 33 height 30
type input "Lun 09 Mars 2026"
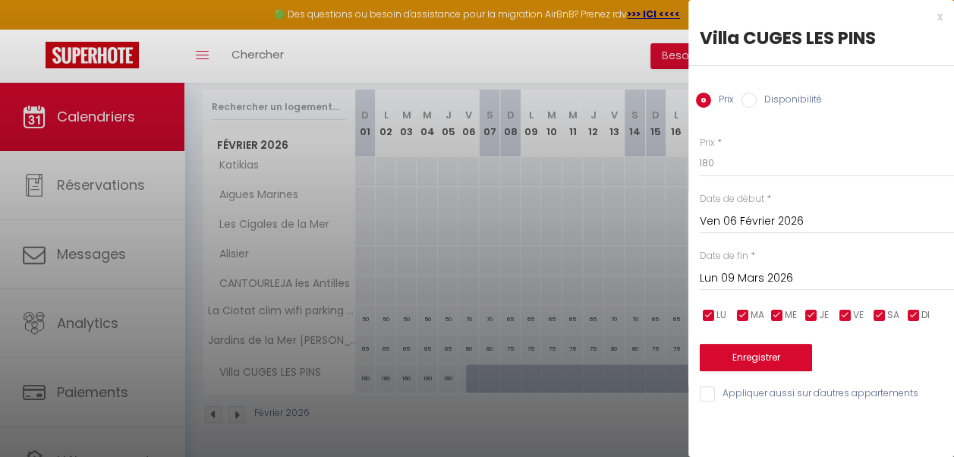
click at [850, 311] on input "checkbox" at bounding box center [845, 315] width 15 height 15
checkbox input "false"
click at [882, 311] on input "checkbox" at bounding box center [879, 315] width 15 height 15
checkbox input "false"
click at [770, 346] on button "Enregistrer" at bounding box center [756, 357] width 112 height 27
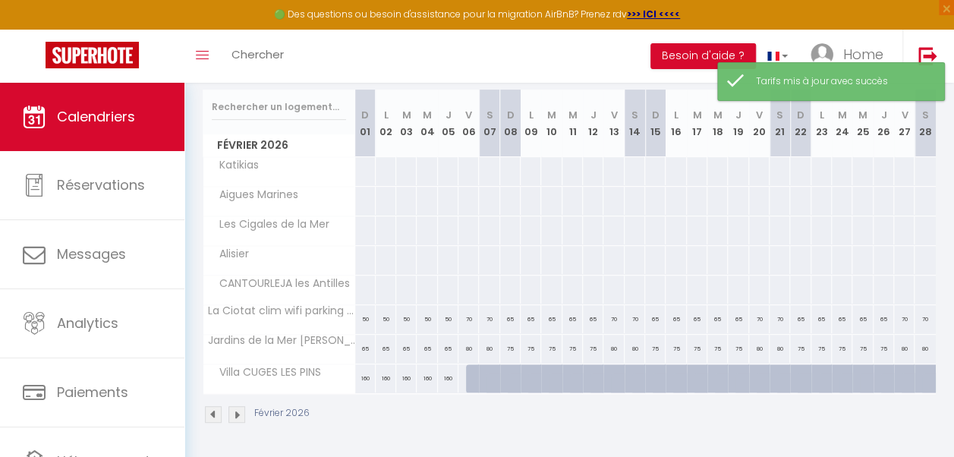
click at [466, 372] on div at bounding box center [476, 378] width 21 height 29
type input "190"
type input "Ven 06 Février 2026"
type input "[DATE]"
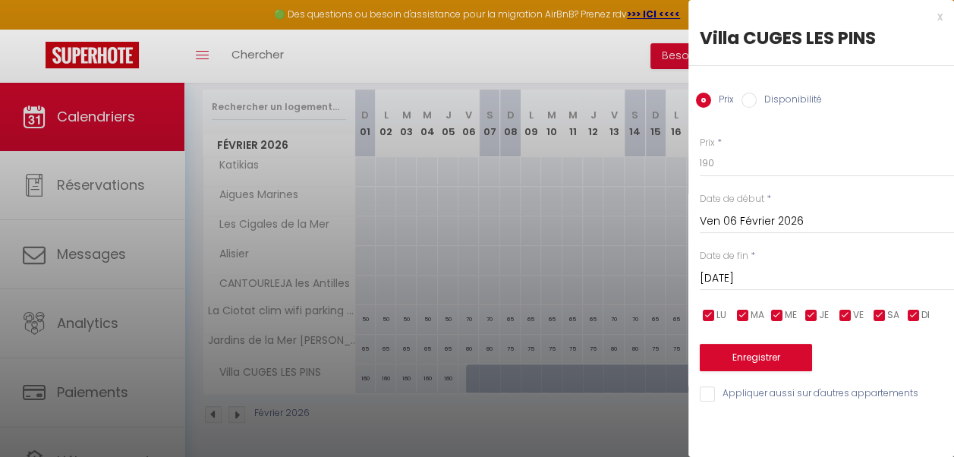
click at [753, 97] on input "Disponibilité" at bounding box center [749, 100] width 15 height 15
radio input "true"
radio input "false"
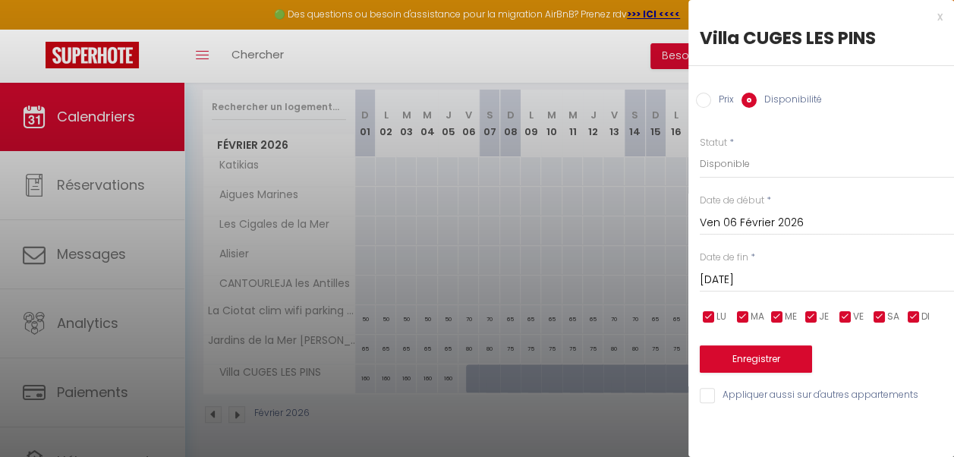
click at [761, 279] on input "[DATE]" at bounding box center [827, 280] width 254 height 20
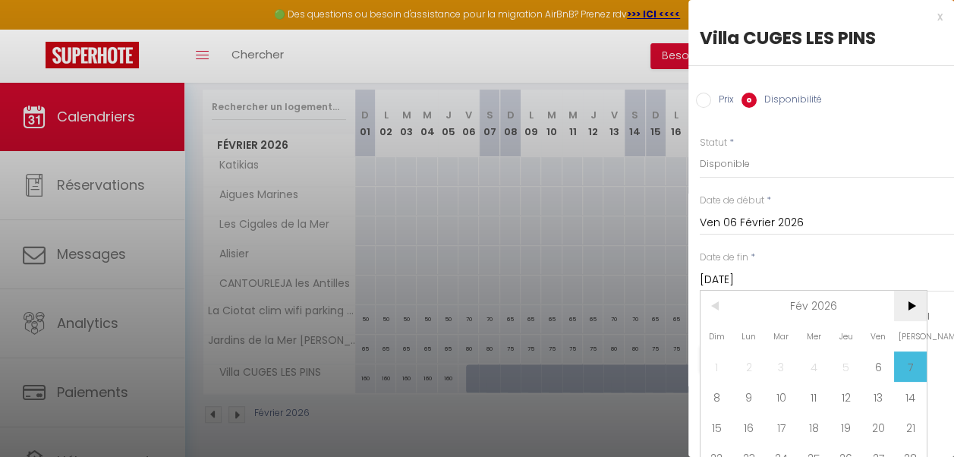
click at [919, 305] on span ">" at bounding box center [910, 306] width 33 height 30
click at [755, 396] on span "9" at bounding box center [749, 397] width 33 height 30
type input "Lun 09 Mars 2026"
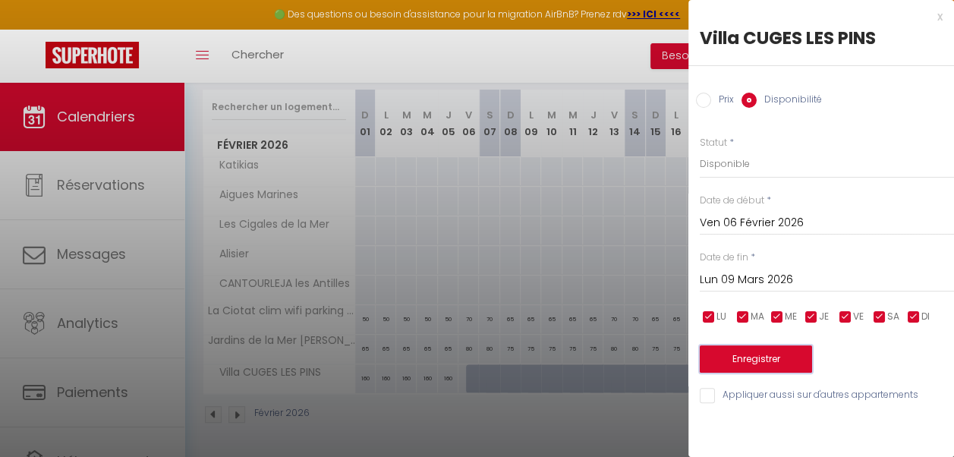
click at [778, 354] on button "Enregistrer" at bounding box center [756, 358] width 112 height 27
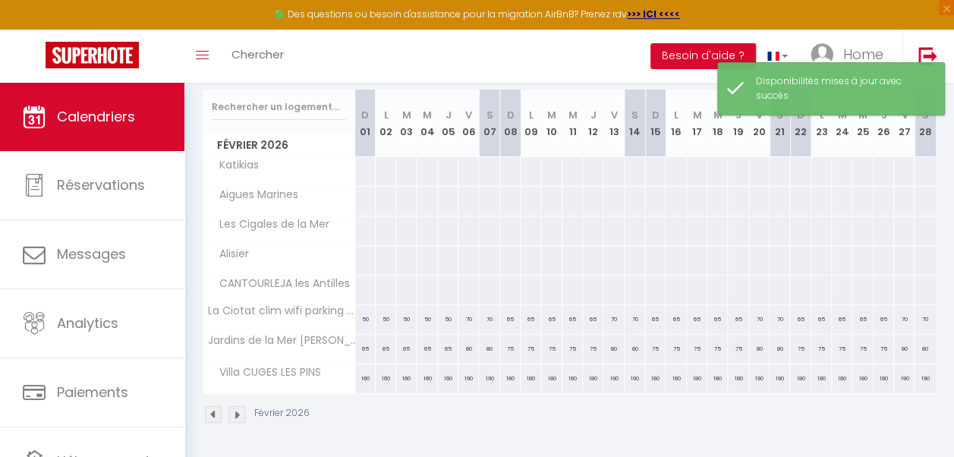
click at [234, 406] on img at bounding box center [237, 414] width 17 height 17
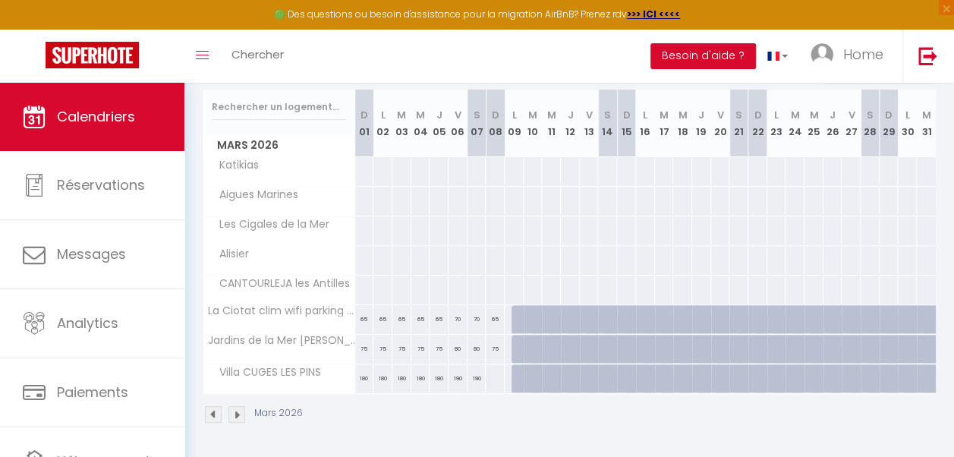
click at [490, 371] on div at bounding box center [495, 378] width 20 height 28
select select "1"
type input "Dim 08 Mars 2026"
type input "Lun 09 Mars 2026"
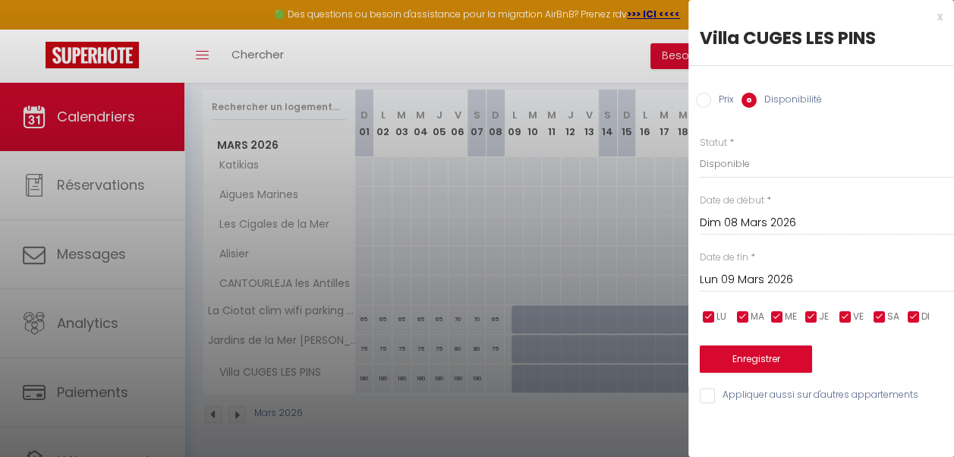
click at [701, 101] on input "Prix" at bounding box center [703, 100] width 15 height 15
radio input "true"
radio input "false"
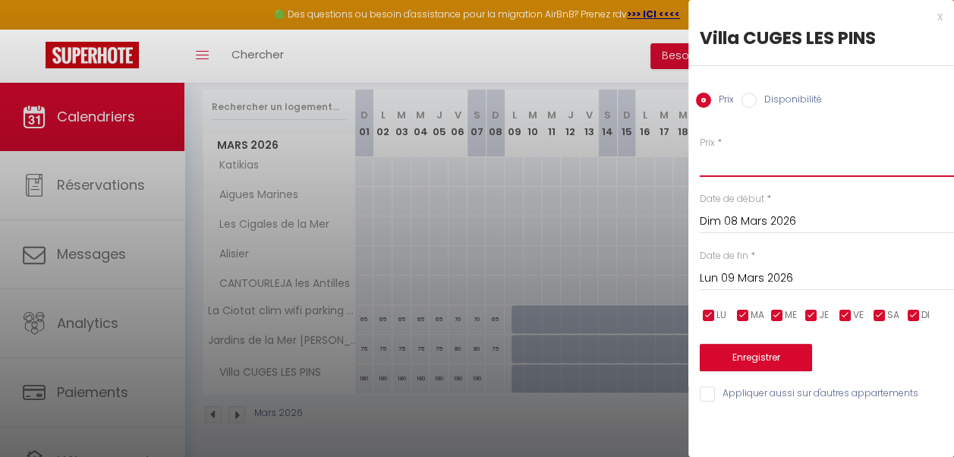
click at [714, 164] on input "Prix" at bounding box center [827, 163] width 254 height 27
type input "180"
click at [730, 361] on button "Enregistrer" at bounding box center [756, 357] width 112 height 27
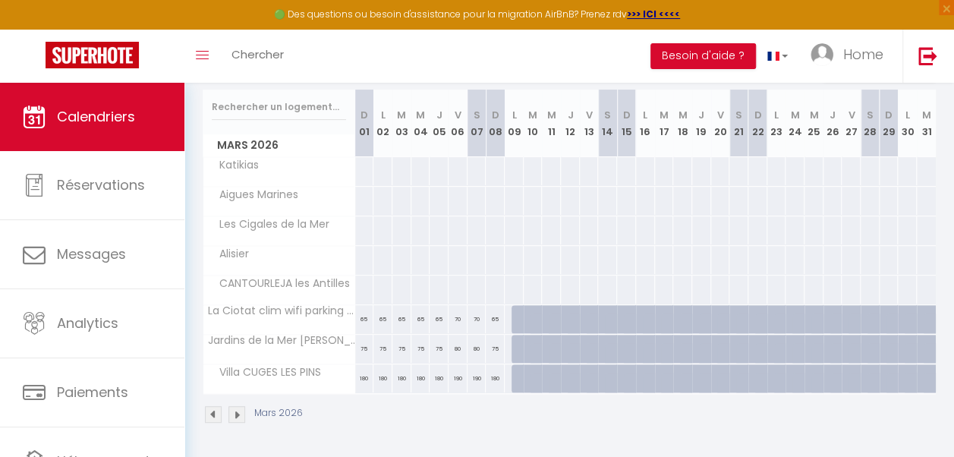
click at [210, 406] on img at bounding box center [213, 414] width 17 height 17
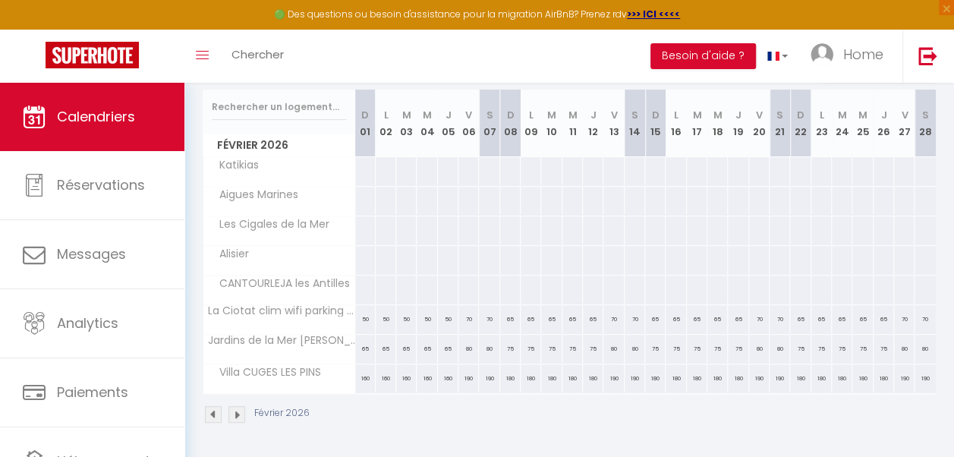
click at [211, 407] on img at bounding box center [213, 414] width 17 height 17
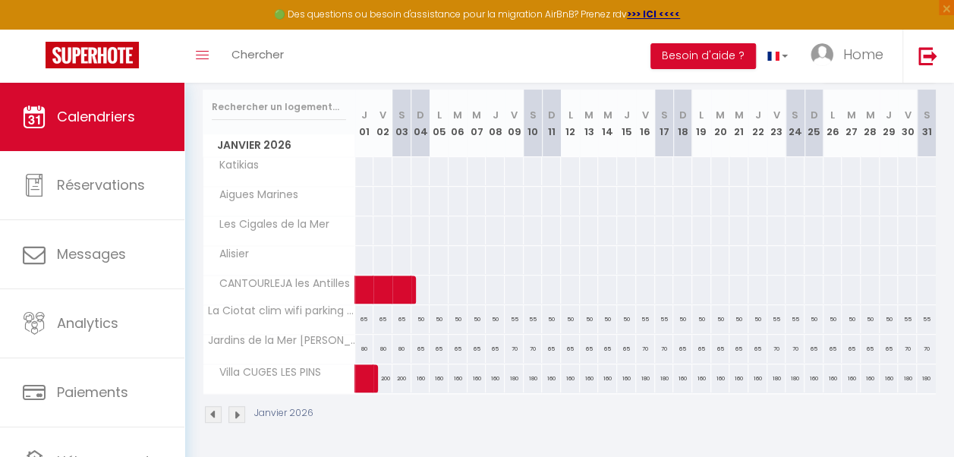
click at [210, 406] on img at bounding box center [213, 414] width 17 height 17
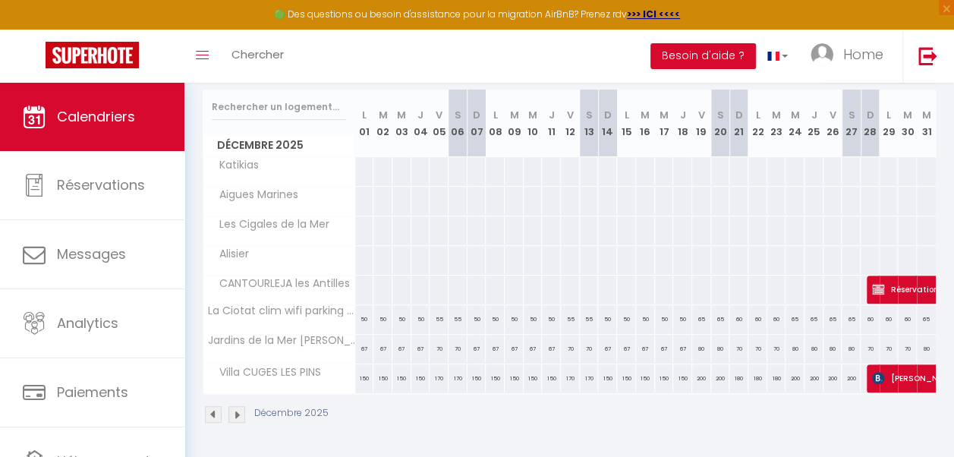
click at [214, 406] on img at bounding box center [213, 414] width 17 height 17
